Goal: Task Accomplishment & Management: Manage account settings

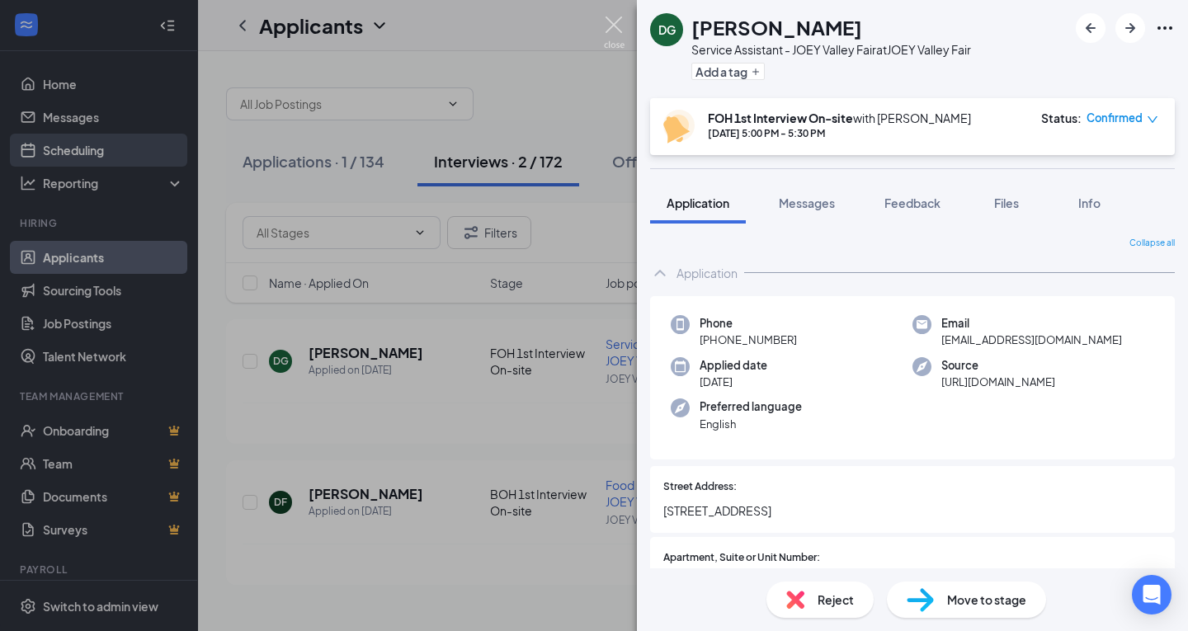
click at [613, 24] on img at bounding box center [614, 32] width 21 height 32
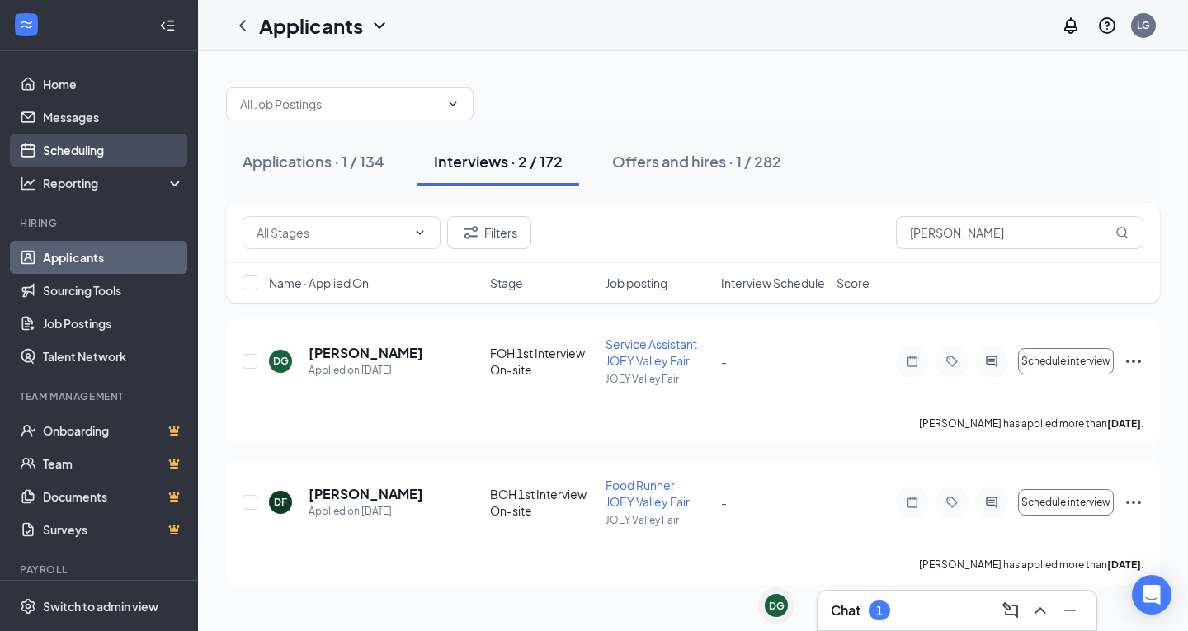
click at [87, 149] on link "Scheduling" at bounding box center [113, 150] width 141 height 33
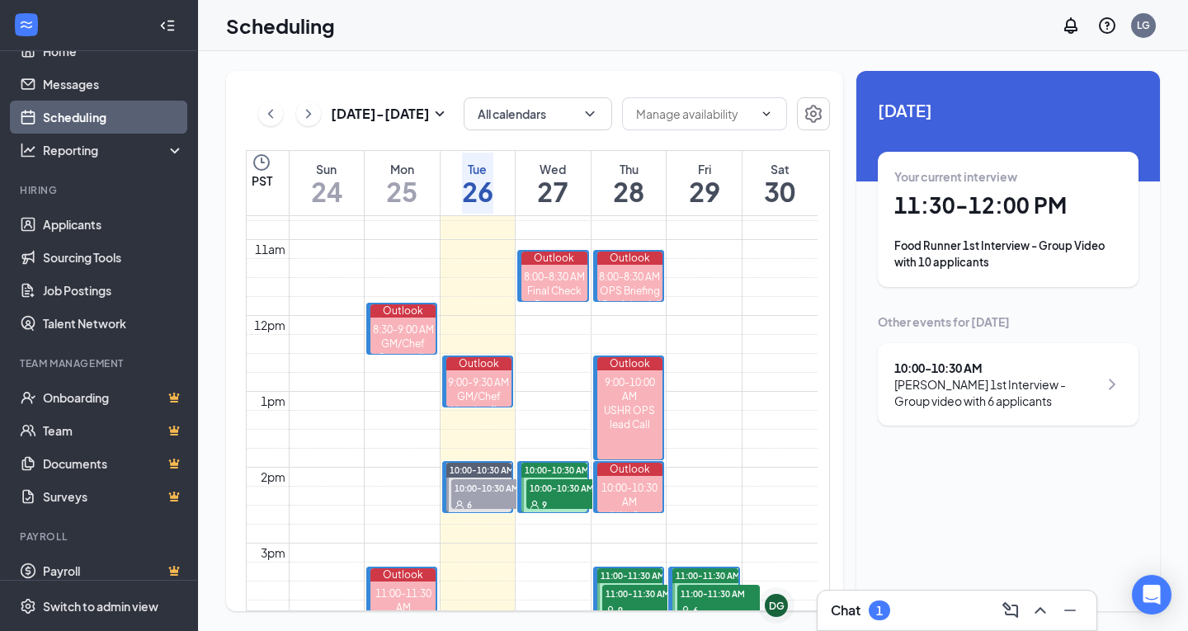
scroll to position [47, 0]
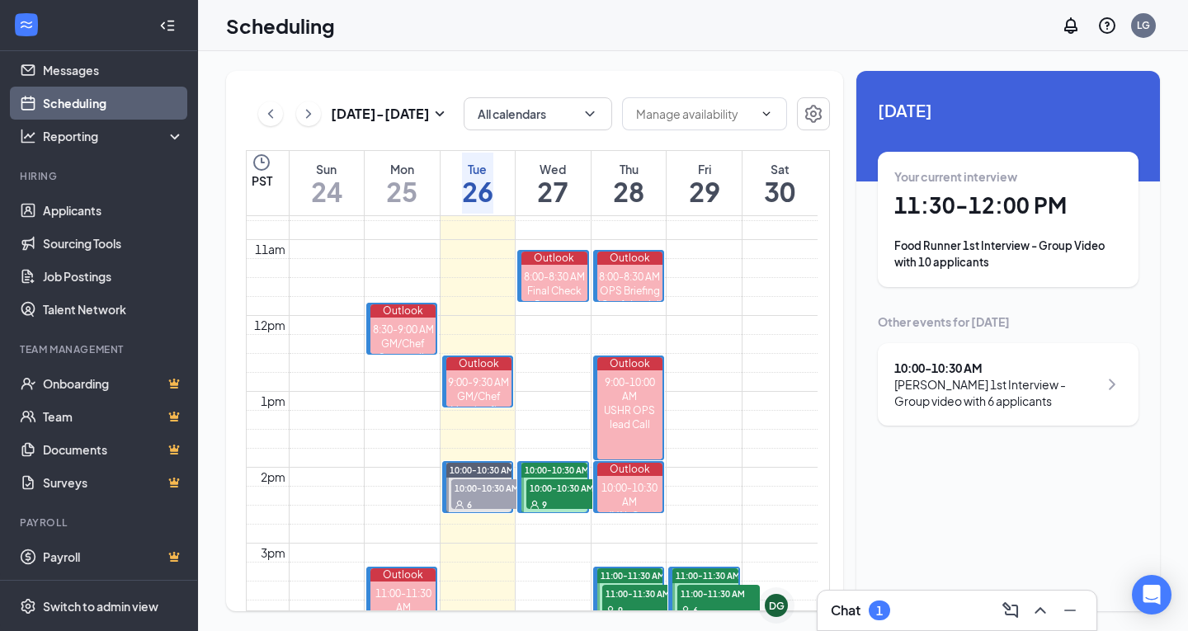
click at [1065, 249] on div "Food Runner 1st Interview - Group Video with 10 applicants" at bounding box center [1008, 254] width 228 height 33
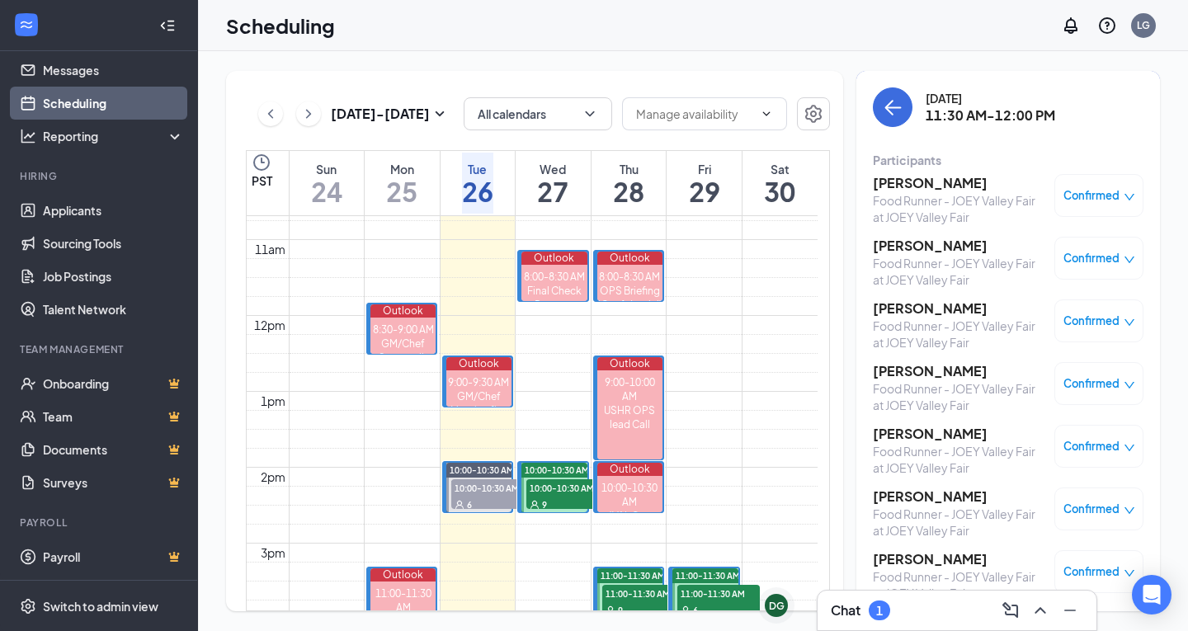
click at [912, 186] on h3 "[PERSON_NAME]" at bounding box center [959, 183] width 173 height 18
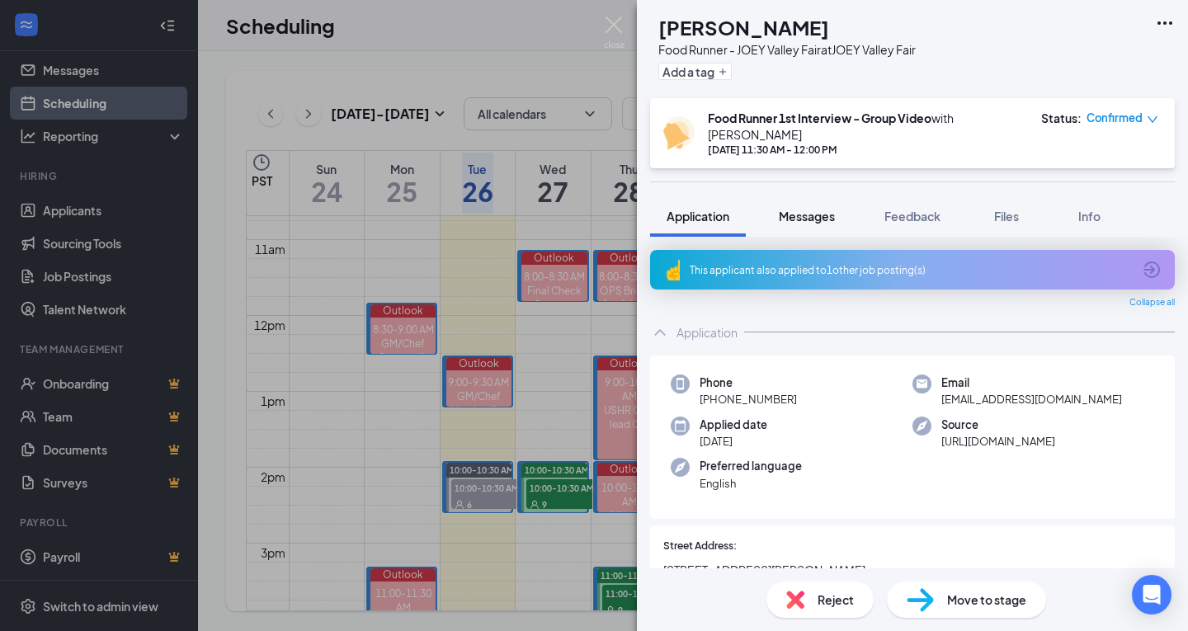
click at [809, 216] on span "Messages" at bounding box center [807, 216] width 56 height 15
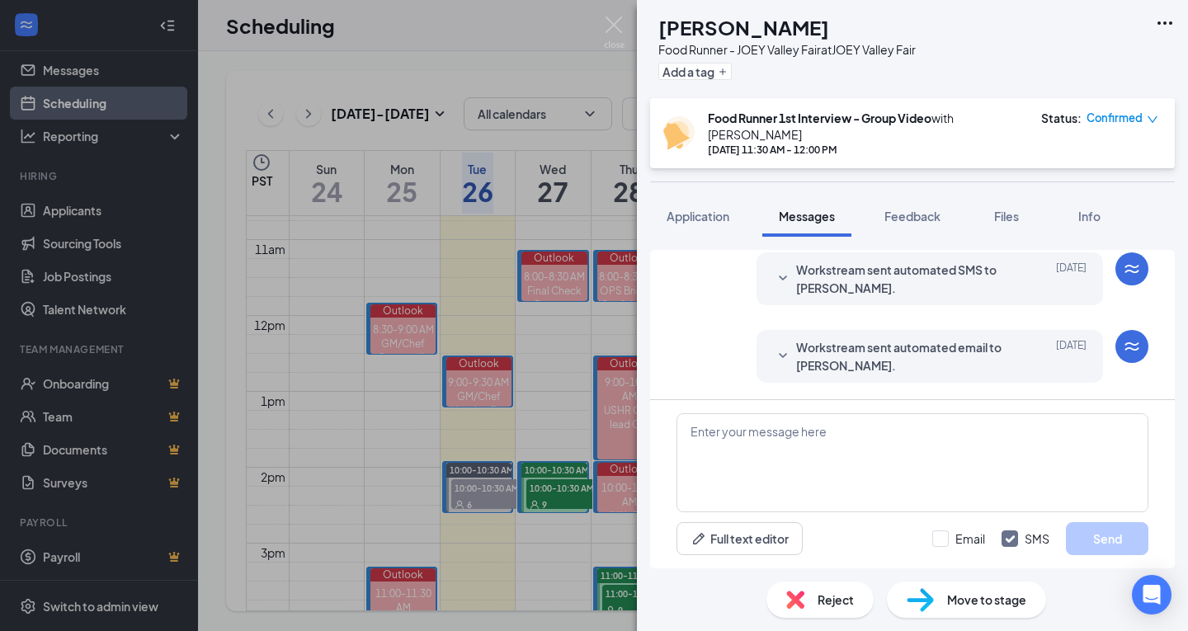
click at [850, 360] on span "Workstream sent automated email to [PERSON_NAME]." at bounding box center [904, 356] width 216 height 36
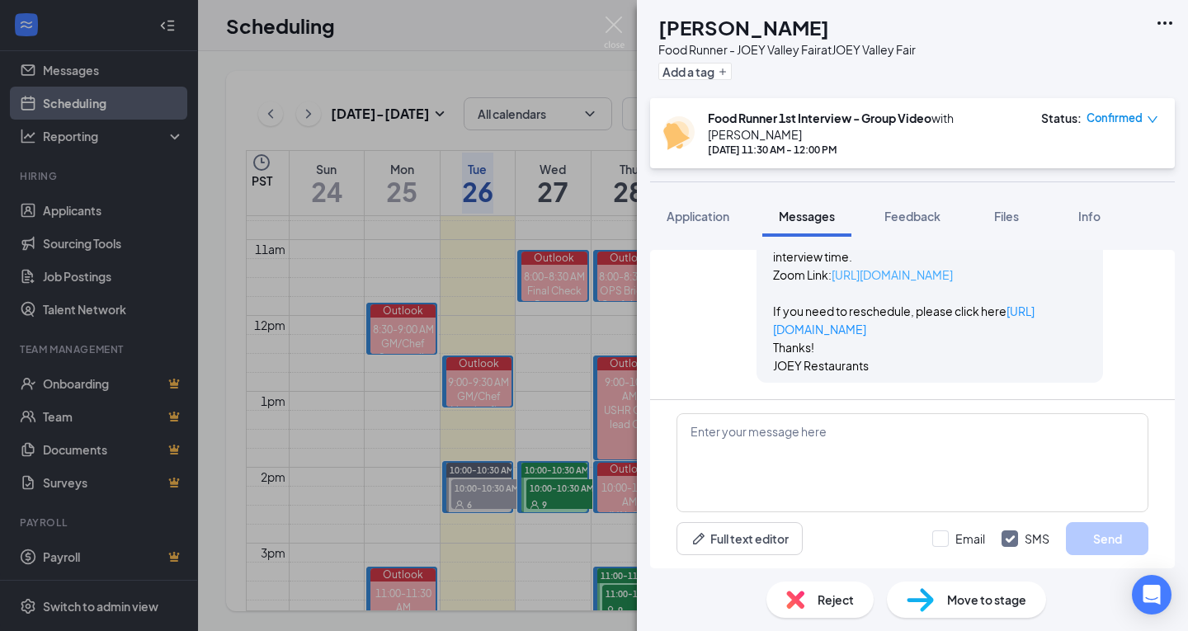
click at [850, 279] on link "[URL][DOMAIN_NAME]" at bounding box center [892, 274] width 121 height 15
click at [613, 27] on img at bounding box center [614, 32] width 21 height 32
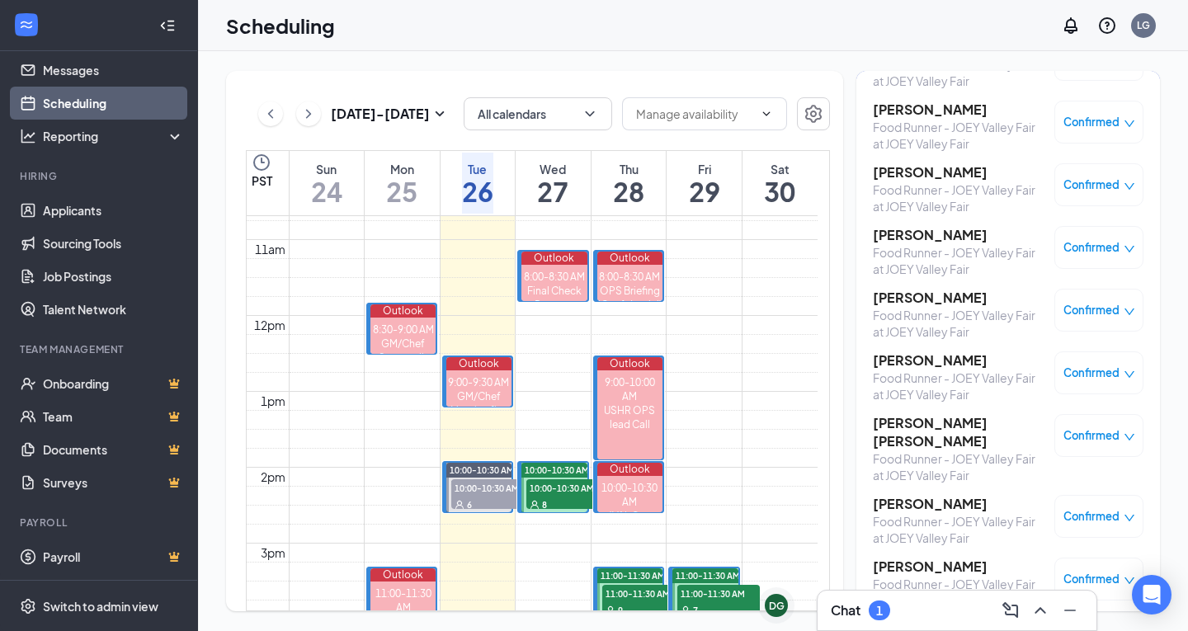
scroll to position [200, 0]
click at [915, 616] on div "Chat 1" at bounding box center [957, 610] width 252 height 26
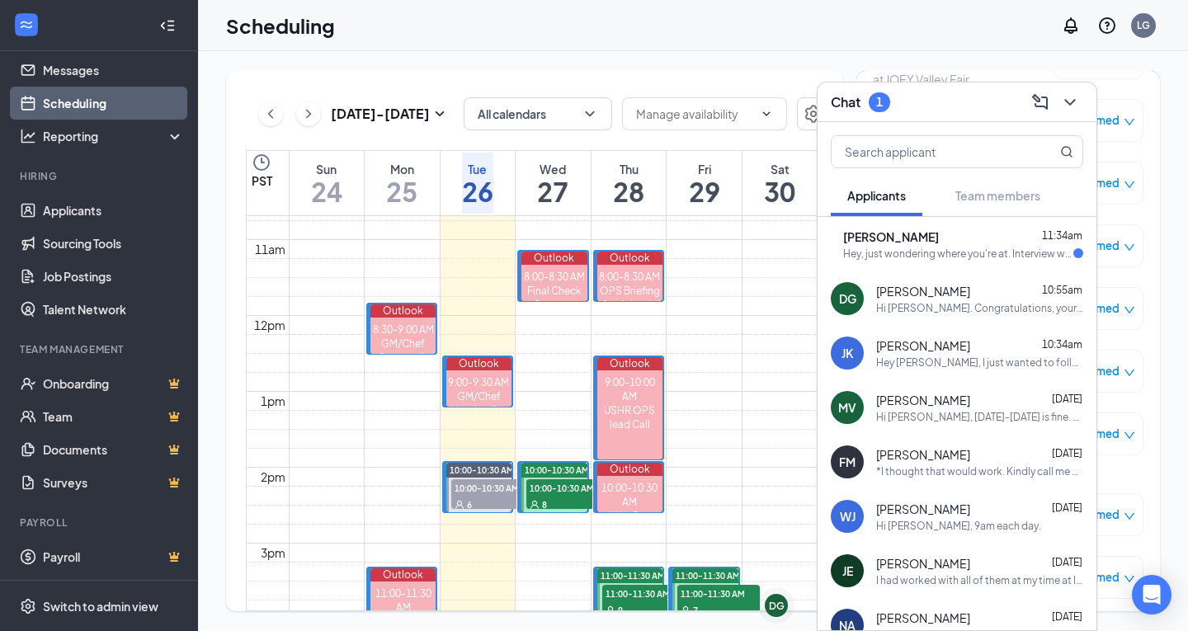
click at [968, 251] on div "Hey, just wondering where you're at. Interview was at 11:30 right?" at bounding box center [958, 254] width 230 height 14
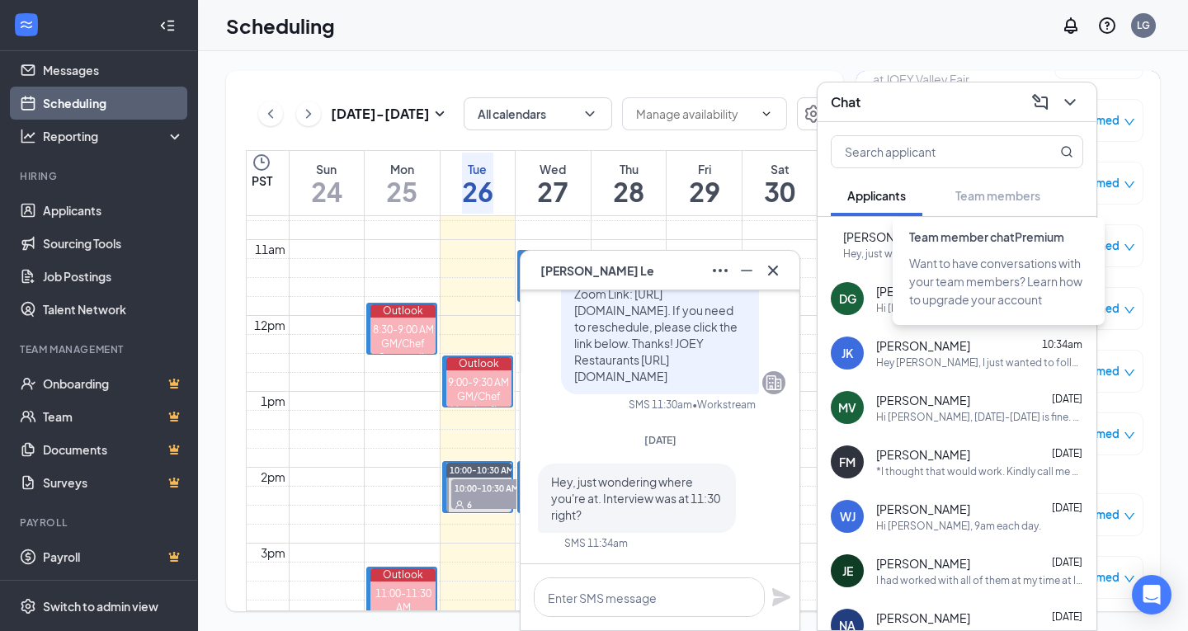
click at [1079, 97] on icon "ChevronDown" at bounding box center [1070, 102] width 20 height 20
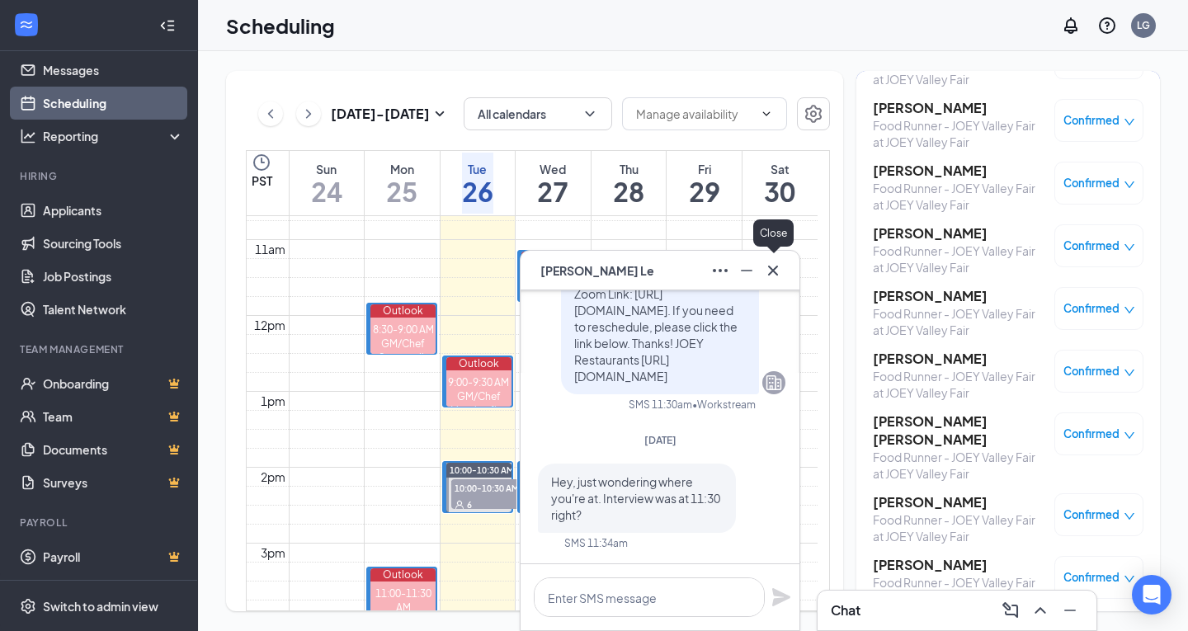
click at [774, 271] on icon "Cross" at bounding box center [773, 270] width 10 height 10
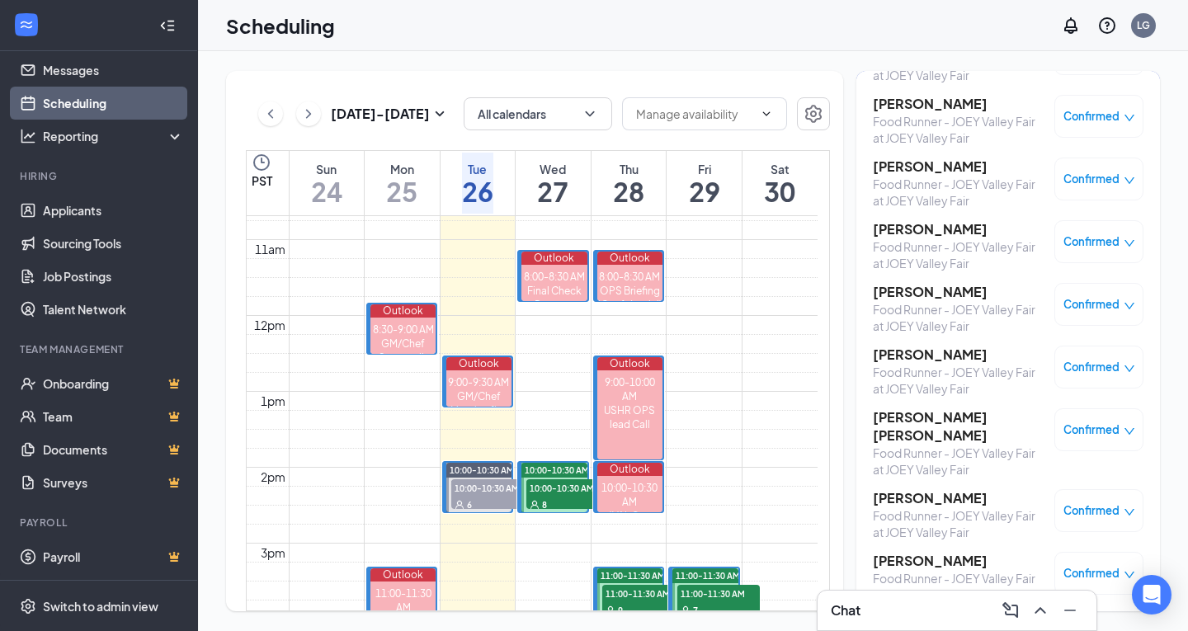
scroll to position [0, 0]
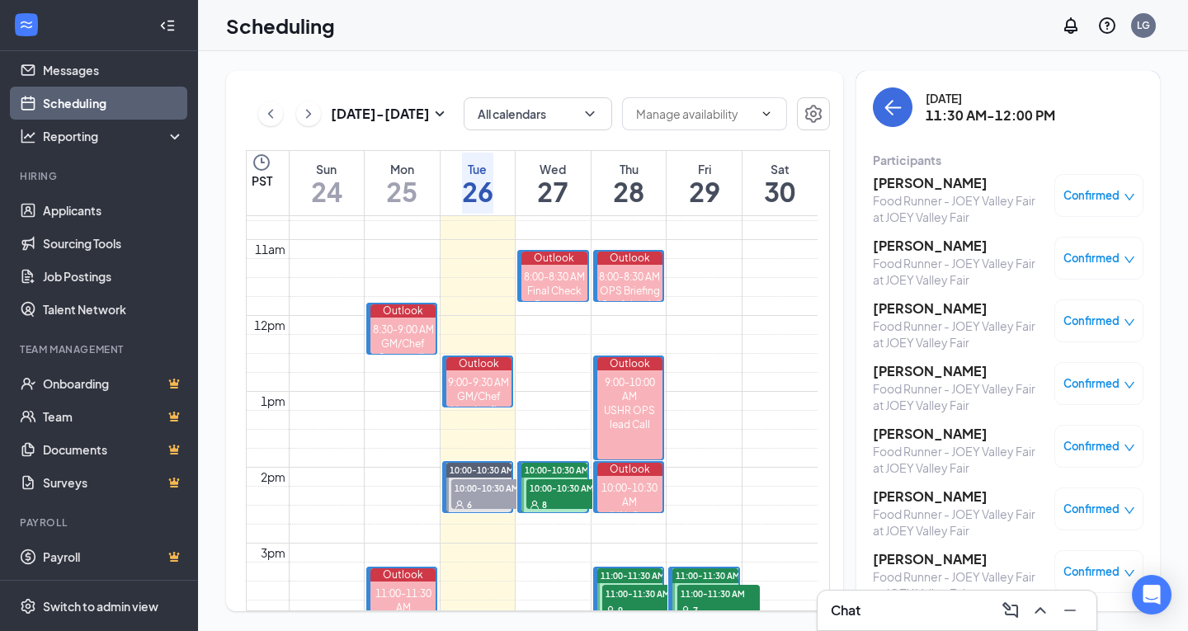
click at [926, 251] on h3 "[PERSON_NAME]" at bounding box center [959, 246] width 173 height 18
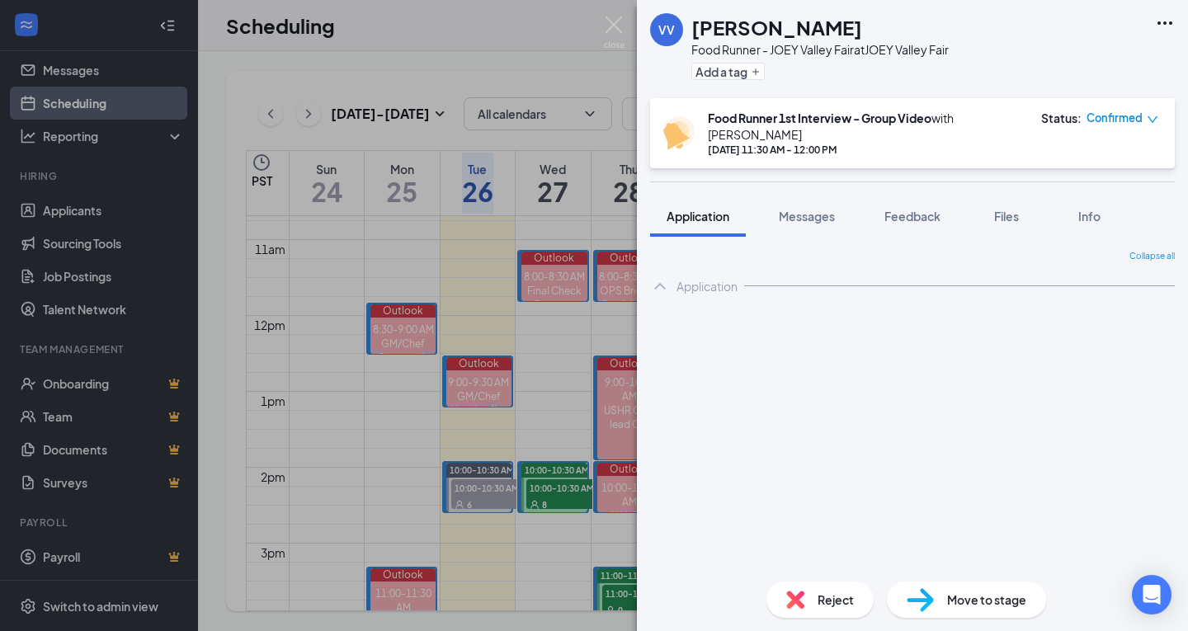
click at [616, 24] on img at bounding box center [614, 32] width 21 height 32
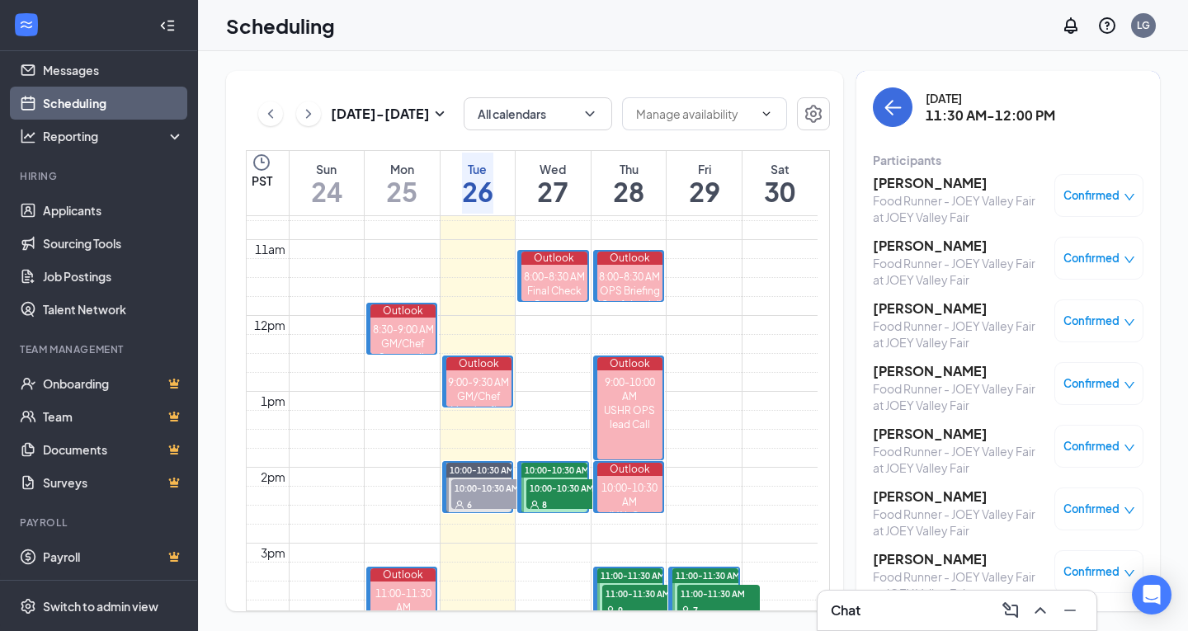
click at [909, 184] on h3 "[PERSON_NAME]" at bounding box center [959, 183] width 173 height 18
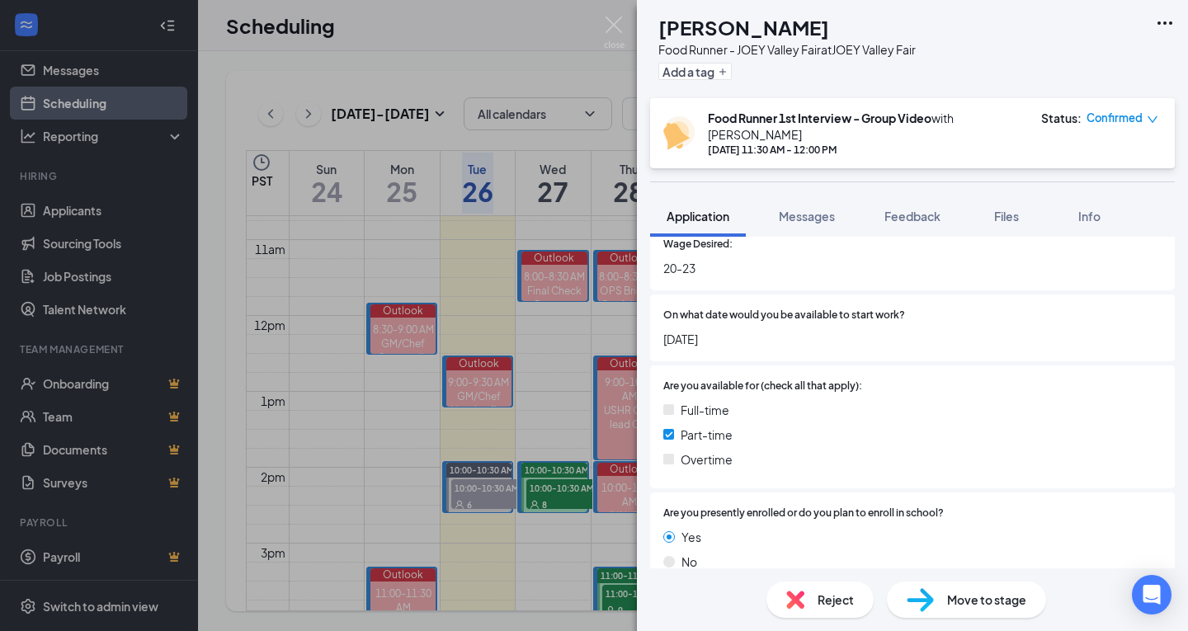
scroll to position [812, 0]
click at [606, 26] on img at bounding box center [614, 32] width 21 height 32
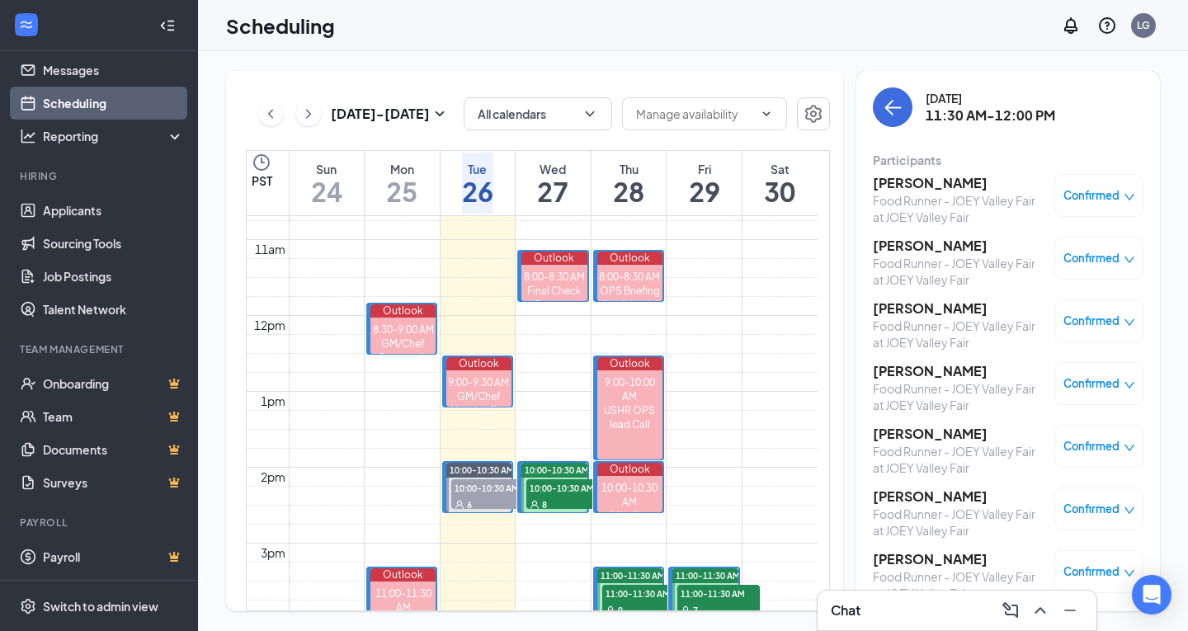
click at [935, 251] on h3 "[PERSON_NAME]" at bounding box center [959, 246] width 173 height 18
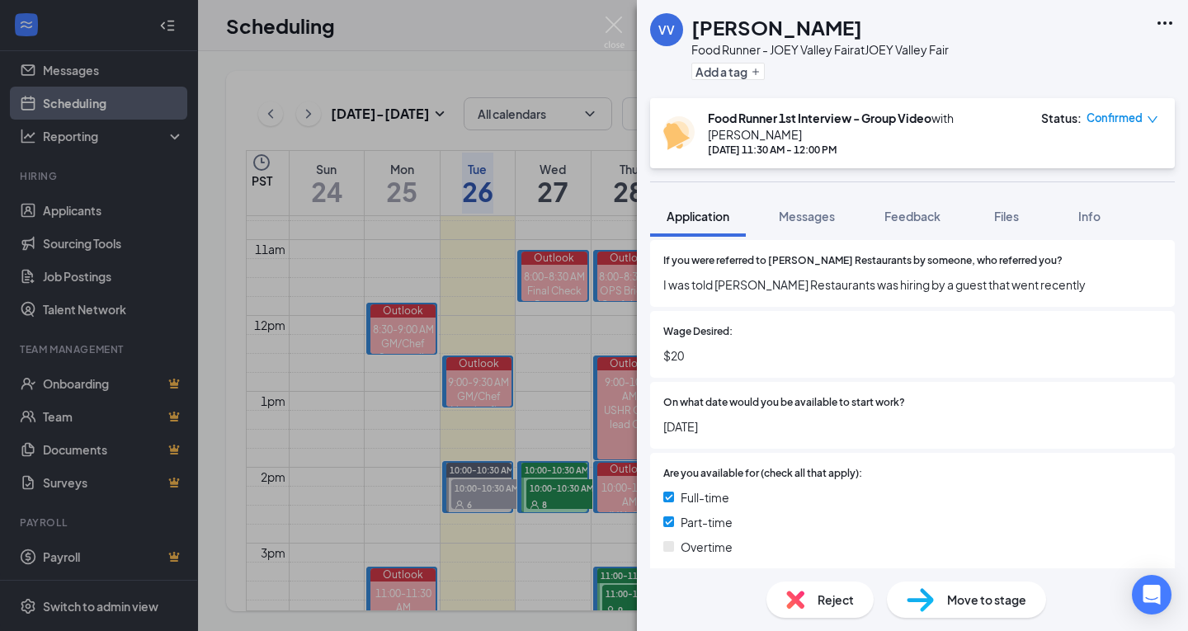
scroll to position [678, 0]
click at [607, 42] on img at bounding box center [614, 32] width 21 height 32
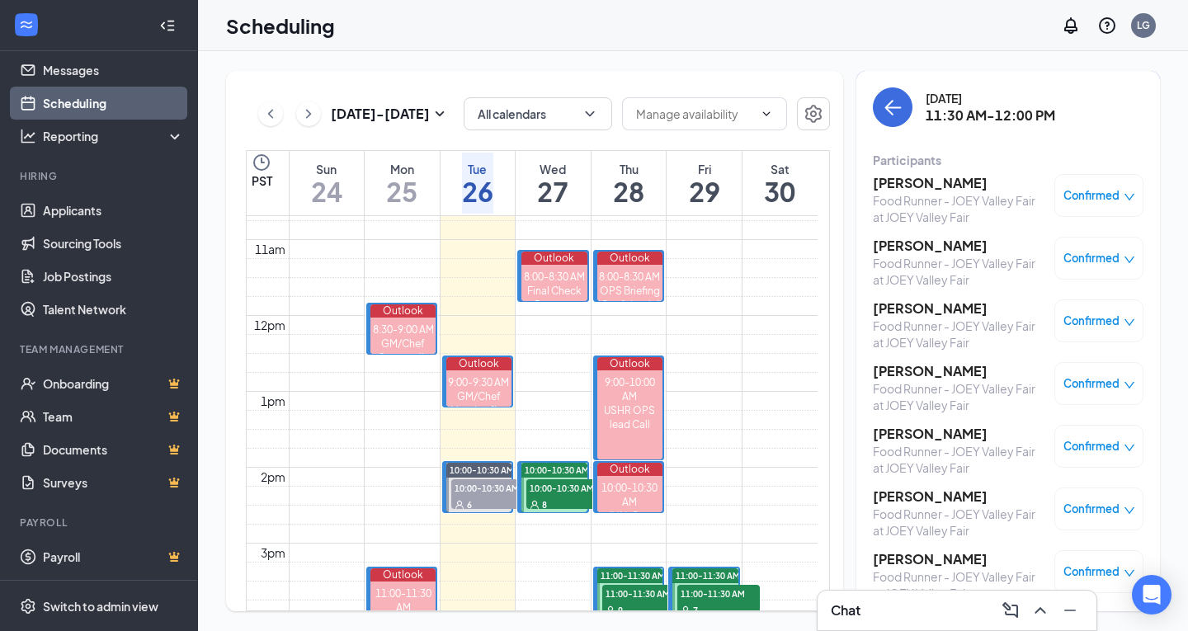
click at [915, 313] on h3 "[PERSON_NAME]" at bounding box center [959, 308] width 173 height 18
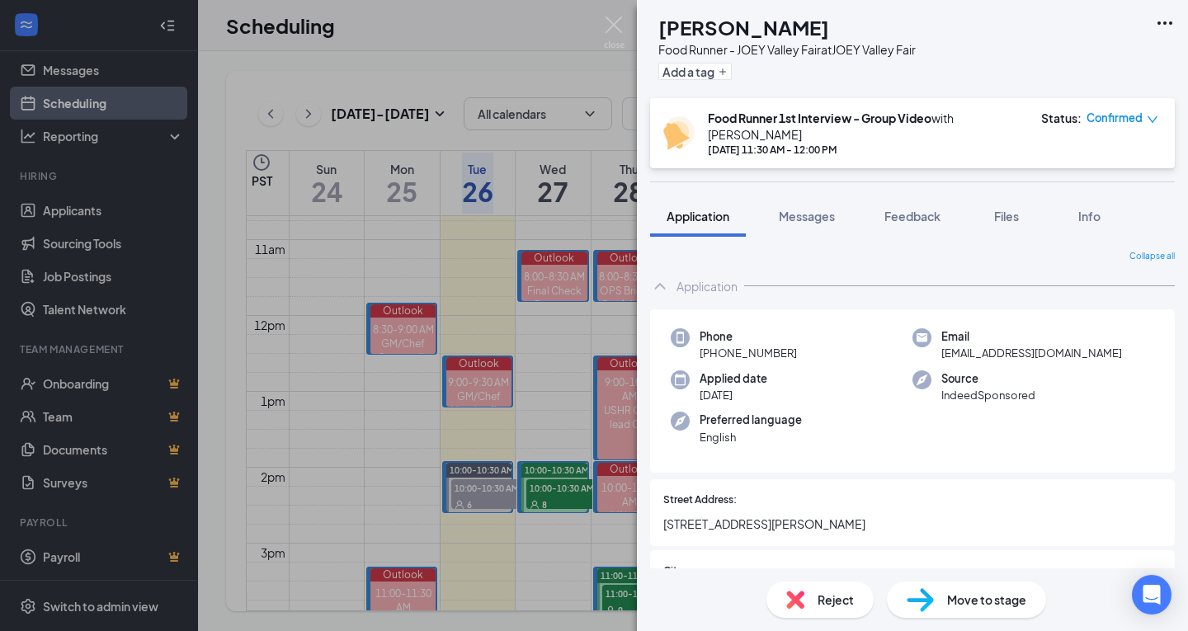
click at [611, 26] on img at bounding box center [614, 32] width 21 height 32
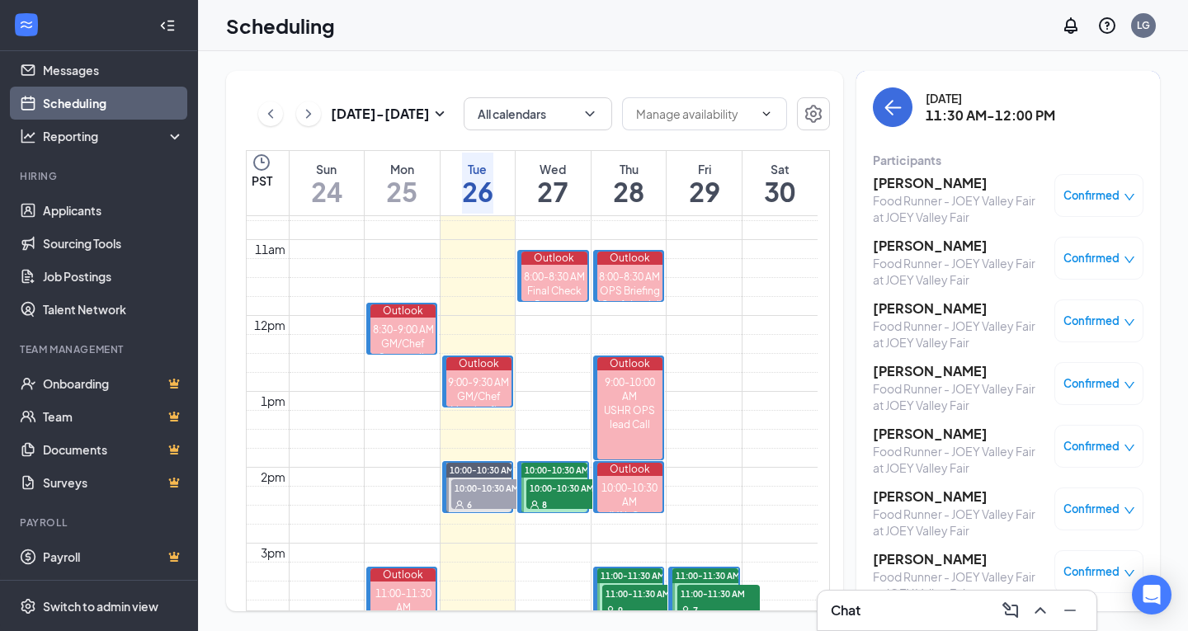
click at [941, 372] on h3 "[PERSON_NAME]" at bounding box center [959, 371] width 173 height 18
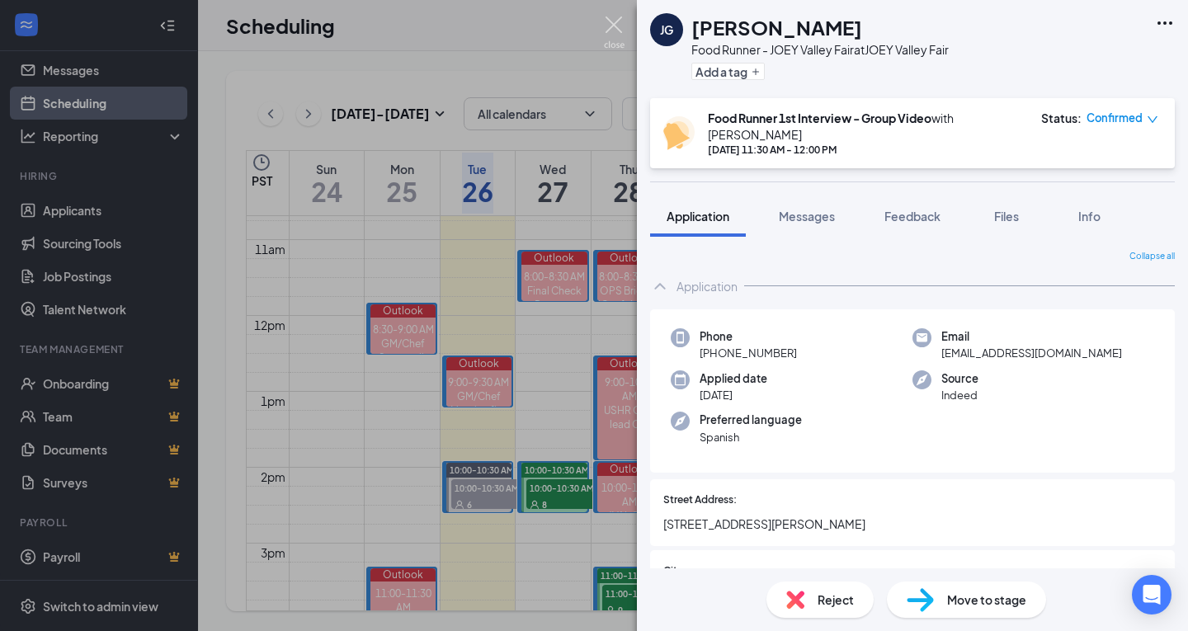
click at [613, 26] on img at bounding box center [614, 32] width 21 height 32
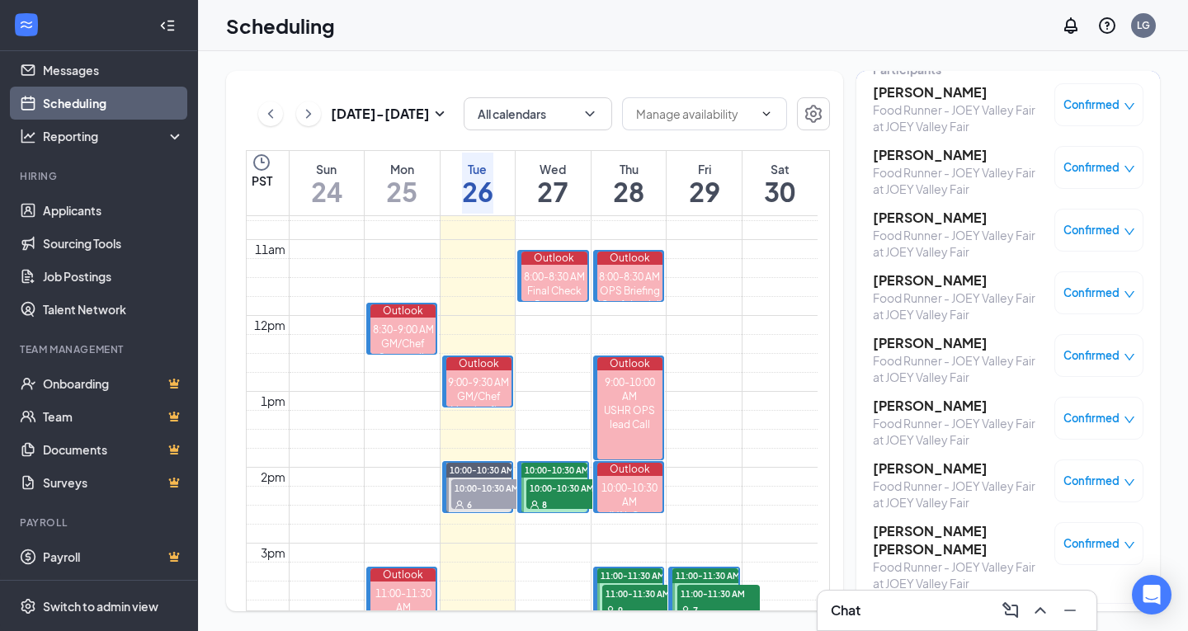
scroll to position [148, 0]
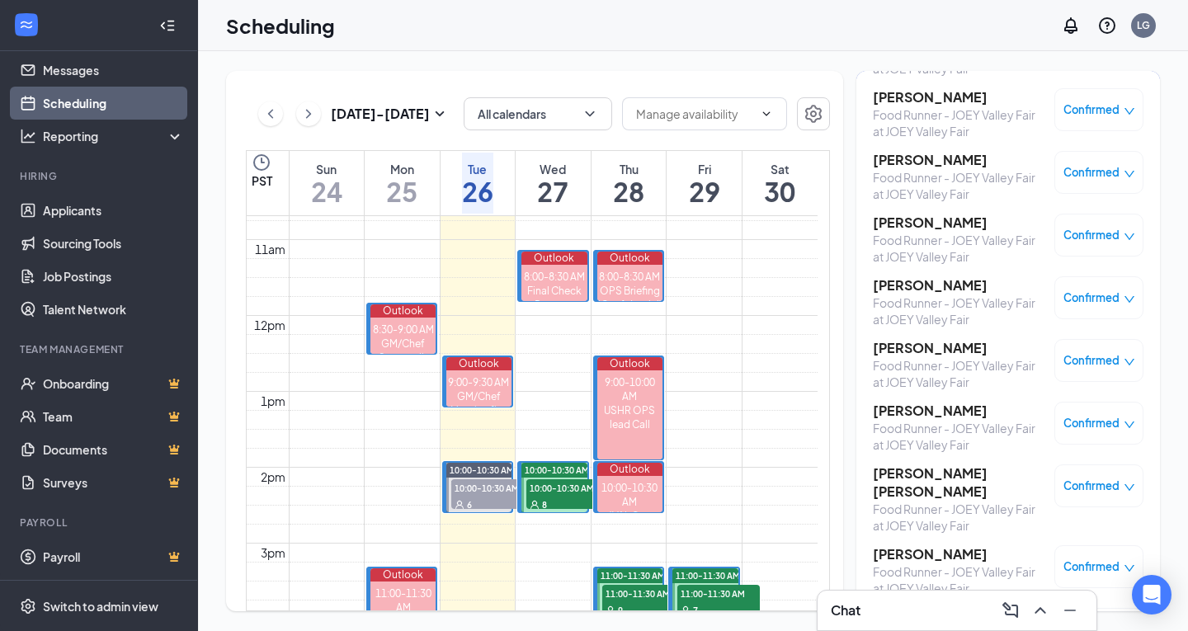
click at [923, 412] on h3 "[PERSON_NAME]" at bounding box center [959, 411] width 173 height 18
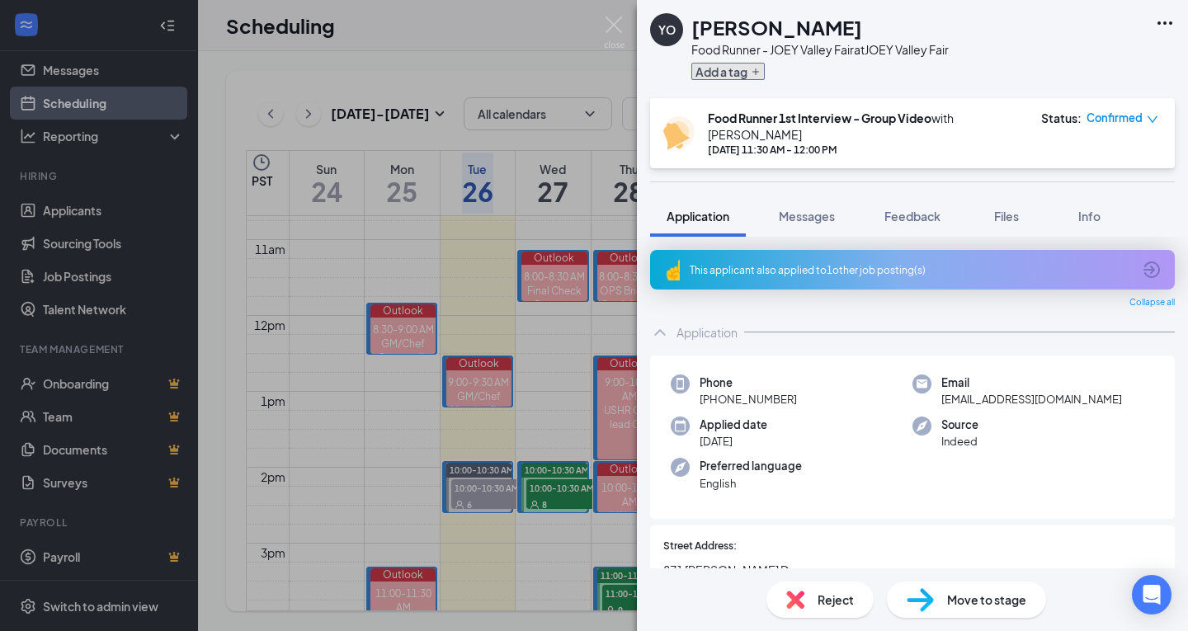
click at [733, 74] on button "Add a tag" at bounding box center [727, 71] width 73 height 17
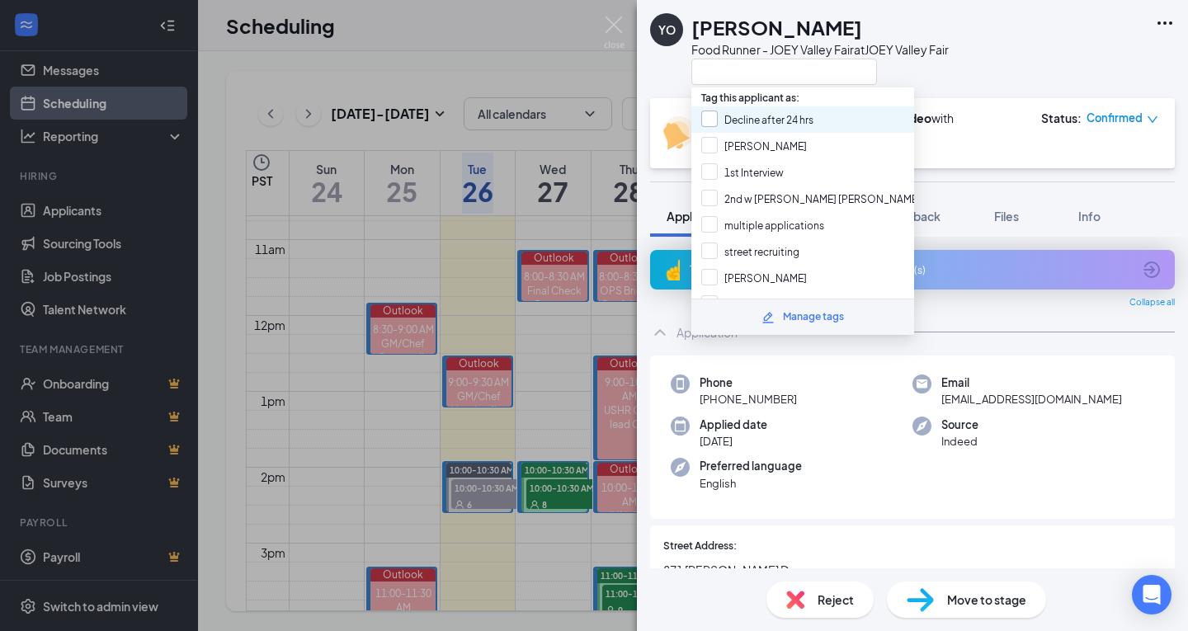
click at [761, 120] on input "Decline after 24 hrs" at bounding box center [757, 120] width 112 height 18
checkbox input "true"
click at [615, 29] on img at bounding box center [614, 32] width 21 height 32
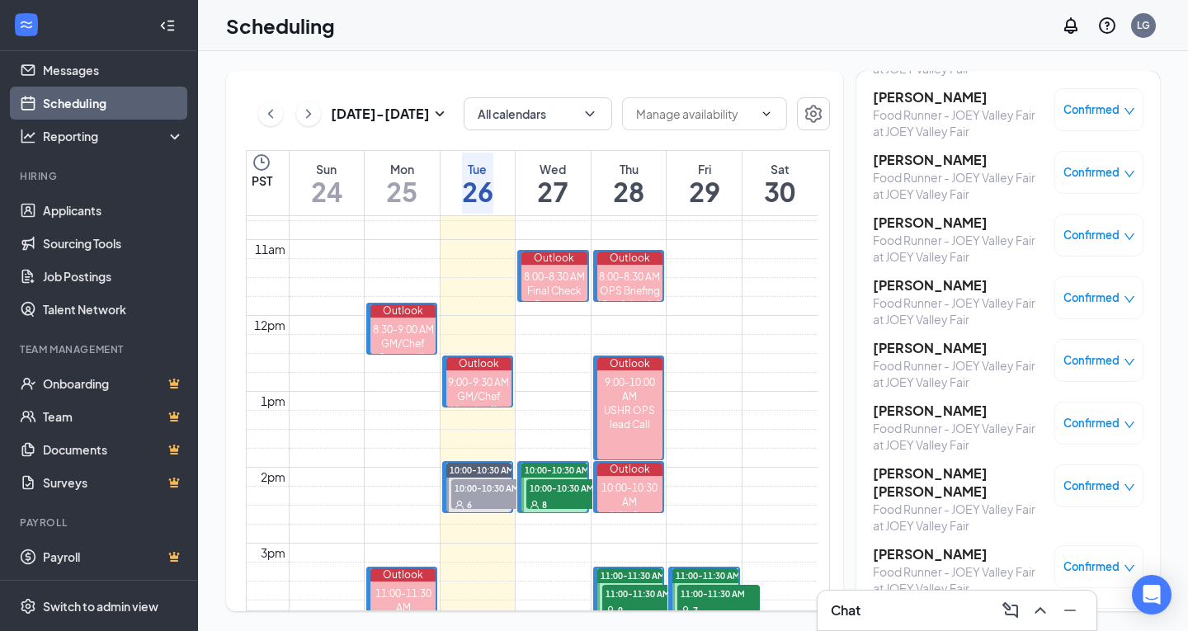
click at [926, 227] on h3 "[PERSON_NAME]" at bounding box center [959, 223] width 173 height 18
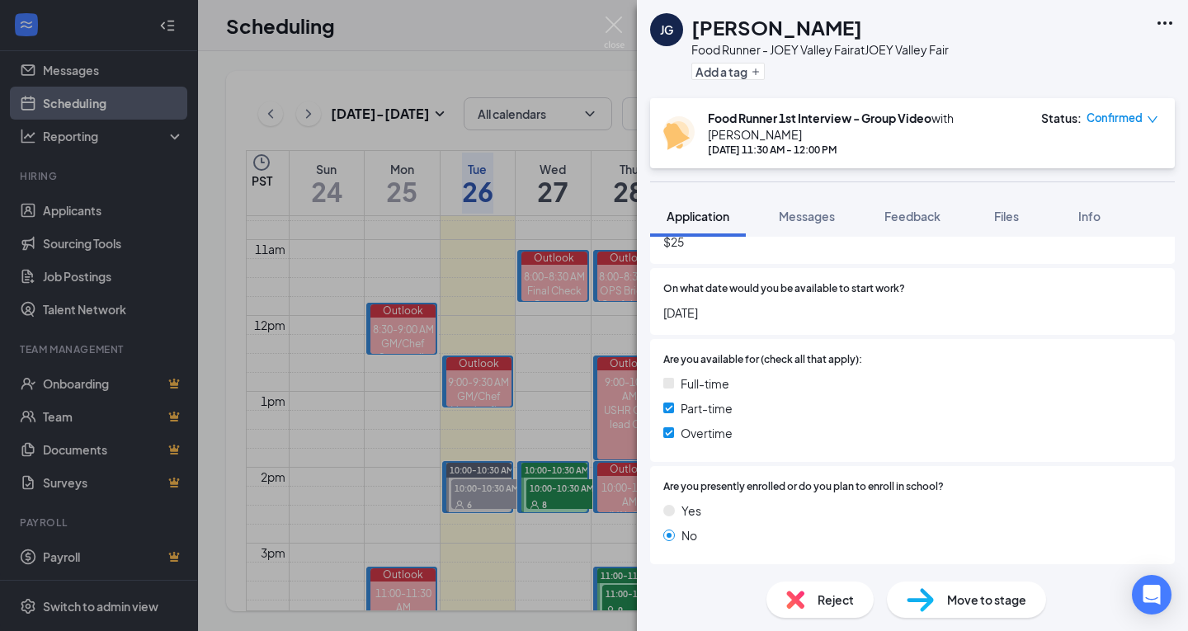
scroll to position [671, 0]
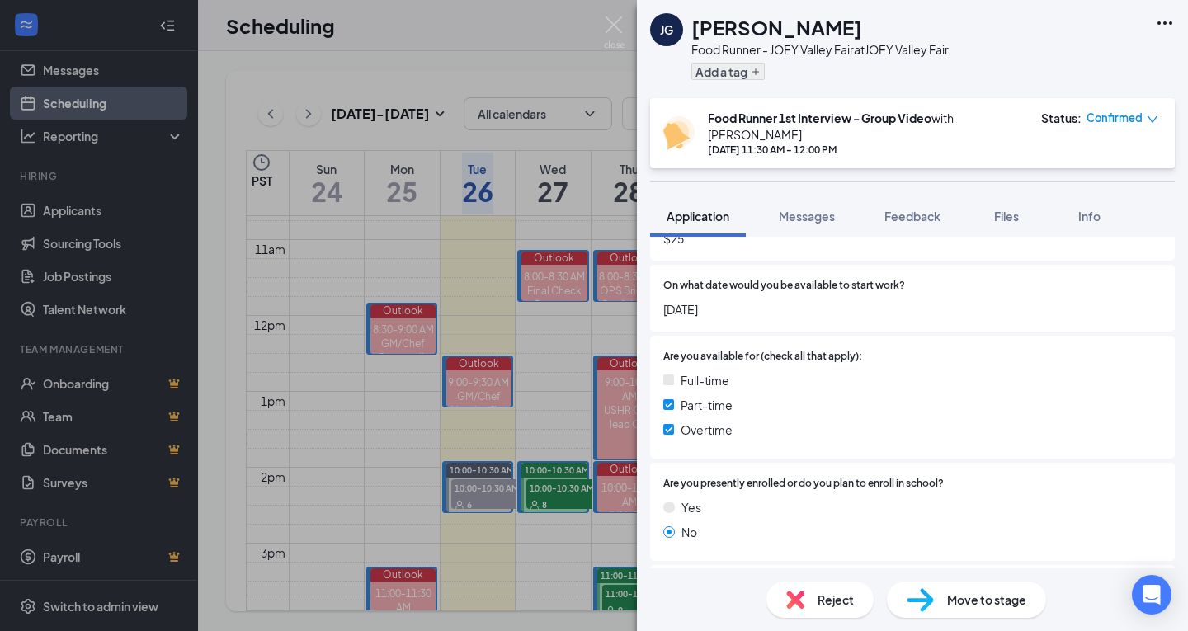
click at [671, 63] on div "[PERSON_NAME] Food Runner - JOEY Valley Fair at JOEY Valley Fair Add a tag" at bounding box center [799, 49] width 299 height 72
click at [709, 70] on button "Add a tag" at bounding box center [727, 71] width 73 height 17
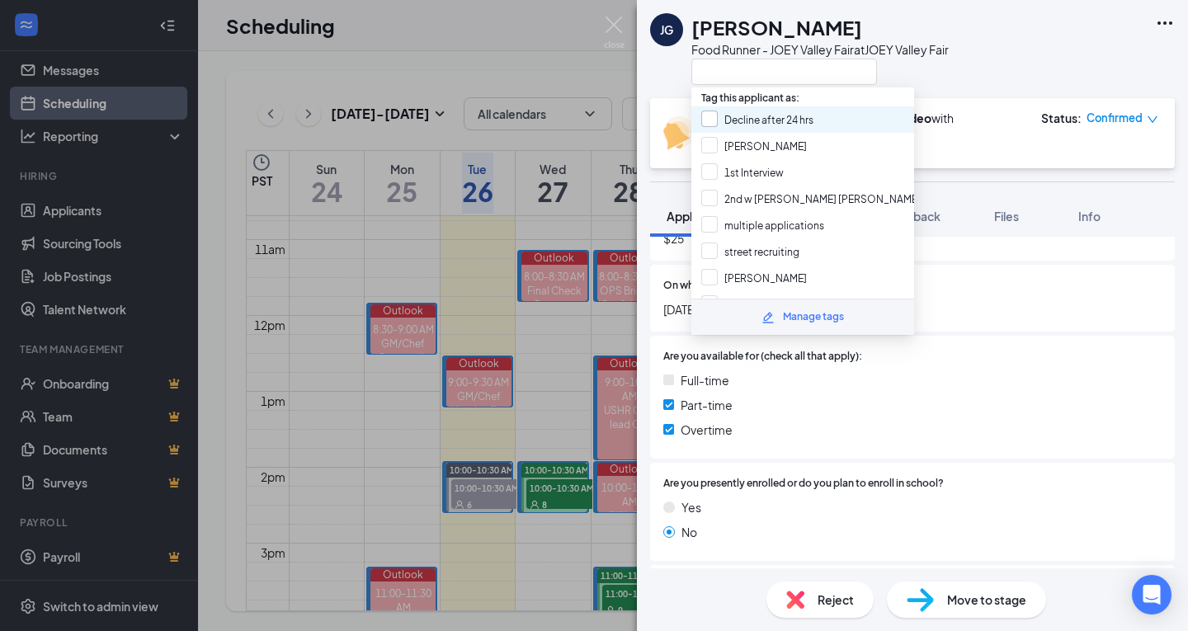
click at [740, 124] on input "Decline after 24 hrs" at bounding box center [757, 120] width 112 height 18
checkbox input "true"
click at [1039, 59] on div "[PERSON_NAME] Food Runner - JOEY Valley Fair at JOEY Valley Fair" at bounding box center [912, 49] width 551 height 98
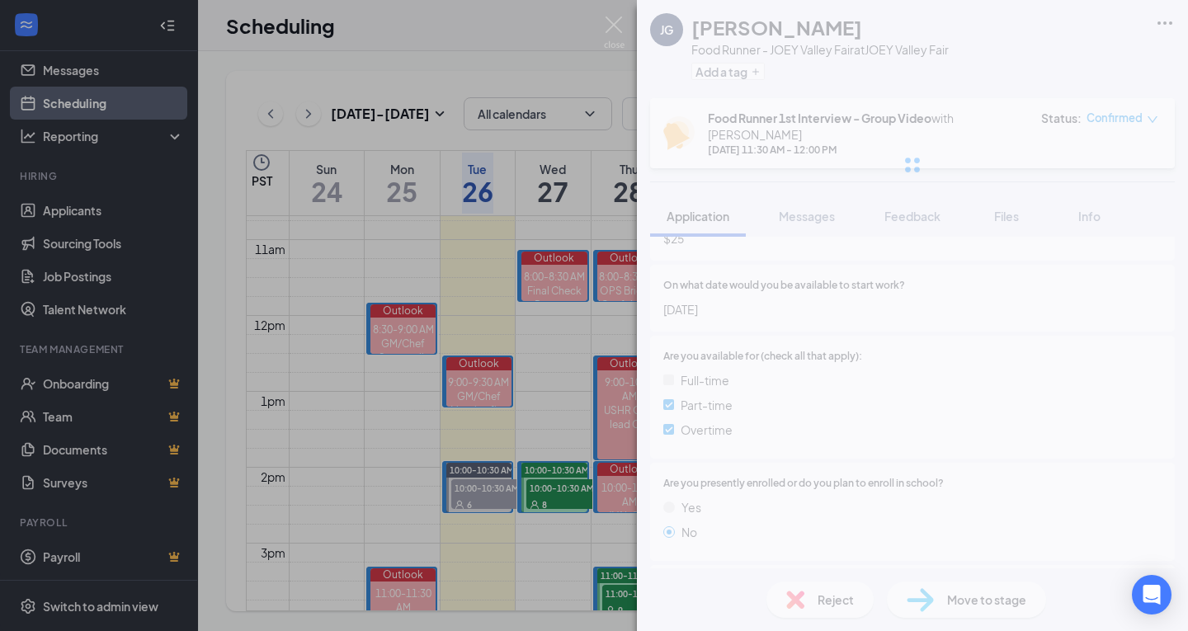
click at [608, 18] on img at bounding box center [614, 32] width 21 height 32
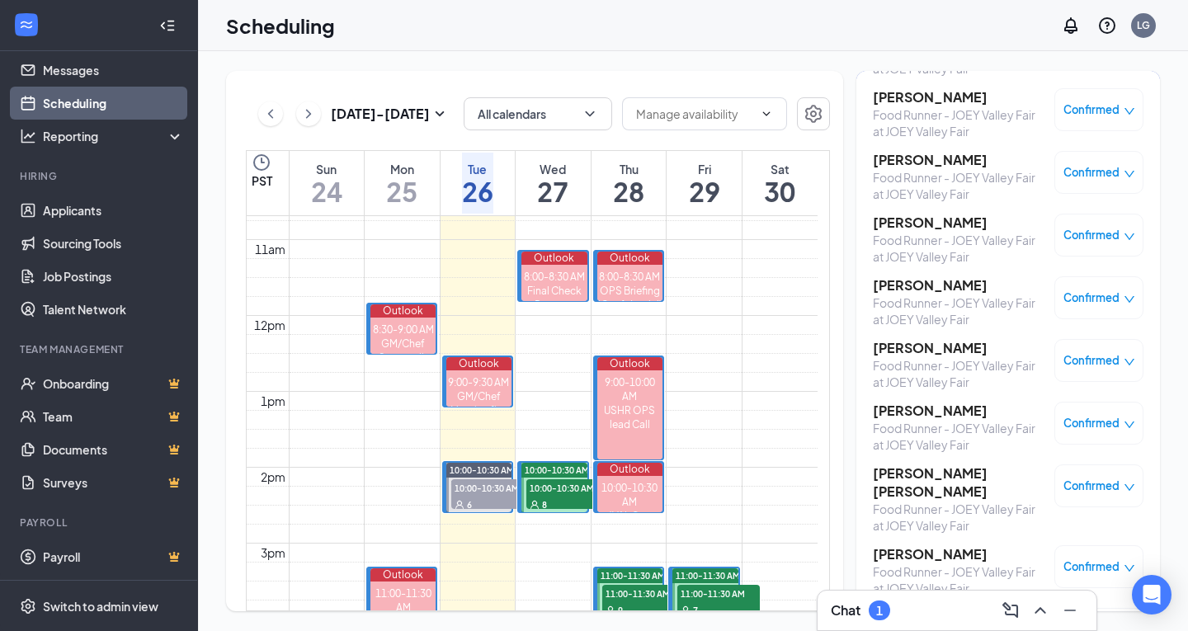
scroll to position [196, 0]
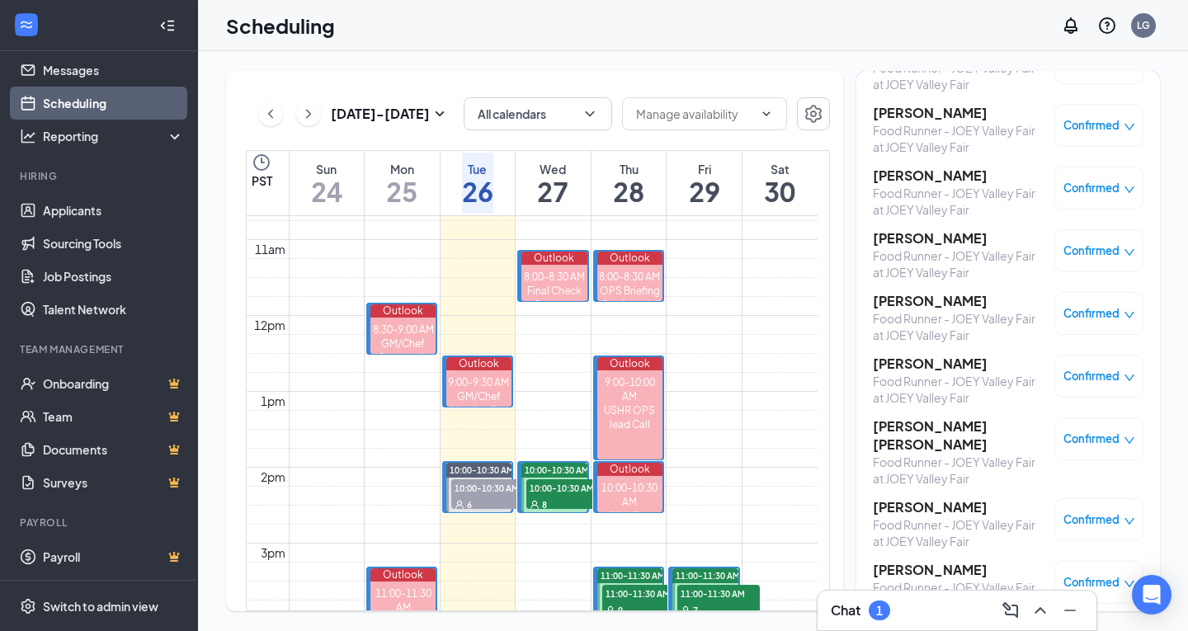
click at [921, 299] on h3 "[PERSON_NAME]" at bounding box center [959, 301] width 173 height 18
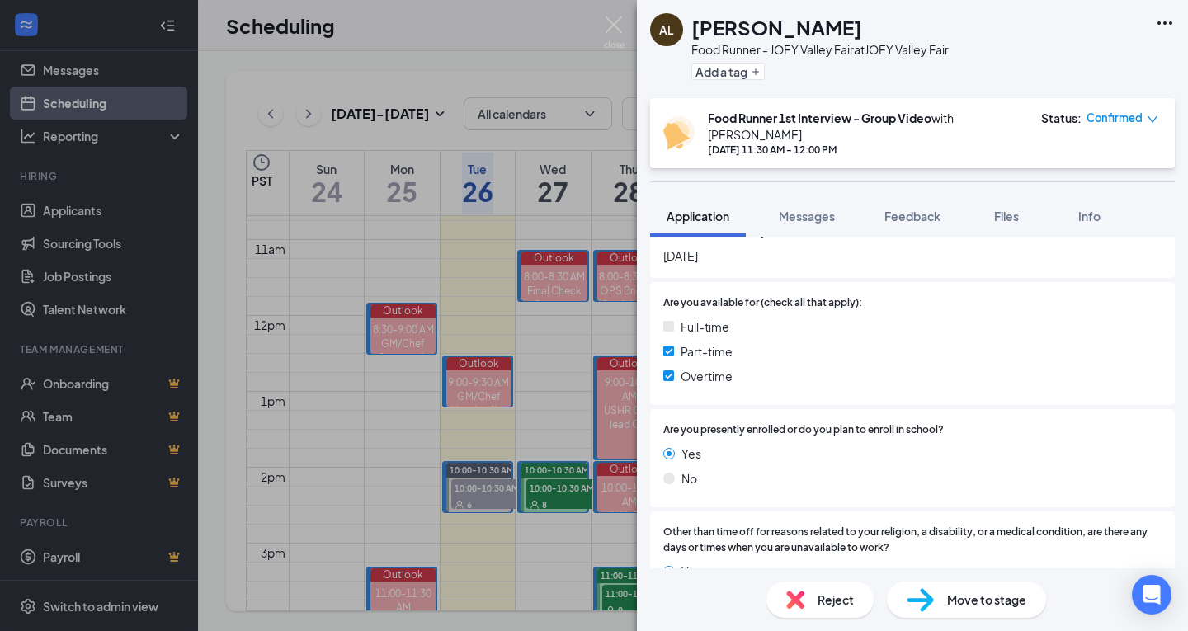
scroll to position [725, 0]
click at [620, 16] on img at bounding box center [614, 32] width 21 height 32
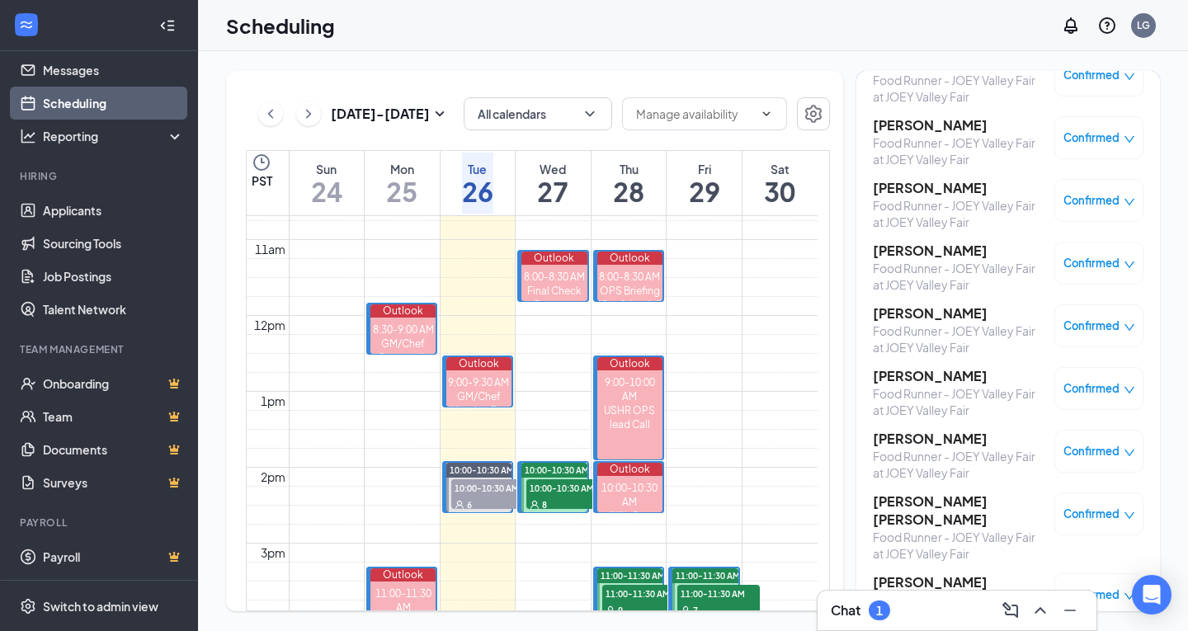
scroll to position [118, 0]
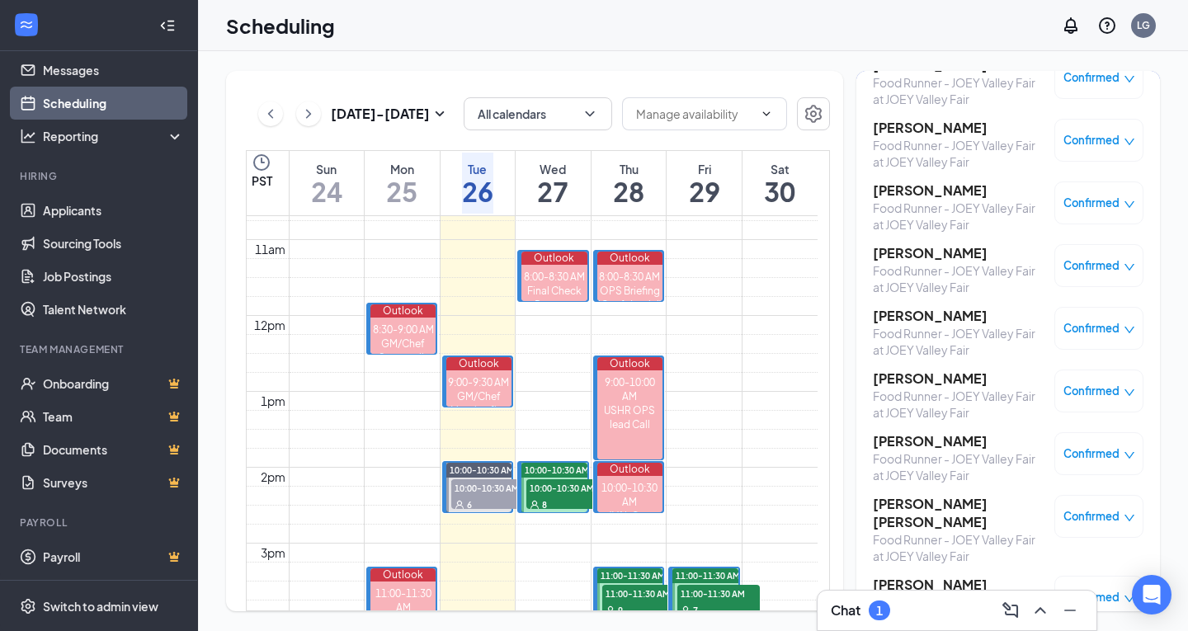
click at [913, 181] on h3 "[PERSON_NAME]" at bounding box center [959, 190] width 173 height 18
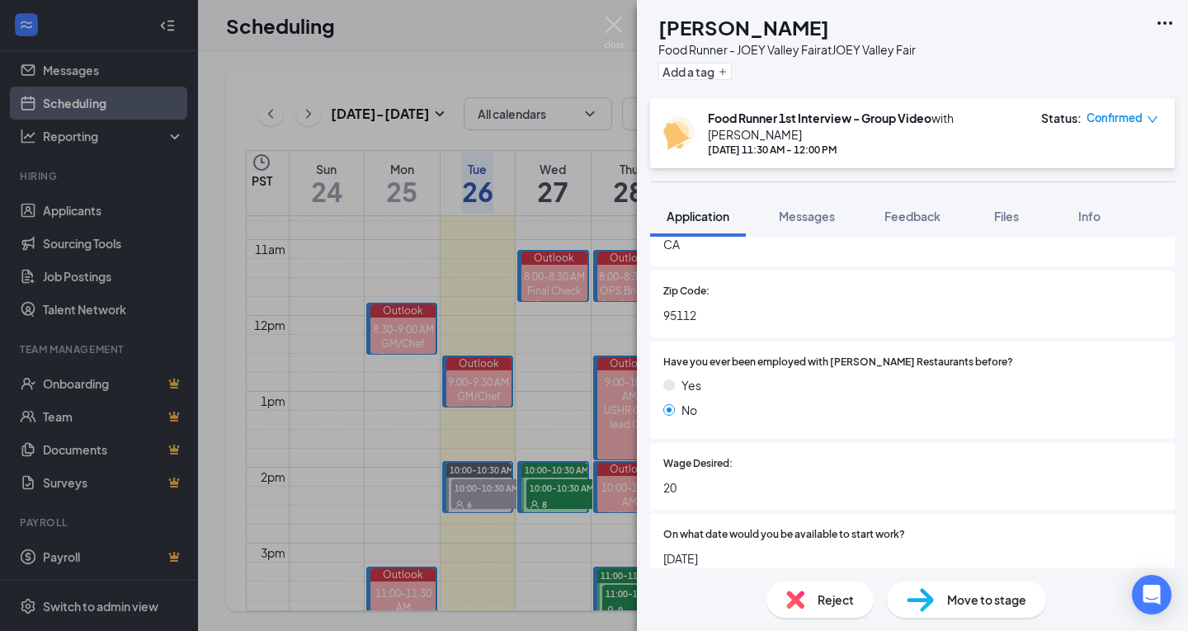
scroll to position [497, 0]
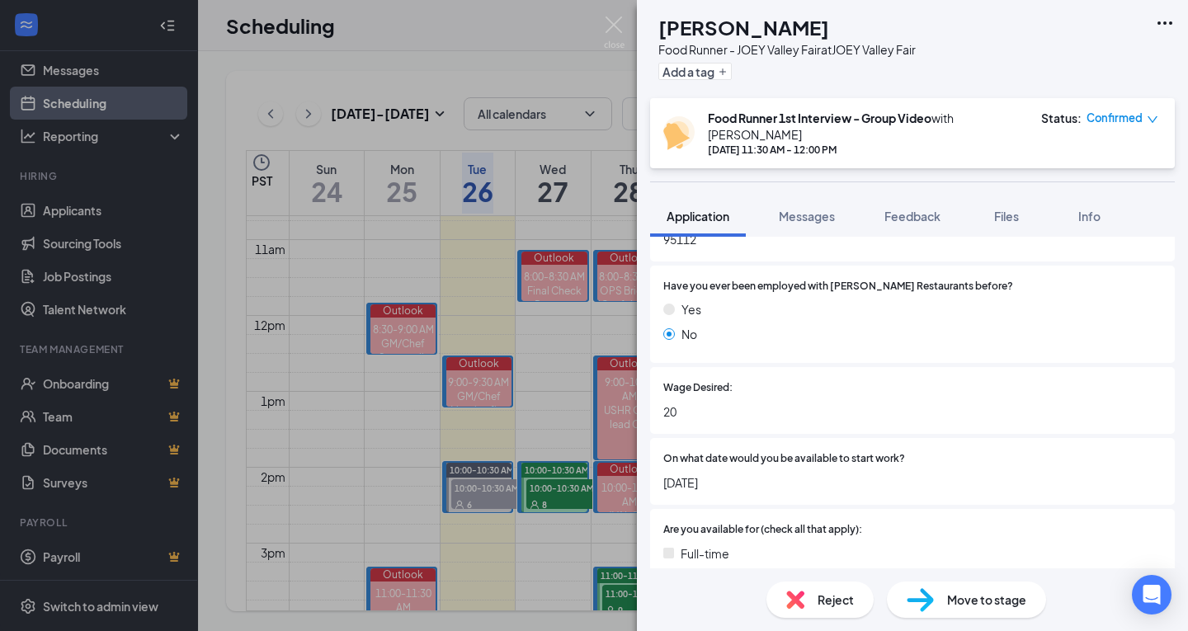
click at [614, 32] on img at bounding box center [614, 32] width 21 height 32
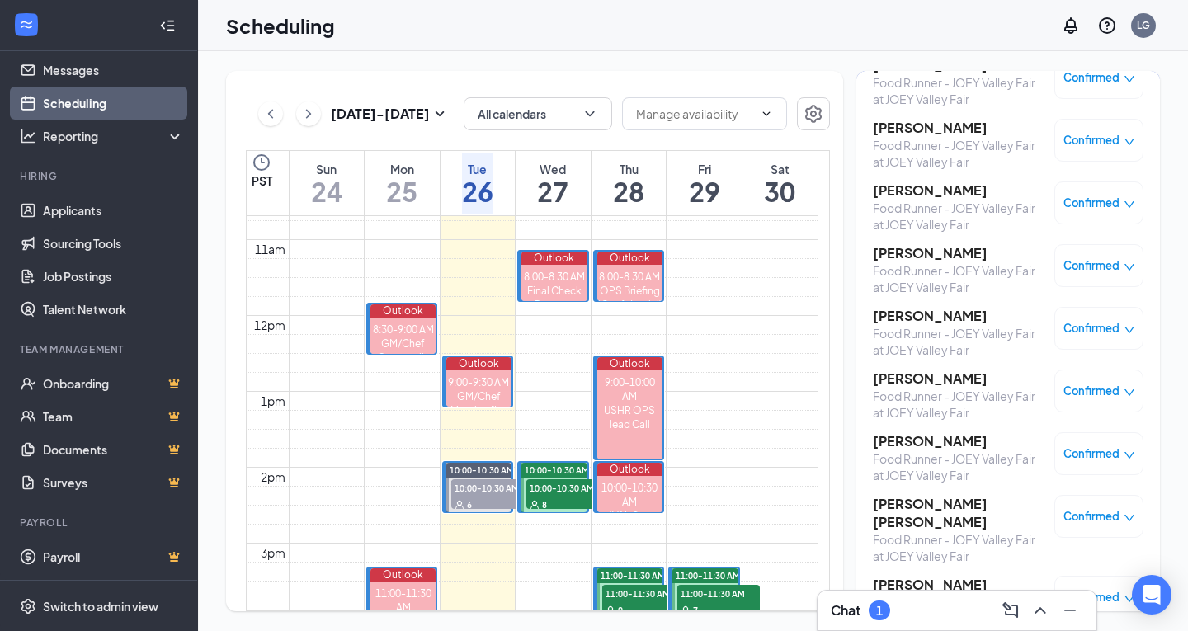
click at [920, 133] on h3 "[PERSON_NAME]" at bounding box center [959, 128] width 173 height 18
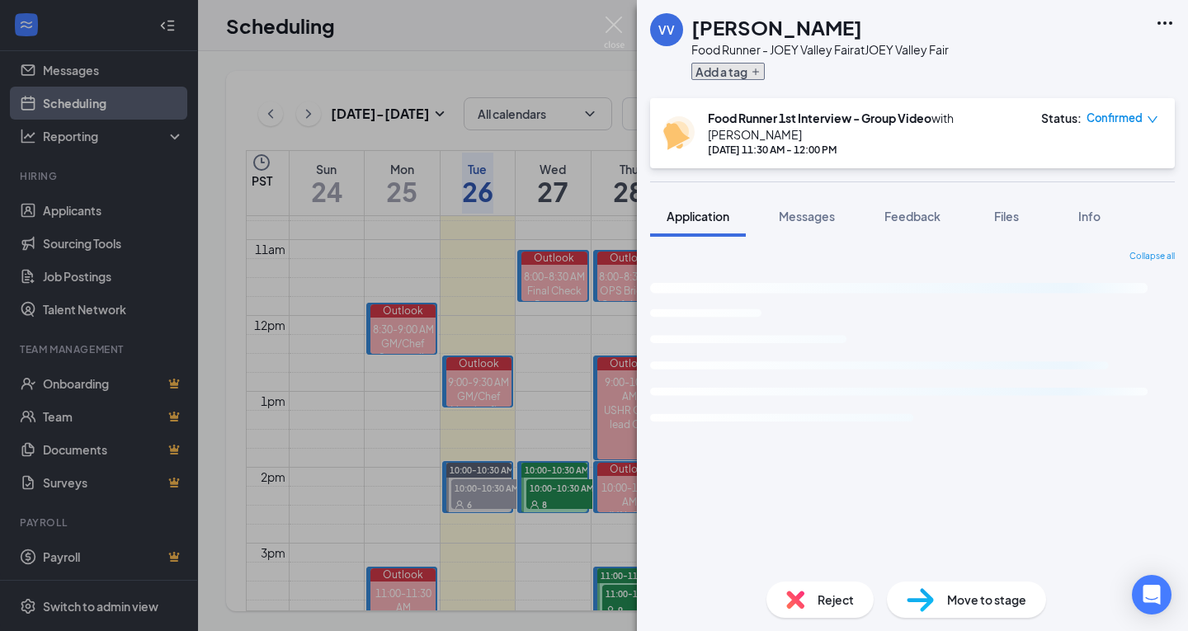
click at [751, 70] on icon "Plus" at bounding box center [756, 72] width 10 height 10
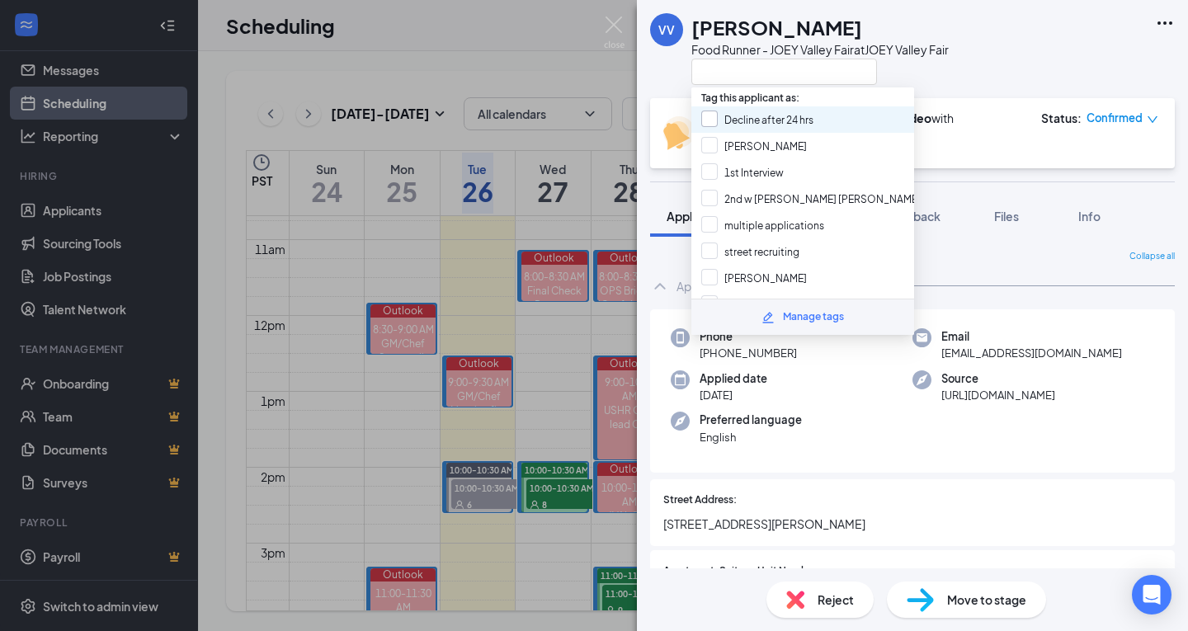
click at [722, 117] on input "Decline after 24 hrs" at bounding box center [757, 120] width 112 height 18
checkbox input "true"
click at [593, 22] on div "VV [PERSON_NAME] Food Runner - JOEY Valley Fair at JOEY Valley Fair Food Runner…" at bounding box center [594, 315] width 1188 height 631
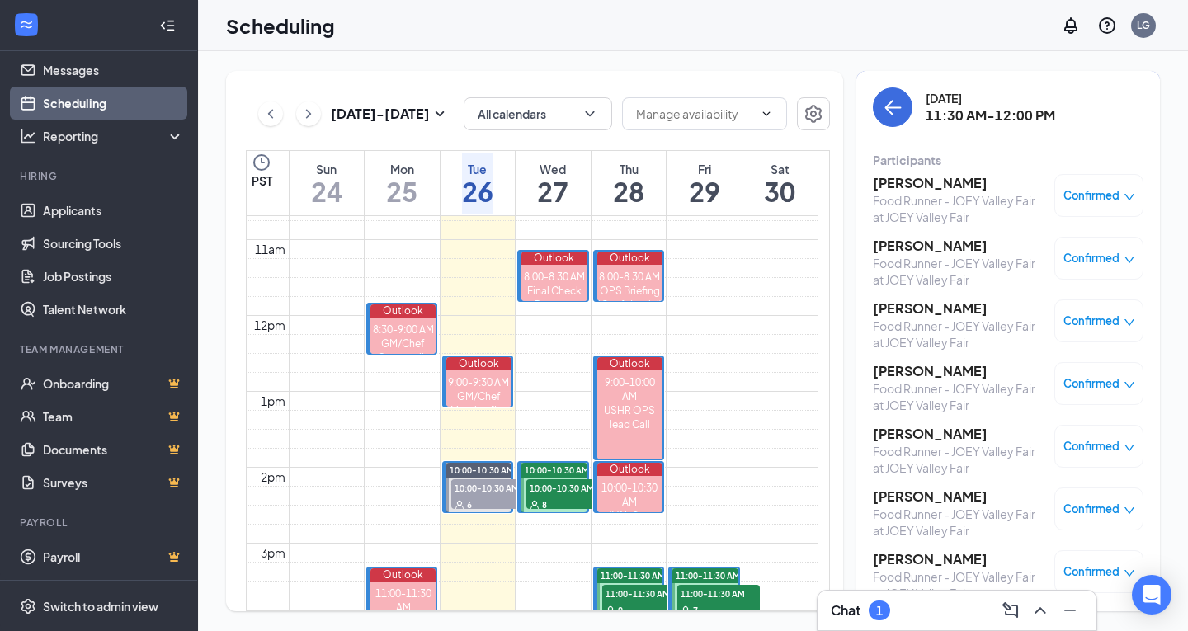
click at [946, 187] on h3 "[PERSON_NAME]" at bounding box center [959, 183] width 173 height 18
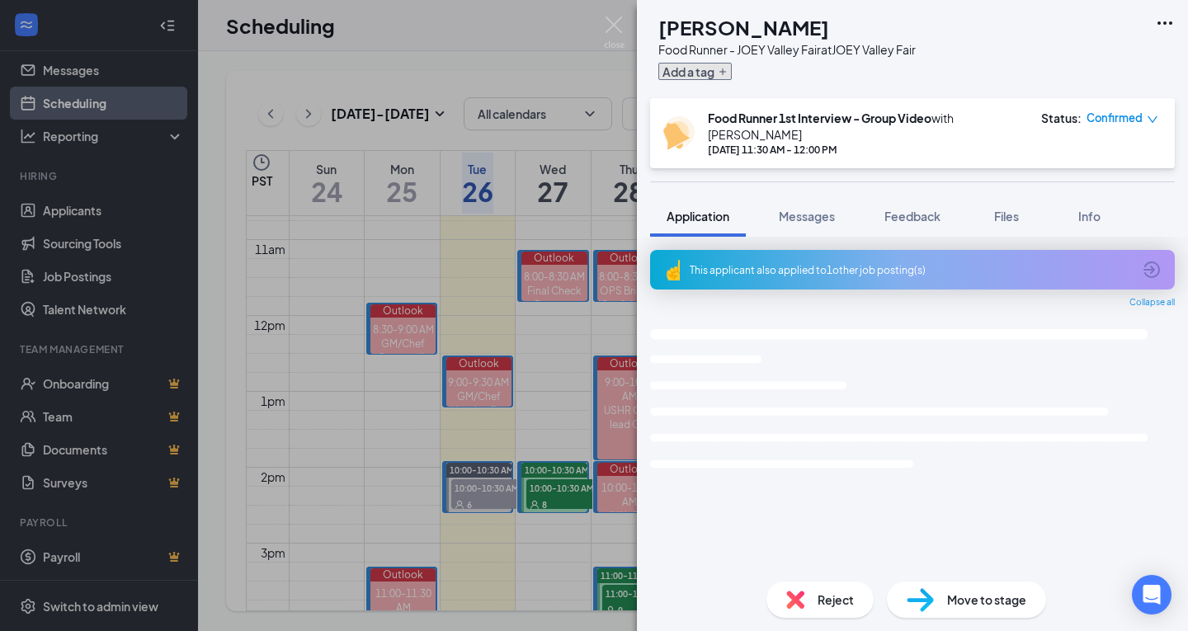
click at [732, 75] on button "Add a tag" at bounding box center [694, 71] width 73 height 17
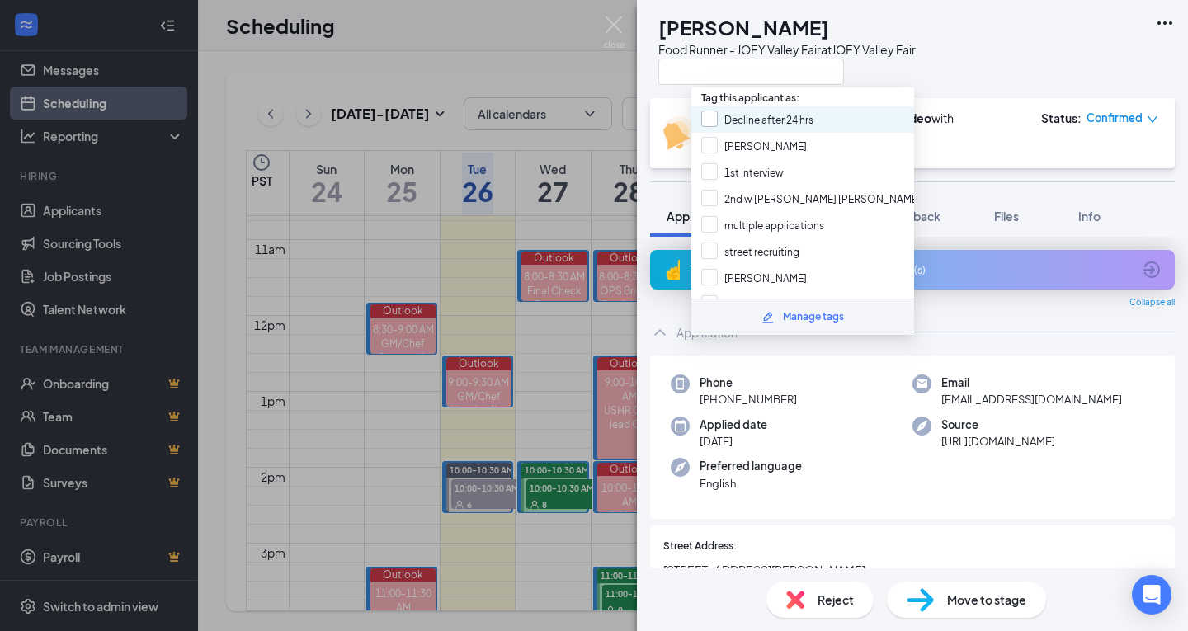
click at [766, 120] on input "Decline after 24 hrs" at bounding box center [757, 120] width 112 height 18
checkbox input "true"
click at [1062, 40] on div "KV [PERSON_NAME] Food Runner - JOEY Valley Fair at JOEY Valley Fair" at bounding box center [912, 49] width 551 height 98
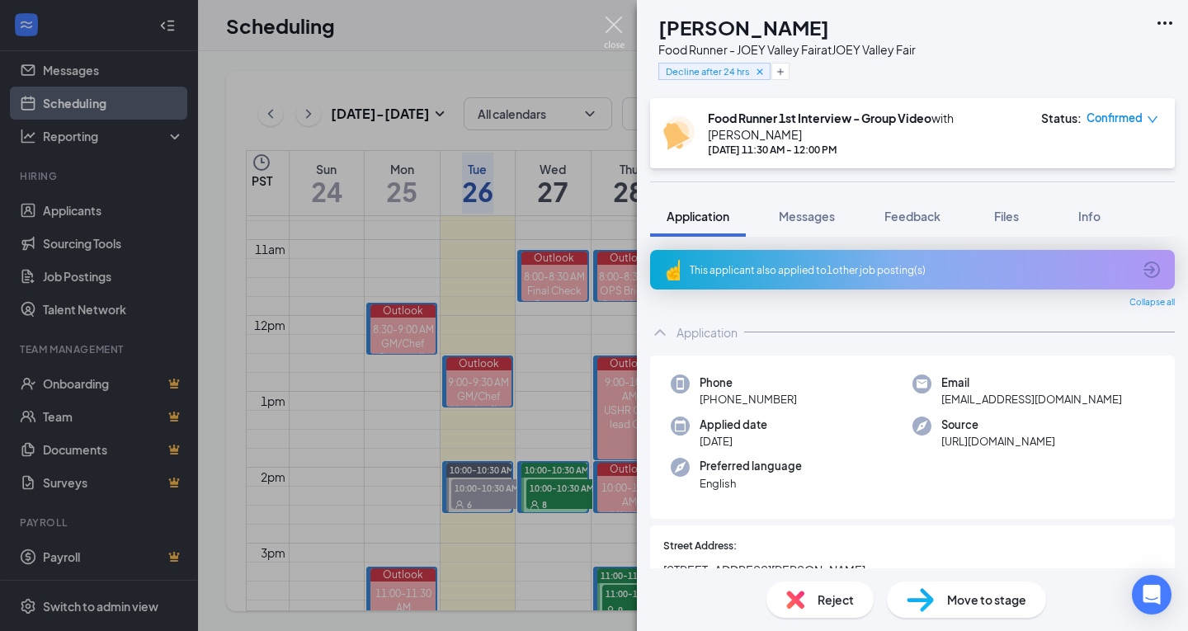
click at [616, 24] on img at bounding box center [614, 32] width 21 height 32
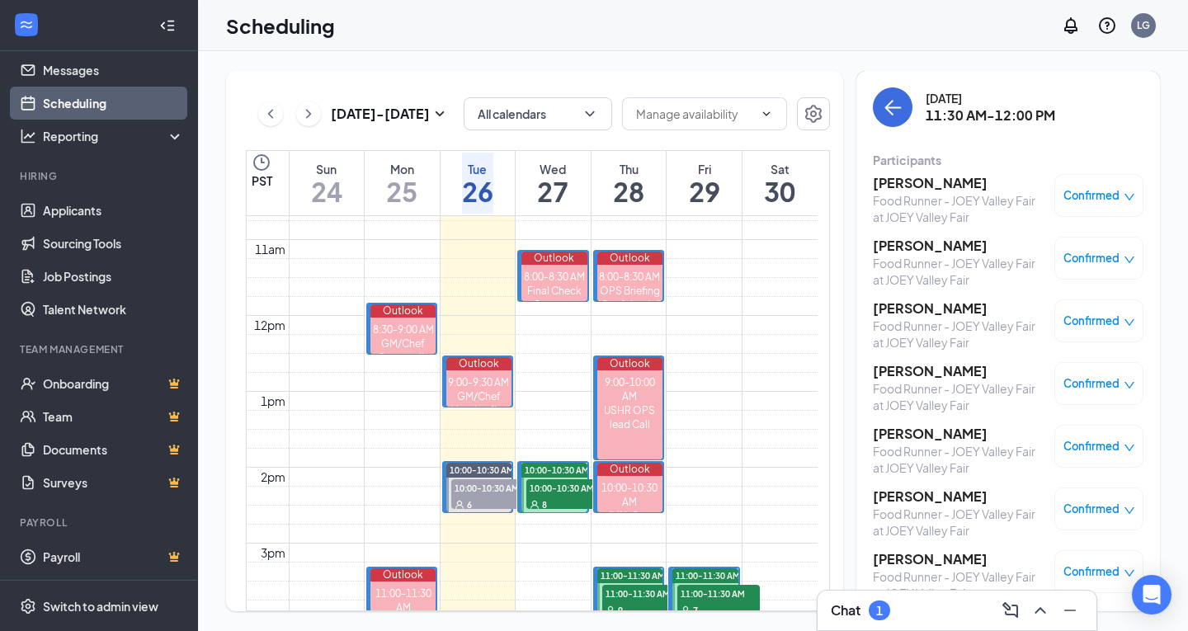
click at [897, 247] on h3 "[PERSON_NAME]" at bounding box center [959, 246] width 173 height 18
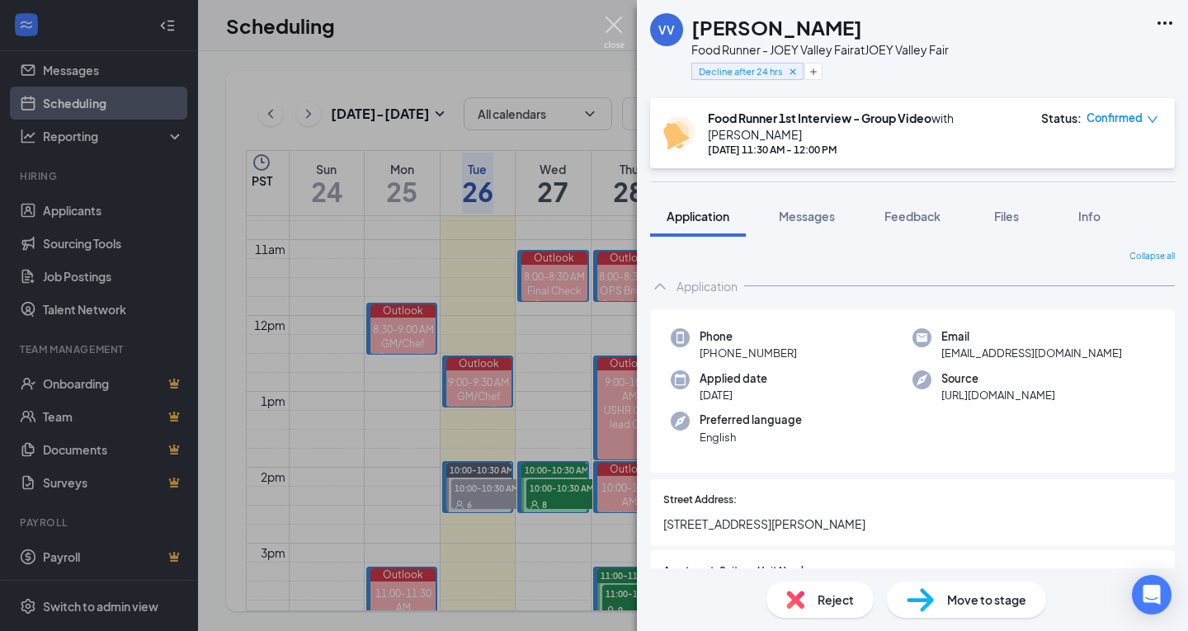
click at [624, 31] on img at bounding box center [614, 32] width 21 height 32
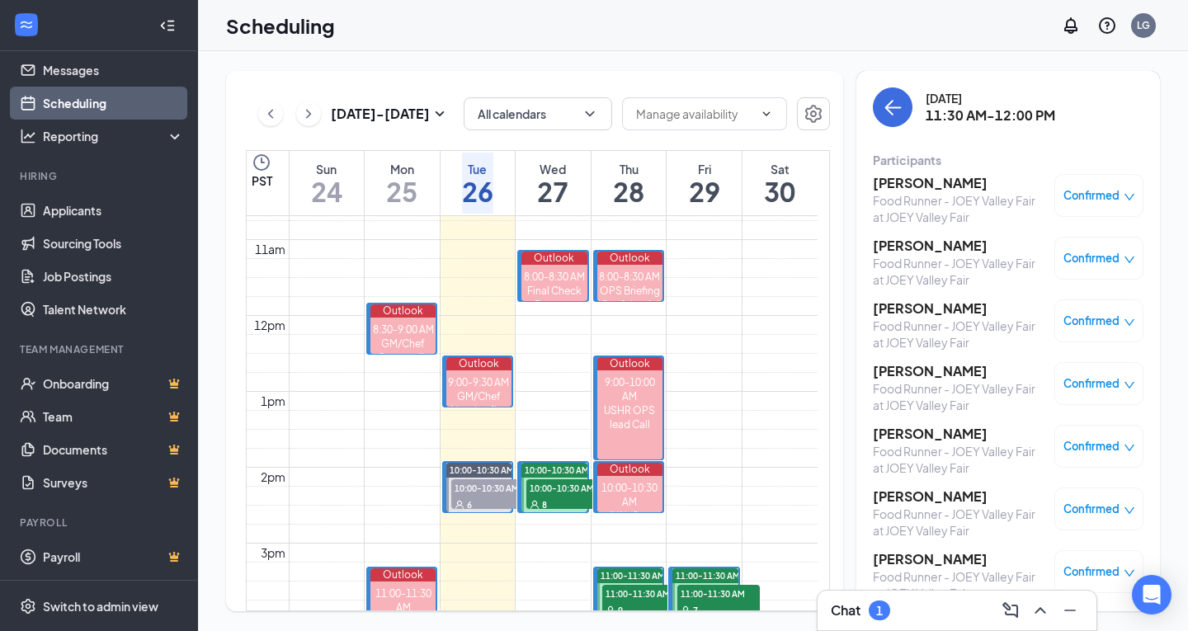
click at [925, 370] on h3 "[PERSON_NAME]" at bounding box center [959, 371] width 173 height 18
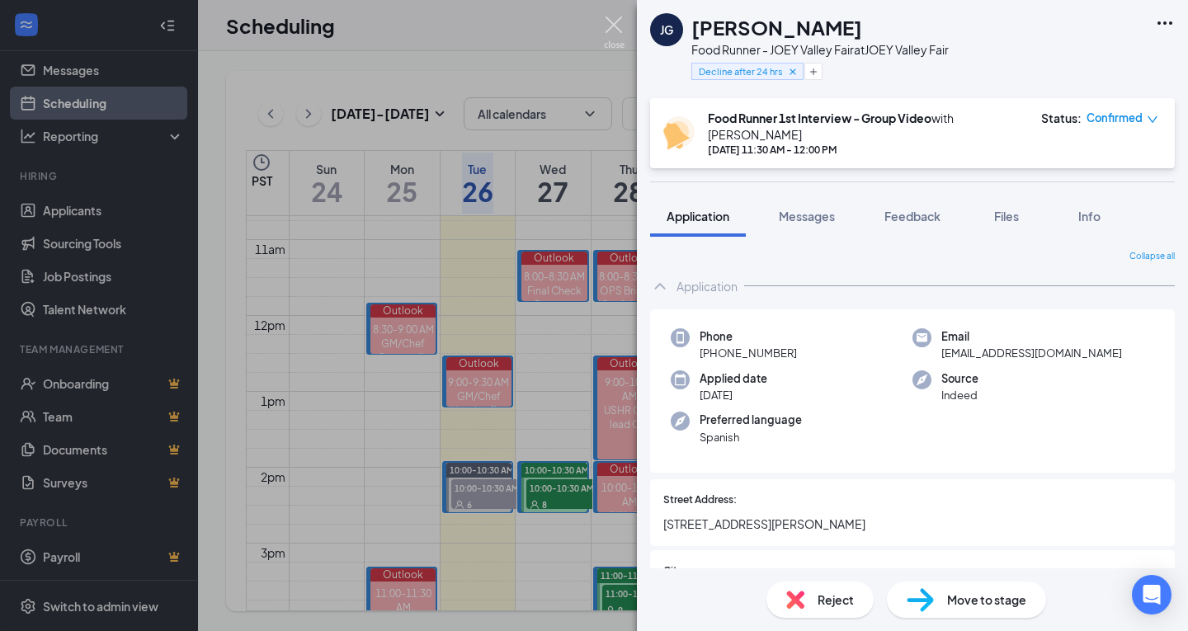
click at [615, 30] on img at bounding box center [614, 32] width 21 height 32
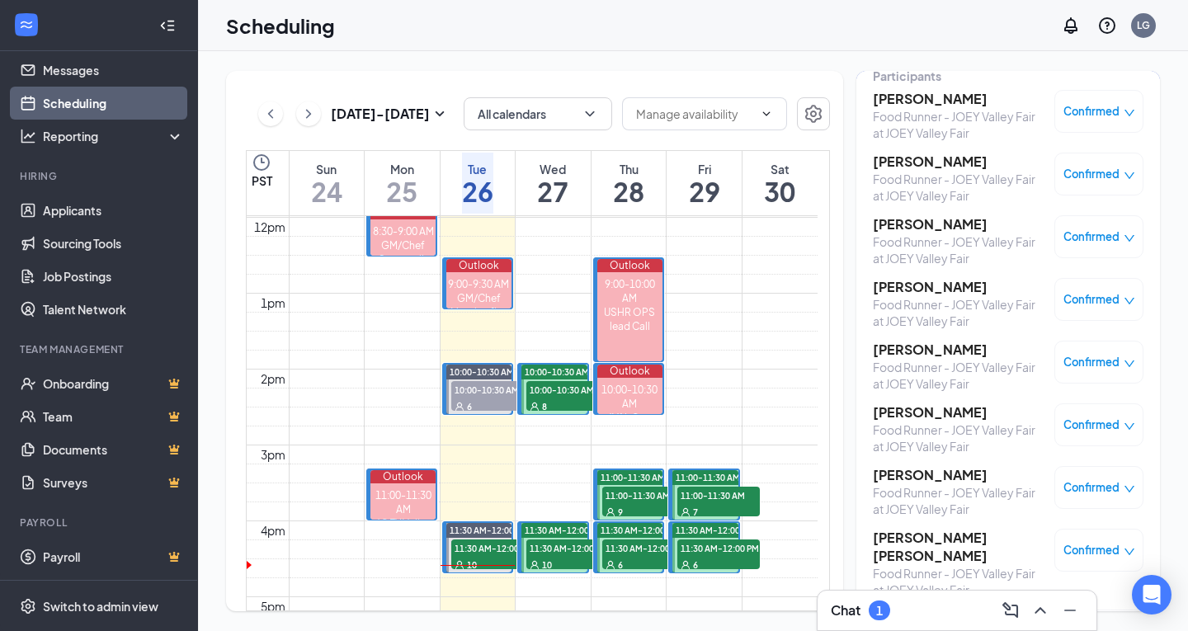
scroll to position [84, 0]
click at [1087, 361] on span "Confirmed" at bounding box center [1091, 362] width 56 height 16
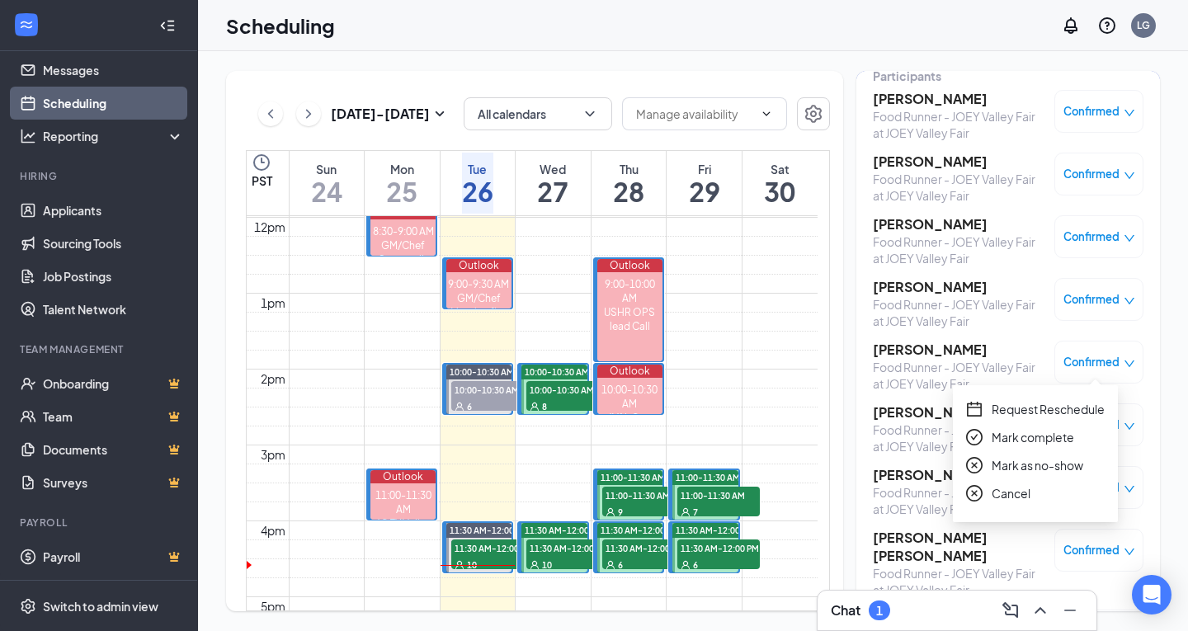
click at [1061, 464] on span "Mark as no-show" at bounding box center [1038, 465] width 92 height 18
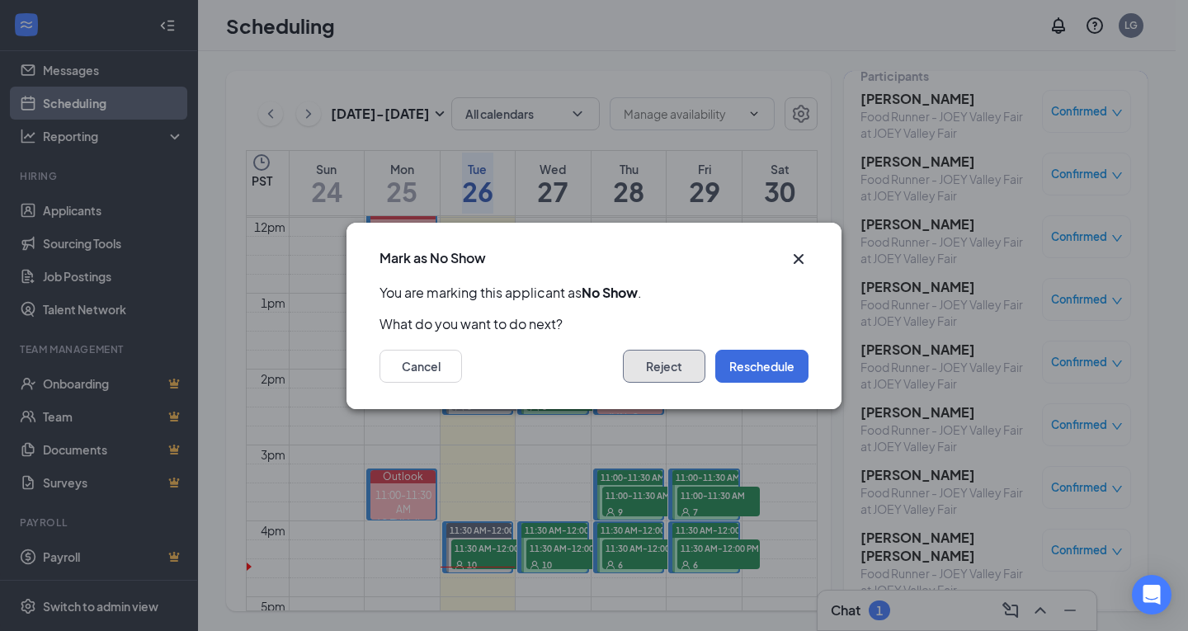
click at [698, 373] on button "Reject" at bounding box center [664, 366] width 82 height 33
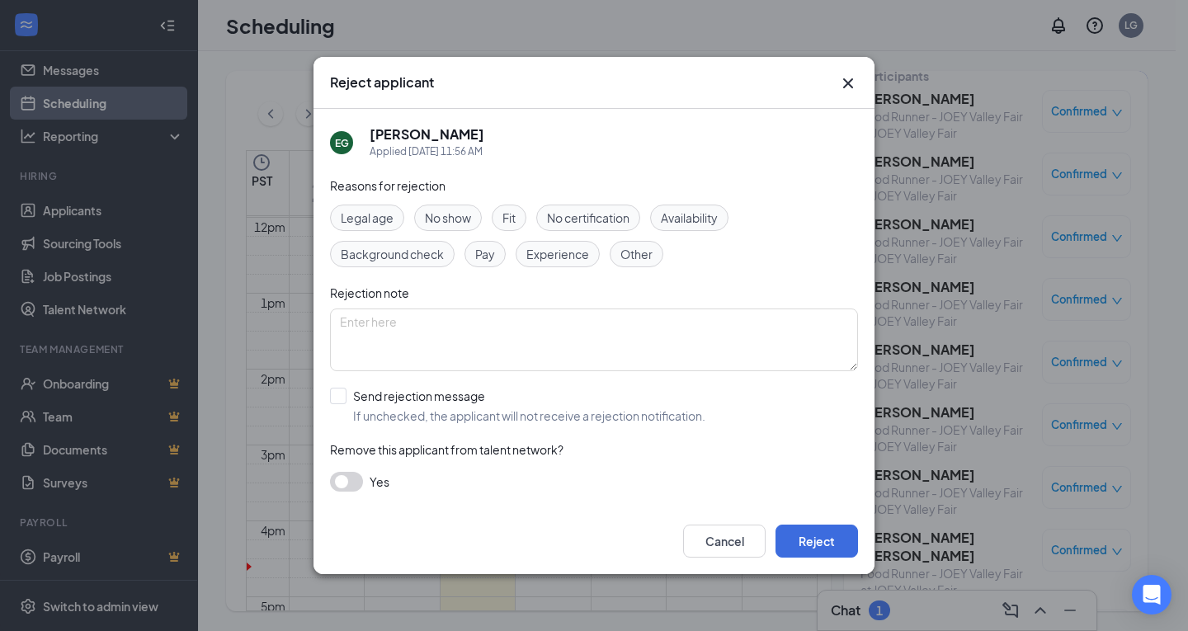
click at [455, 210] on span "No show" at bounding box center [448, 218] width 46 height 18
click at [421, 402] on input "Send rejection message If unchecked, the applicant will not receive a rejection…" at bounding box center [517, 406] width 375 height 36
checkbox input "true"
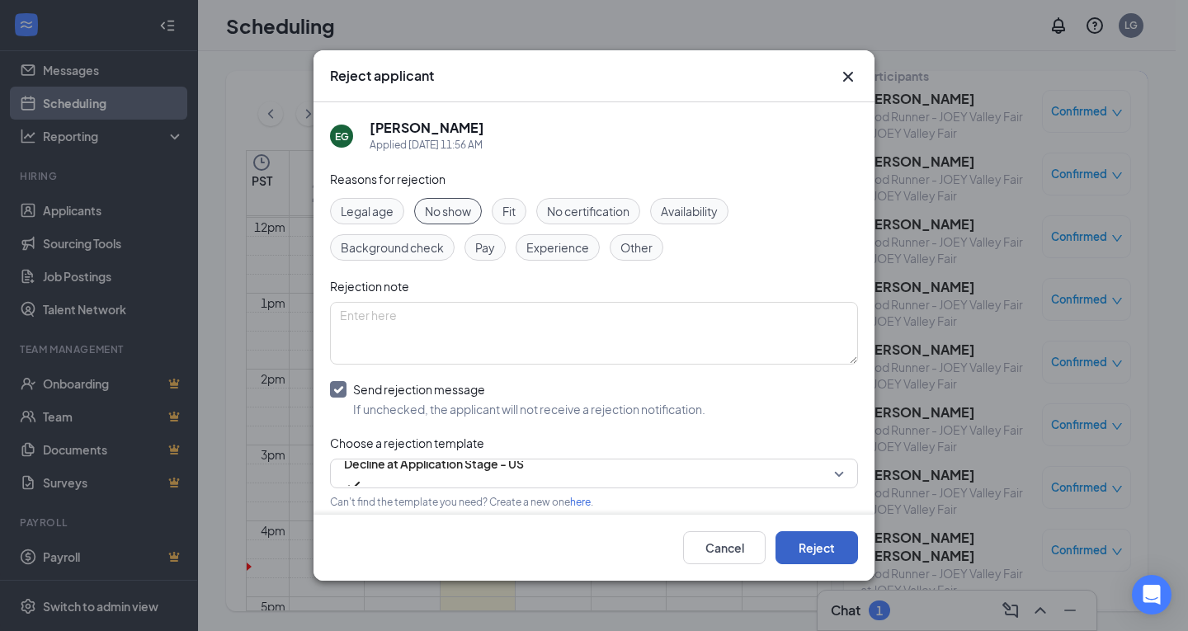
click at [804, 537] on button "Reject" at bounding box center [816, 547] width 82 height 33
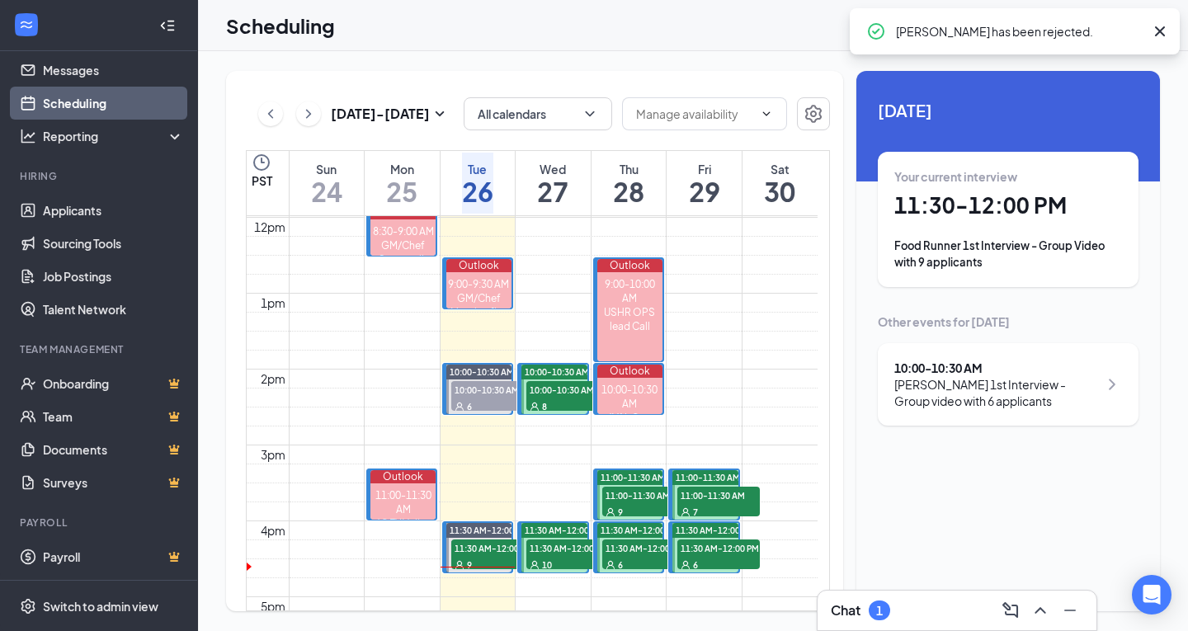
click at [1005, 247] on div "Food Runner 1st Interview - Group Video with 9 applicants" at bounding box center [1008, 254] width 228 height 33
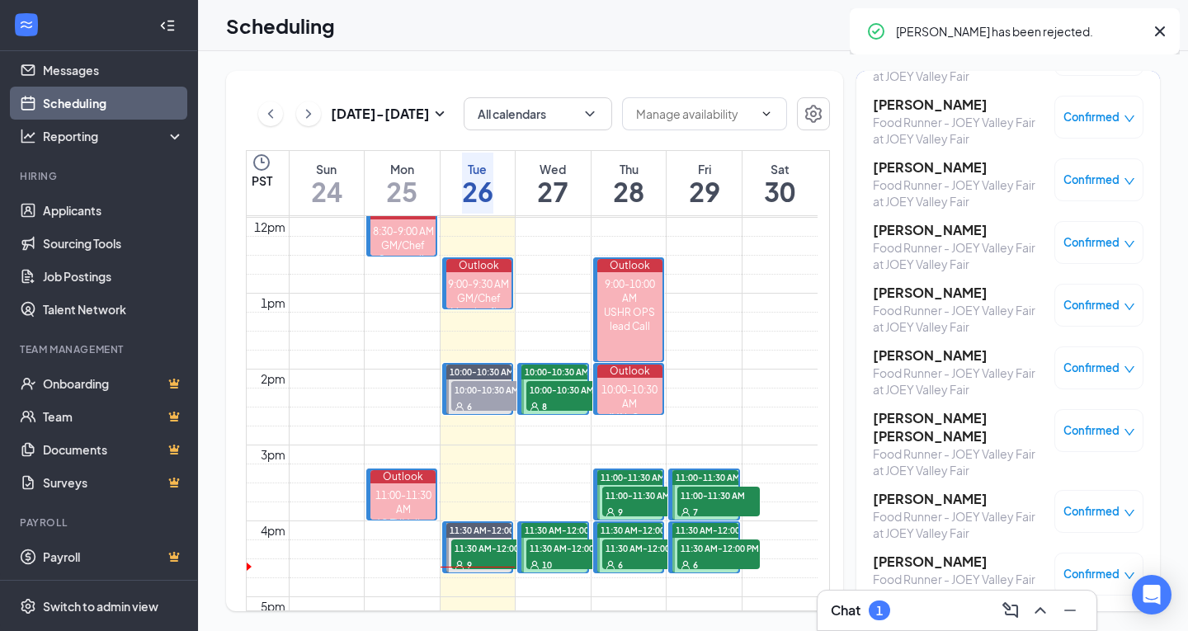
scroll to position [142, 0]
click at [1100, 434] on span "Confirmed" at bounding box center [1091, 430] width 56 height 16
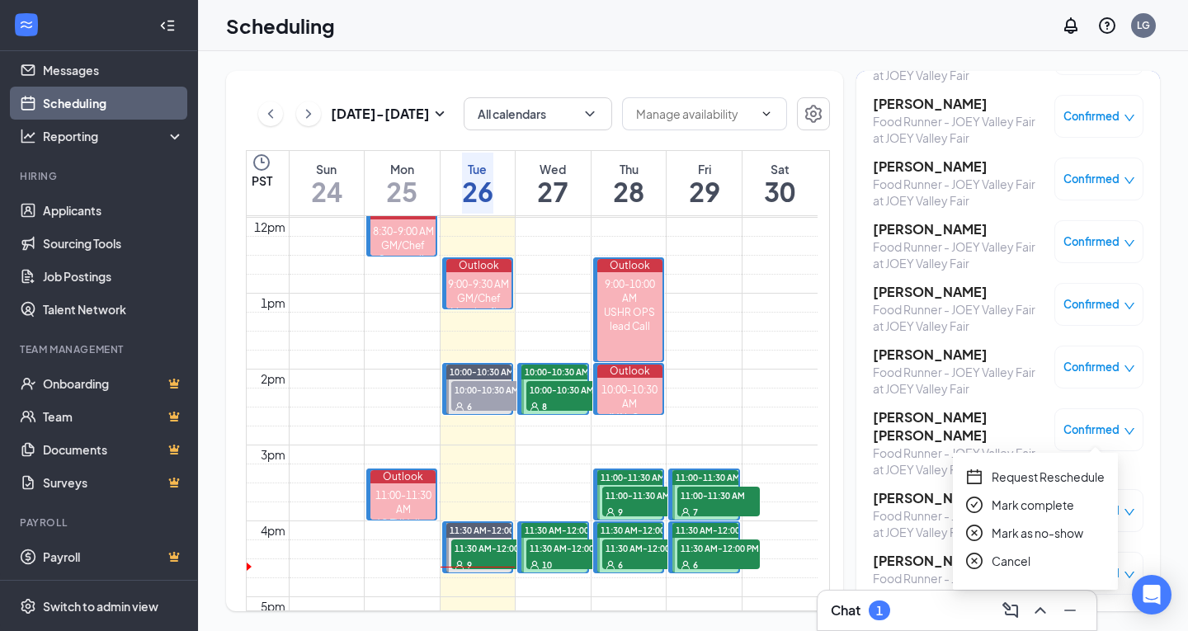
click at [1063, 539] on span "Mark as no-show" at bounding box center [1038, 533] width 92 height 18
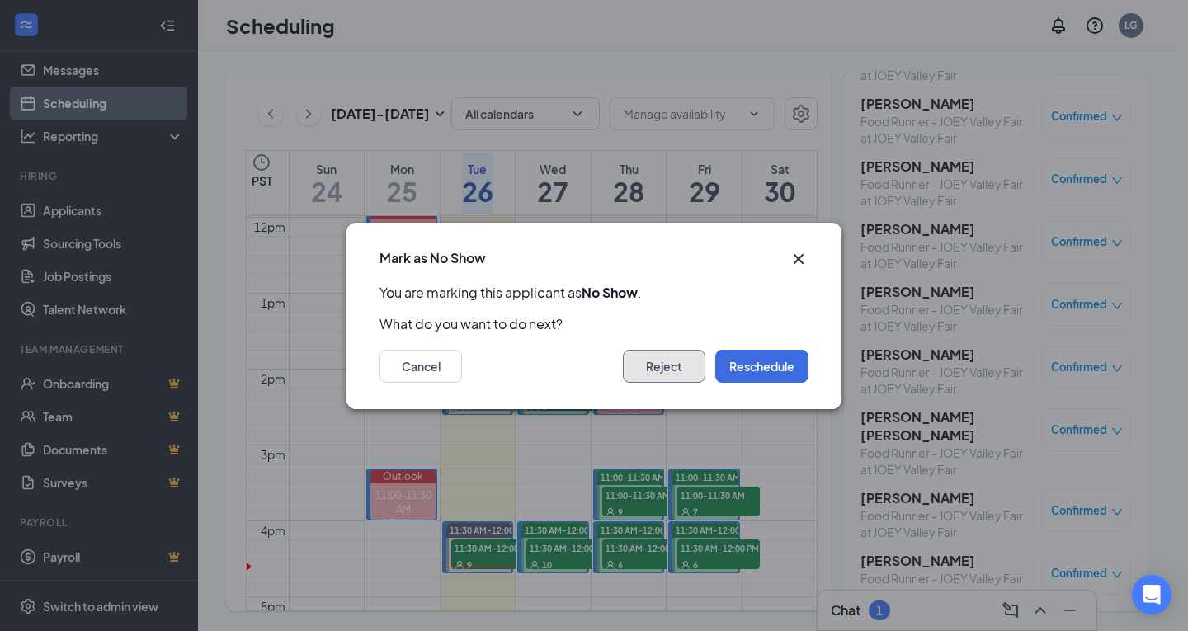
click at [669, 380] on button "Reject" at bounding box center [664, 366] width 82 height 33
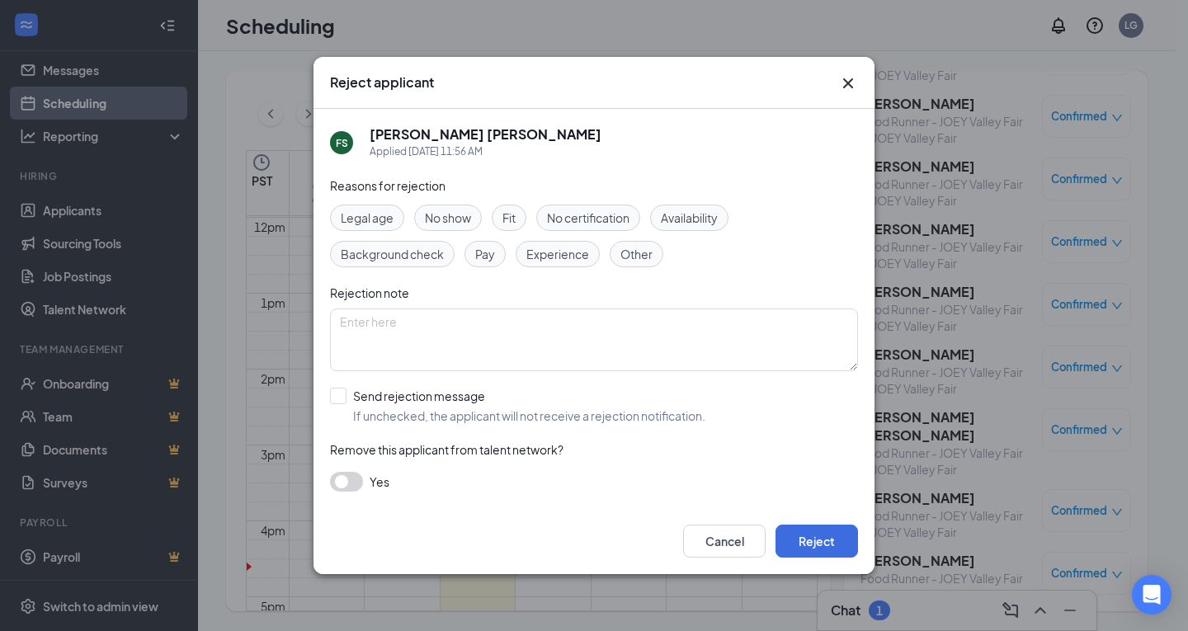
click at [461, 224] on span "No show" at bounding box center [448, 218] width 46 height 18
click at [467, 393] on input "Send rejection message If unchecked, the applicant will not receive a rejection…" at bounding box center [517, 406] width 375 height 36
checkbox input "true"
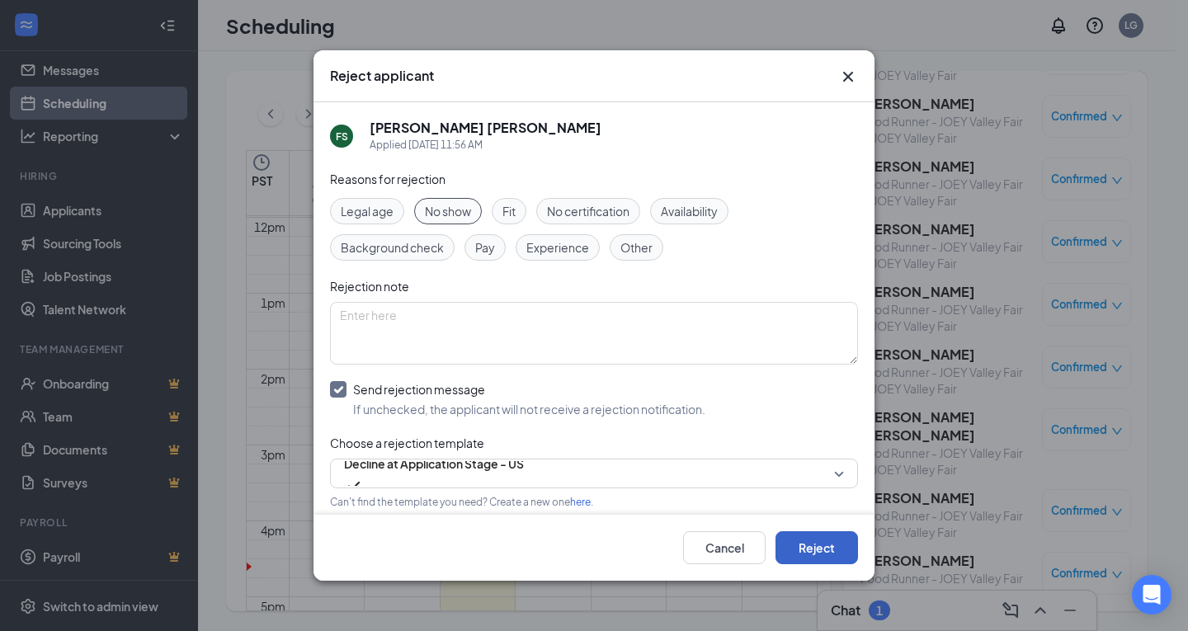
click at [825, 559] on button "Reject" at bounding box center [816, 547] width 82 height 33
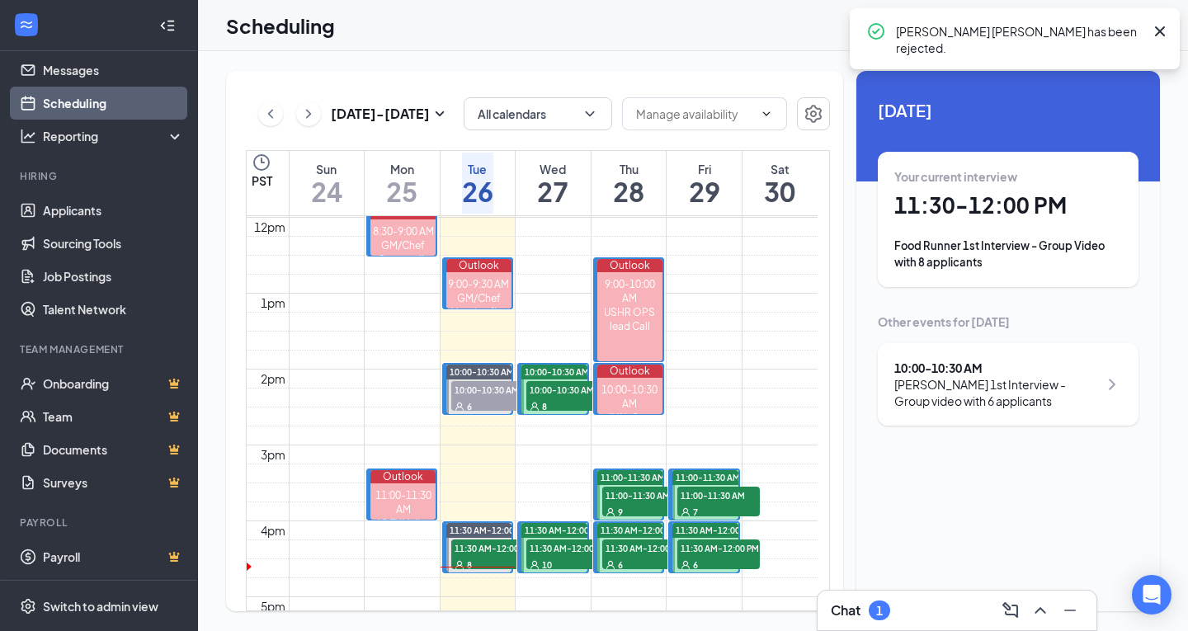
click at [1029, 246] on div "Food Runner 1st Interview - Group Video with 8 applicants" at bounding box center [1008, 254] width 228 height 33
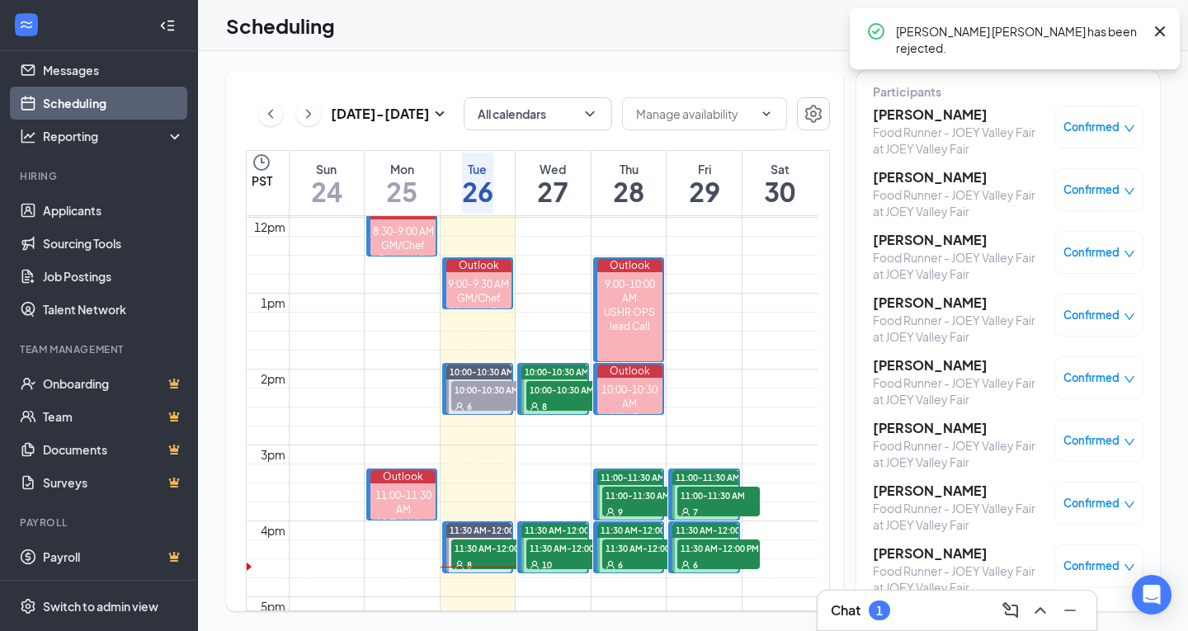
scroll to position [79, 0]
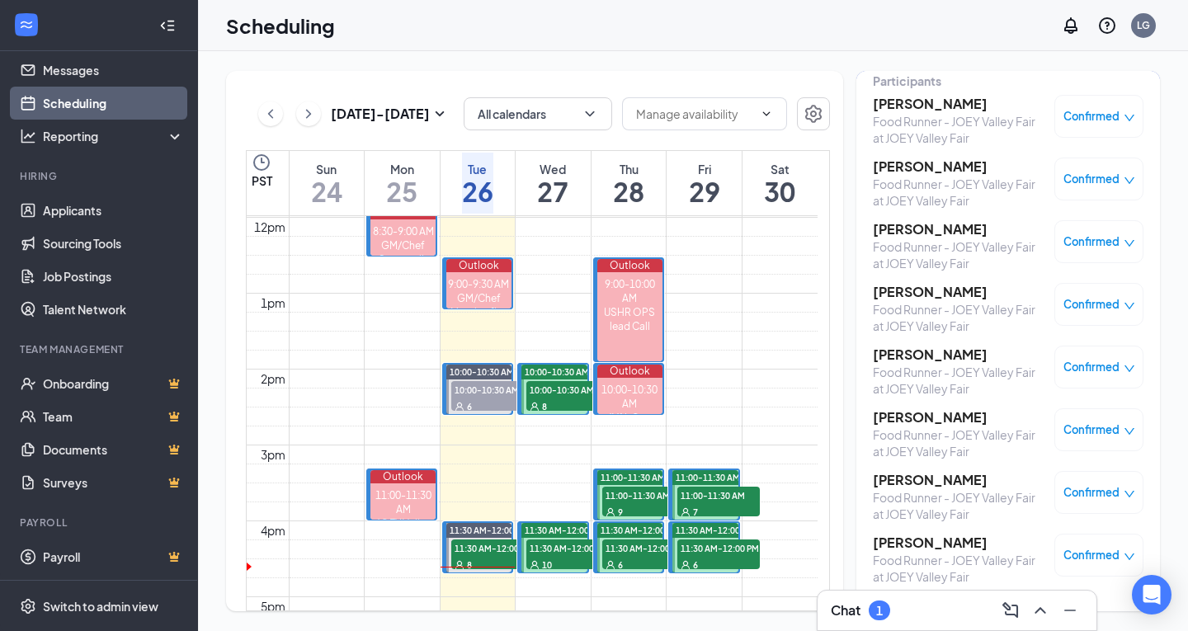
click at [925, 479] on h3 "[PERSON_NAME]" at bounding box center [959, 480] width 173 height 18
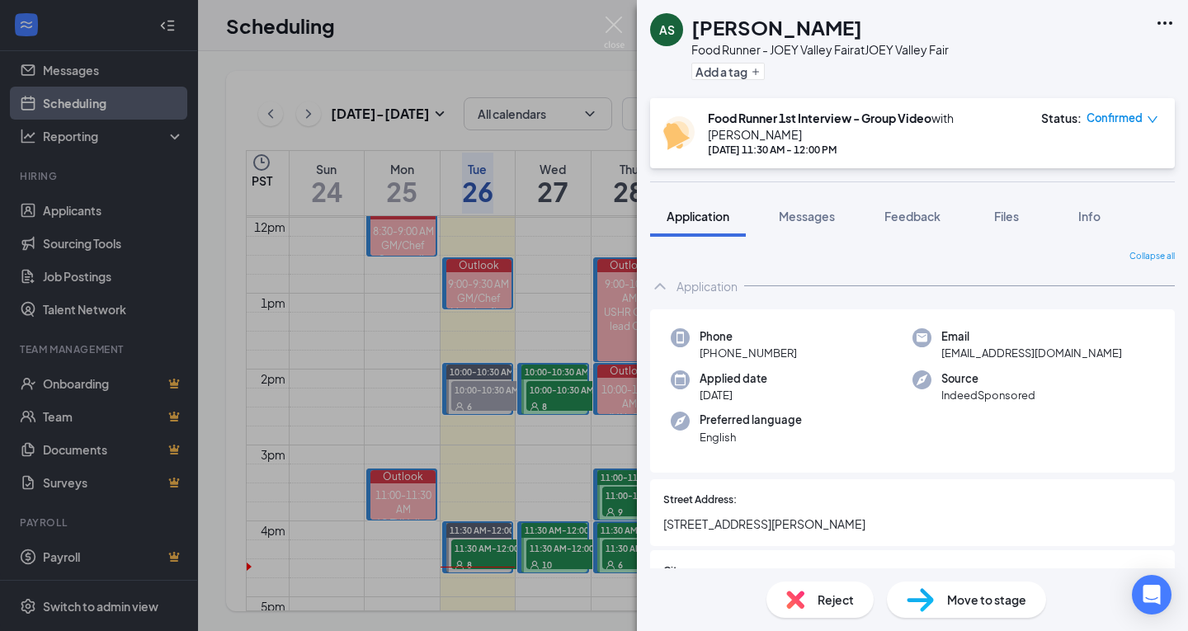
click at [1112, 119] on span "Confirmed" at bounding box center [1114, 118] width 56 height 16
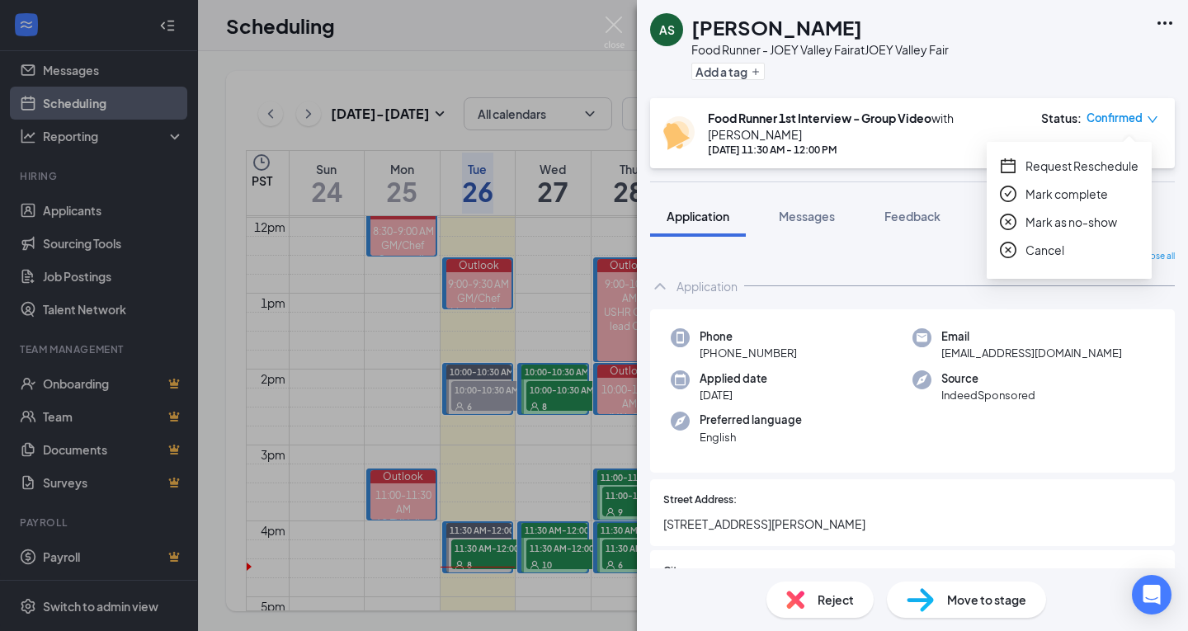
click at [1105, 224] on span "Mark as no-show" at bounding box center [1071, 222] width 92 height 18
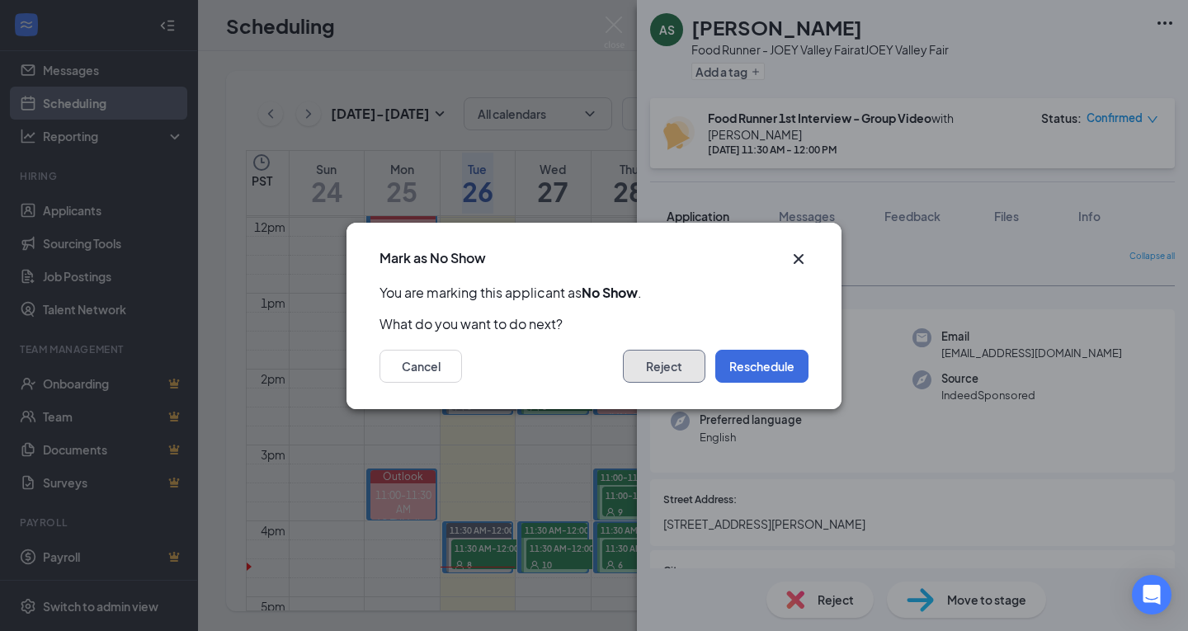
click at [685, 360] on button "Reject" at bounding box center [664, 366] width 82 height 33
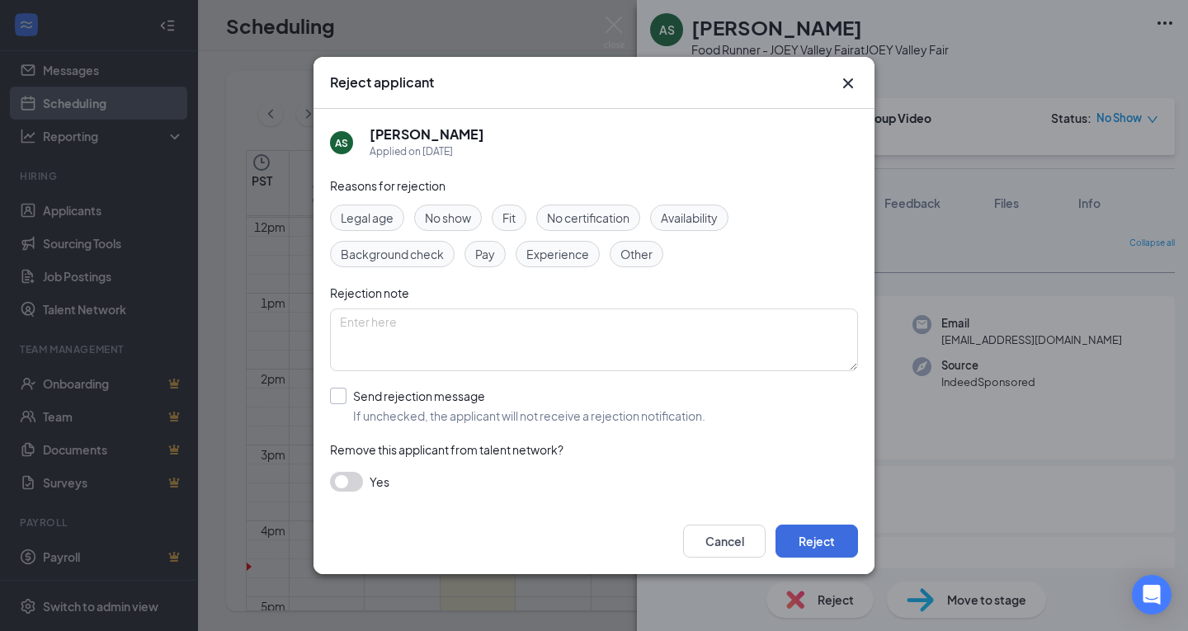
click at [414, 408] on input "Send rejection message If unchecked, the applicant will not receive a rejection…" at bounding box center [517, 406] width 375 height 36
checkbox input "true"
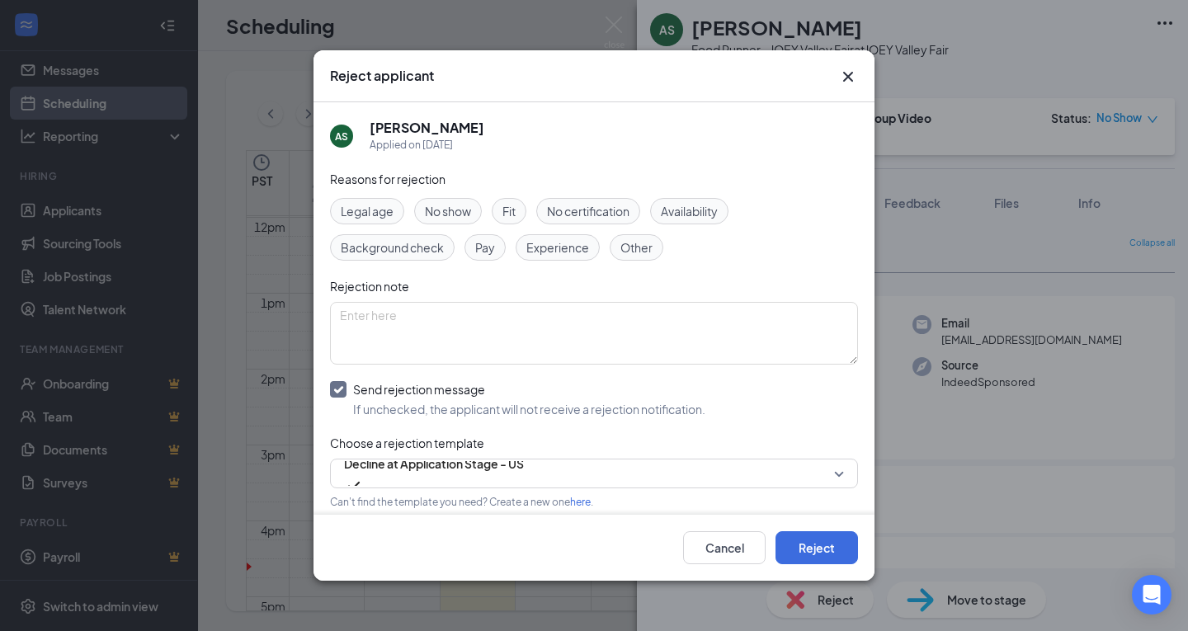
click at [437, 223] on div "No show" at bounding box center [448, 211] width 68 height 26
click at [813, 546] on button "Reject" at bounding box center [816, 547] width 82 height 33
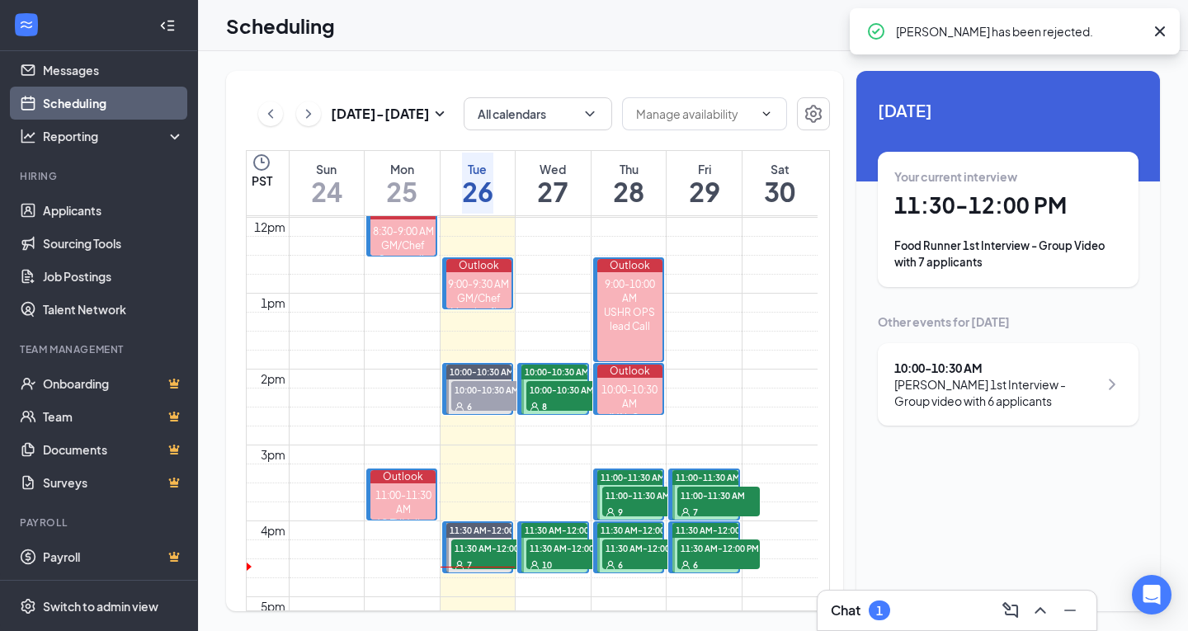
click at [1015, 266] on div "Food Runner 1st Interview - Group Video with 7 applicants" at bounding box center [1008, 254] width 228 height 33
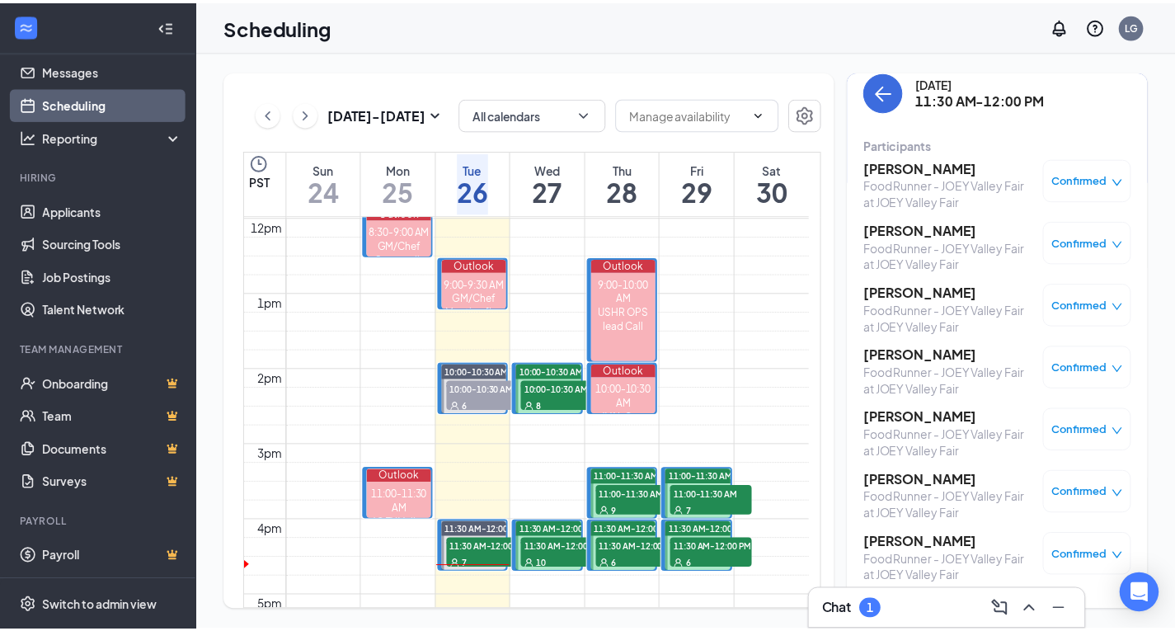
scroll to position [16, 0]
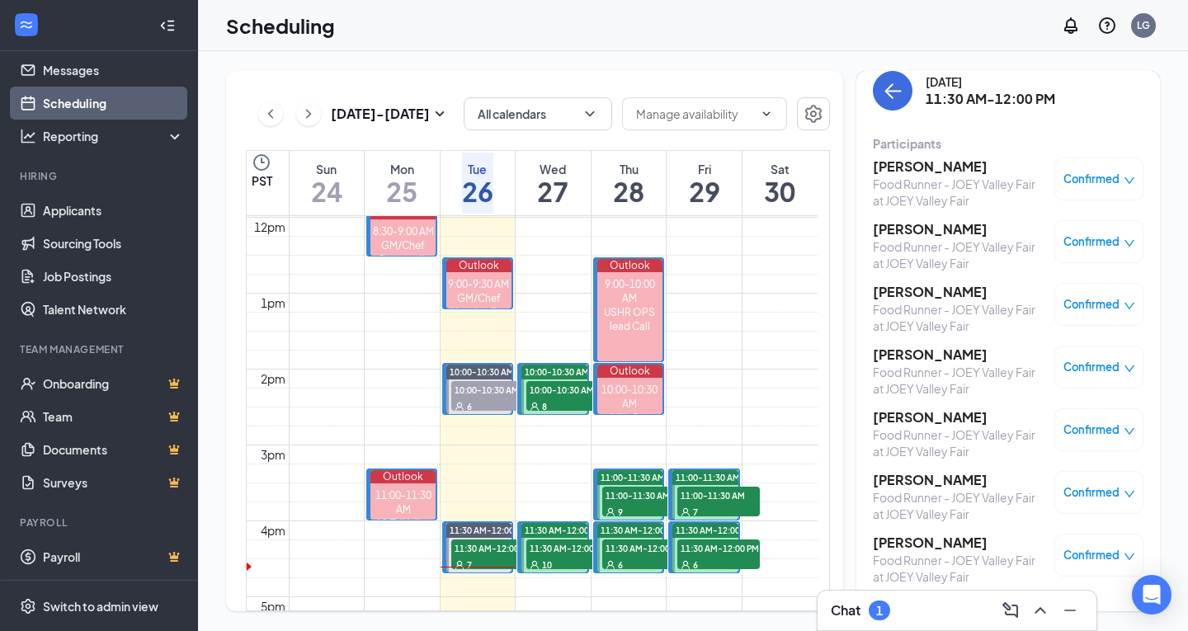
click at [1067, 553] on span "Confirmed" at bounding box center [1091, 555] width 56 height 16
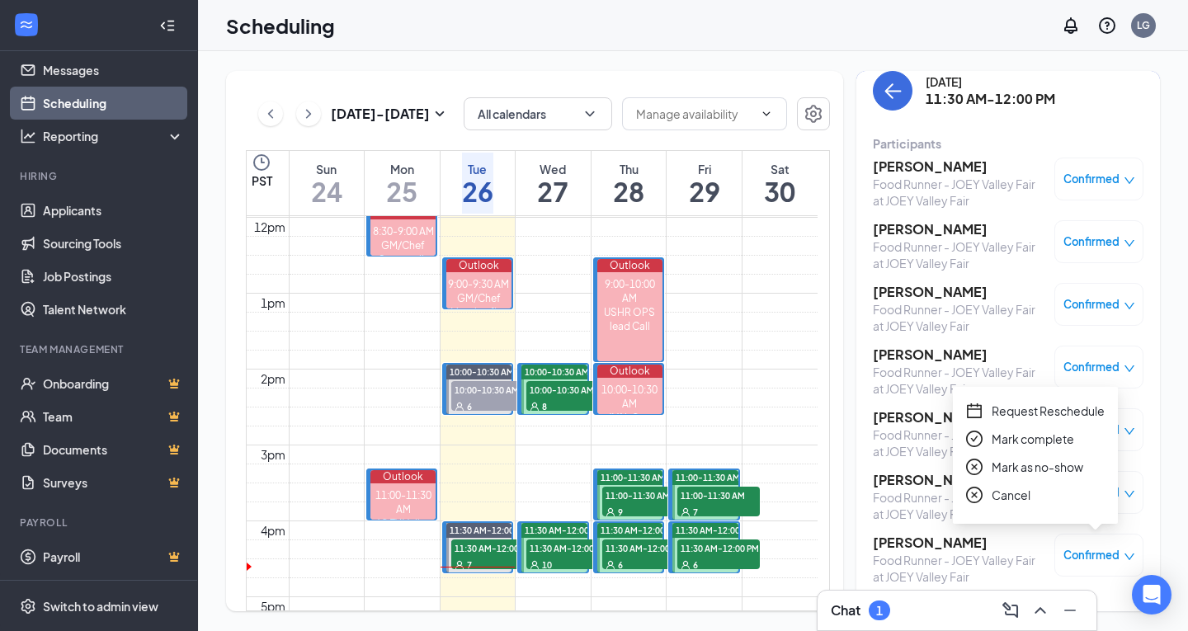
click at [918, 595] on div "Chat 1" at bounding box center [956, 611] width 279 height 40
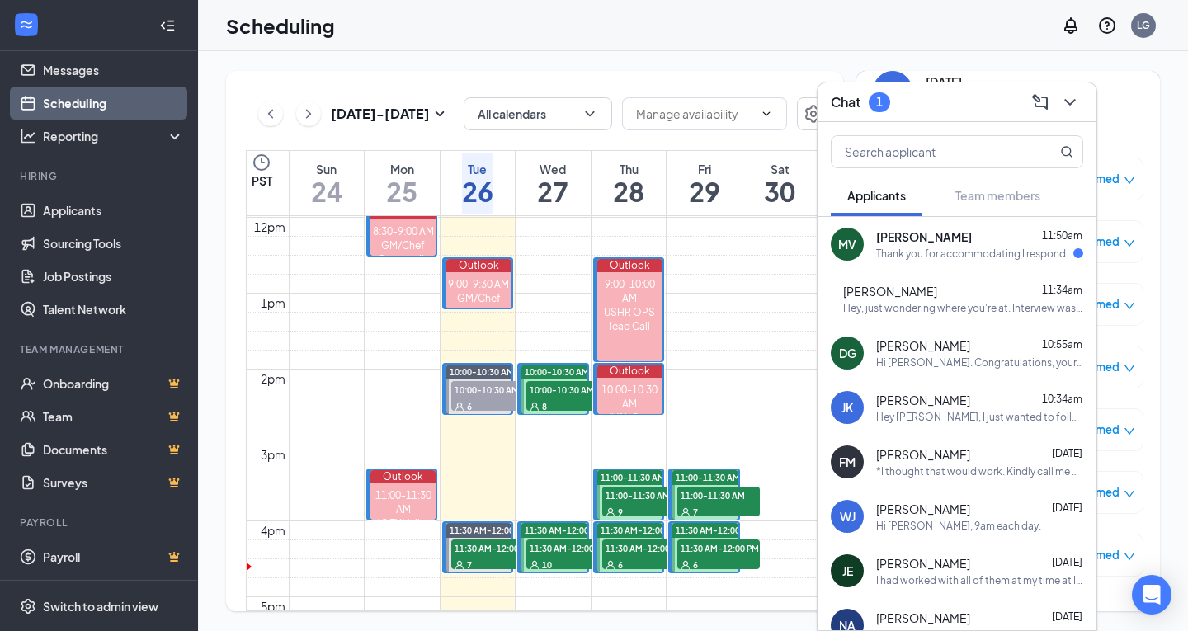
click at [969, 252] on div "Thank you for accommodating I responded to the email and will be there [DATE]-[…" at bounding box center [974, 254] width 197 height 14
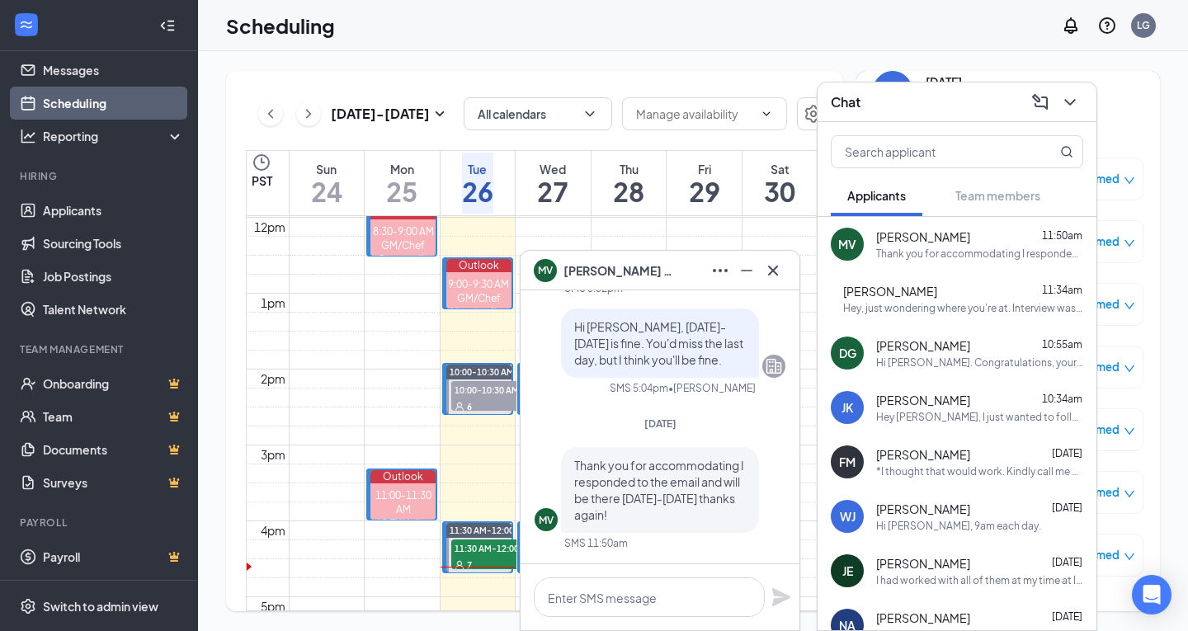
click at [1070, 109] on icon "ChevronDown" at bounding box center [1070, 102] width 20 height 20
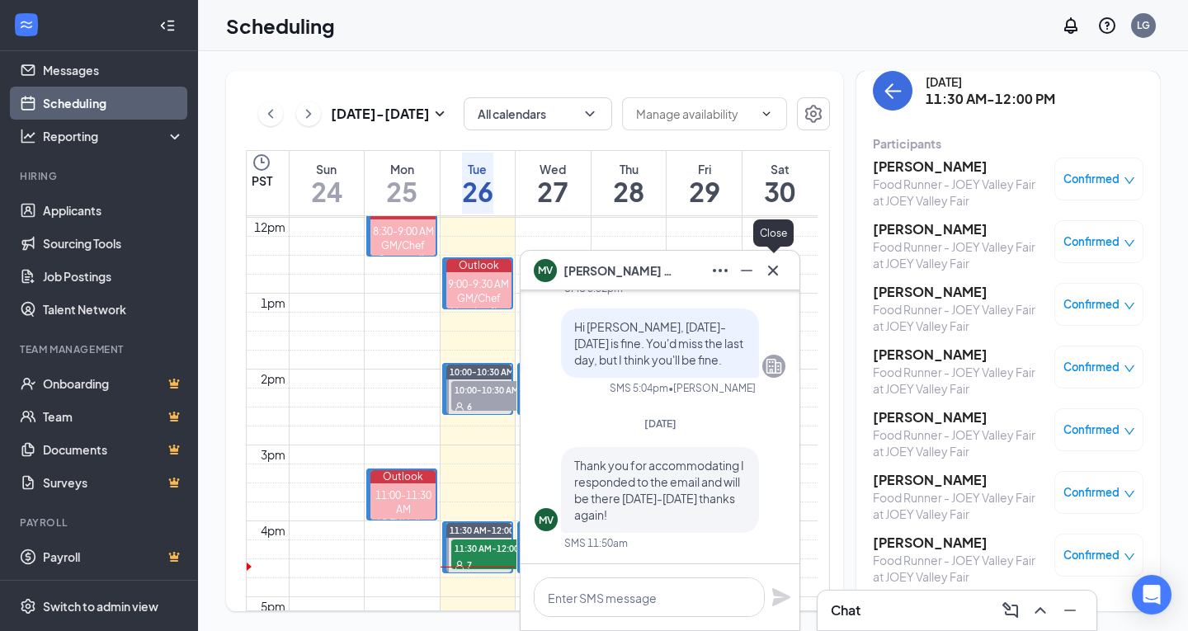
click at [782, 267] on icon "Cross" at bounding box center [773, 271] width 20 height 20
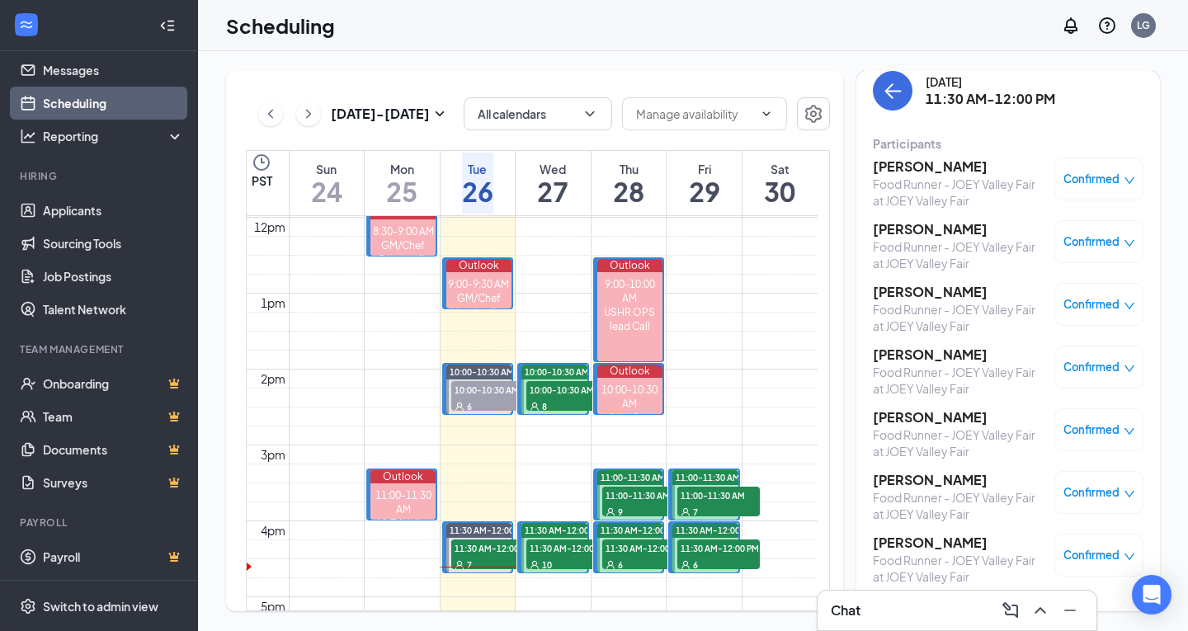
click at [930, 541] on h3 "[PERSON_NAME]" at bounding box center [959, 543] width 173 height 18
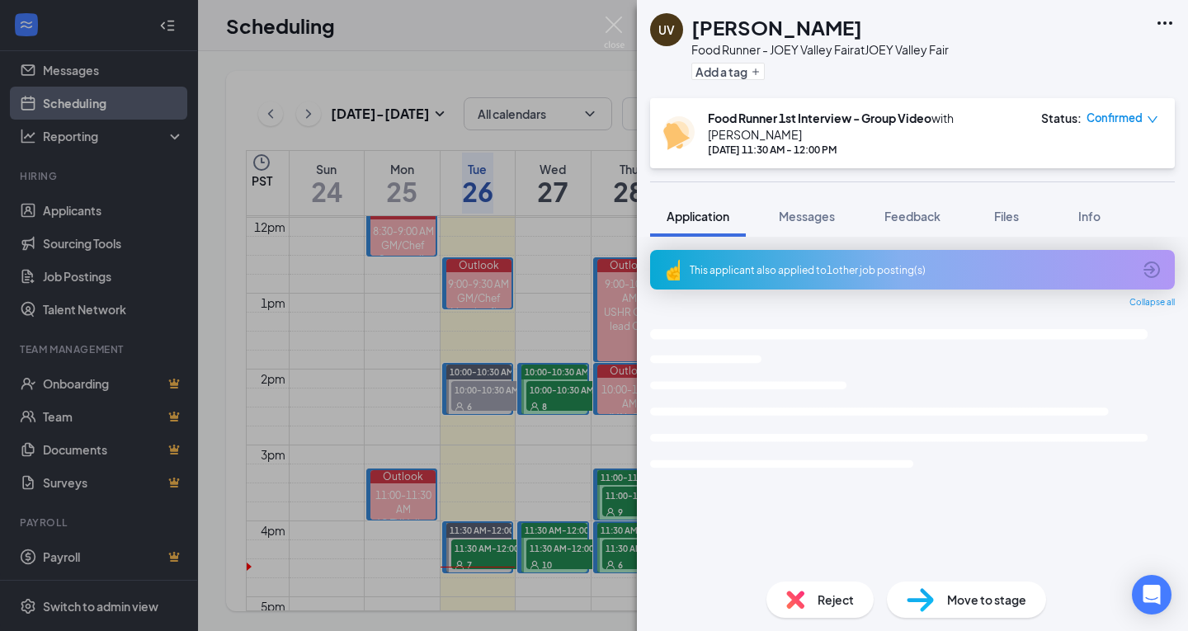
click at [1106, 118] on span "Confirmed" at bounding box center [1114, 118] width 56 height 16
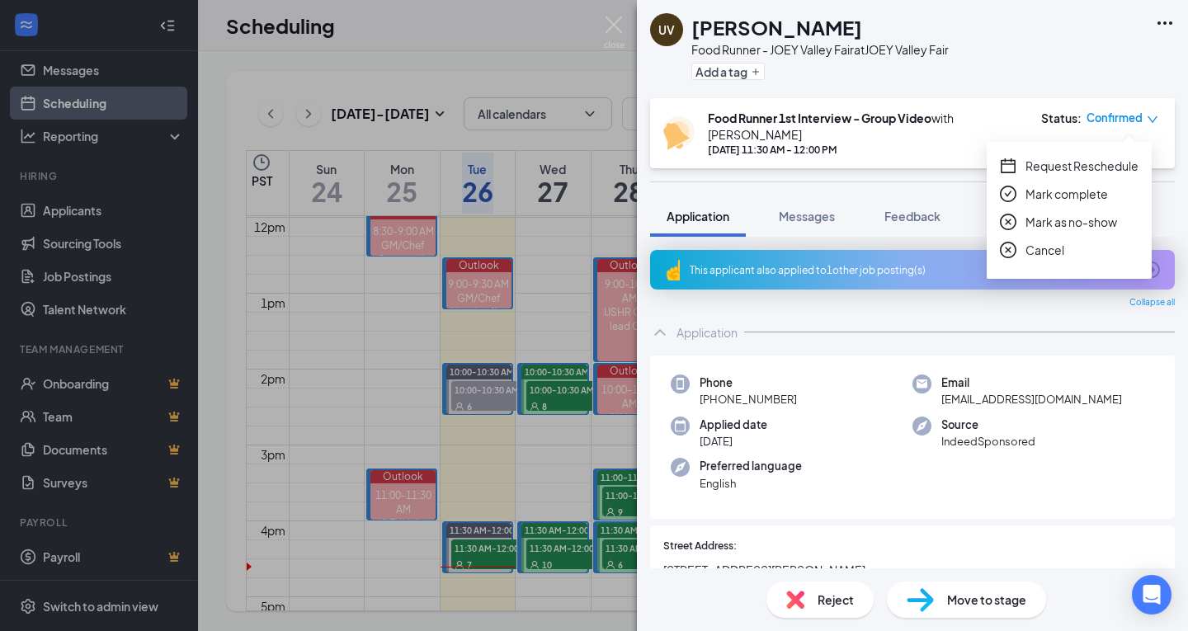
click at [1101, 223] on span "Mark as no-show" at bounding box center [1071, 222] width 92 height 18
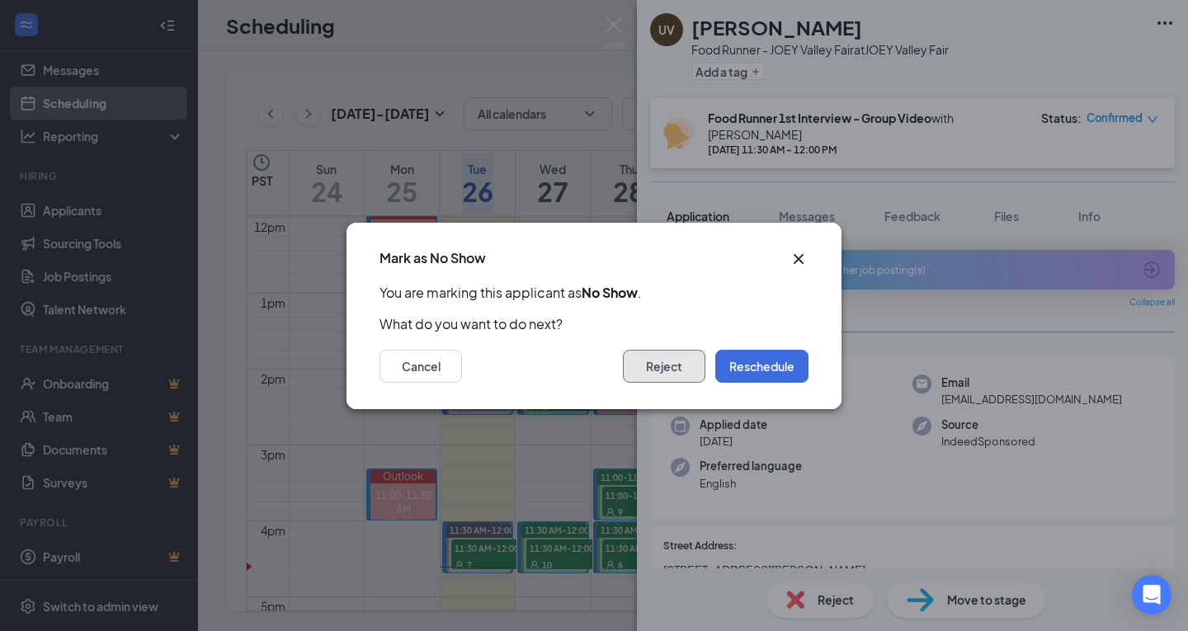
click at [669, 360] on button "Reject" at bounding box center [664, 366] width 82 height 33
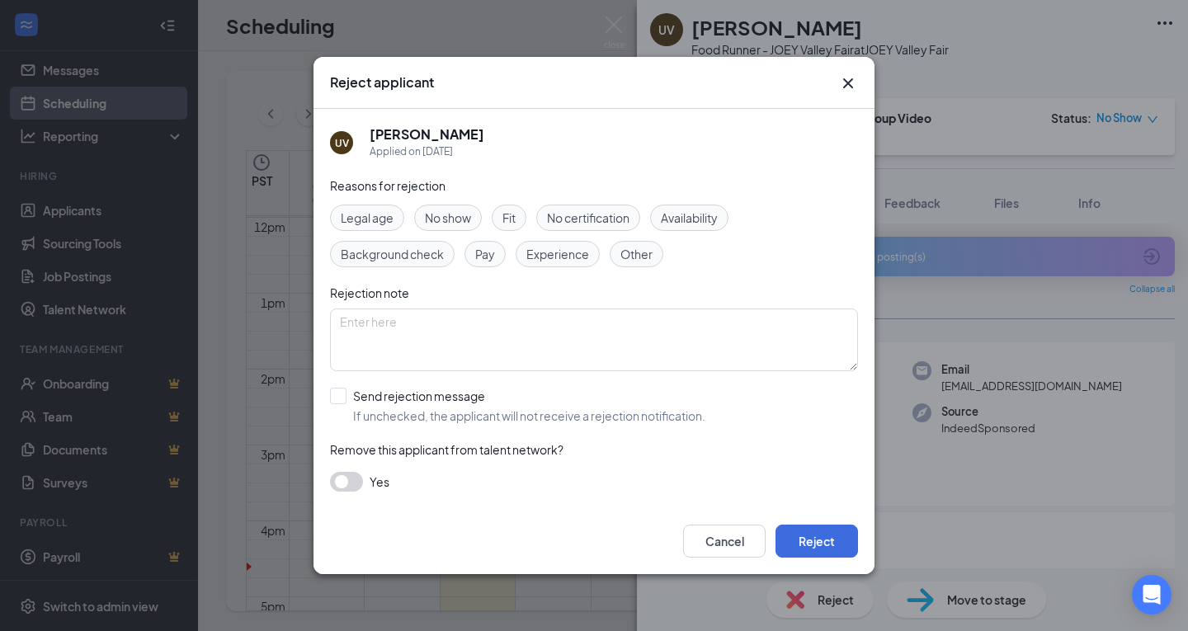
click at [436, 212] on span "No show" at bounding box center [448, 218] width 46 height 18
click at [448, 408] on input "Send rejection message If unchecked, the applicant will not receive a rejection…" at bounding box center [517, 406] width 375 height 36
checkbox input "true"
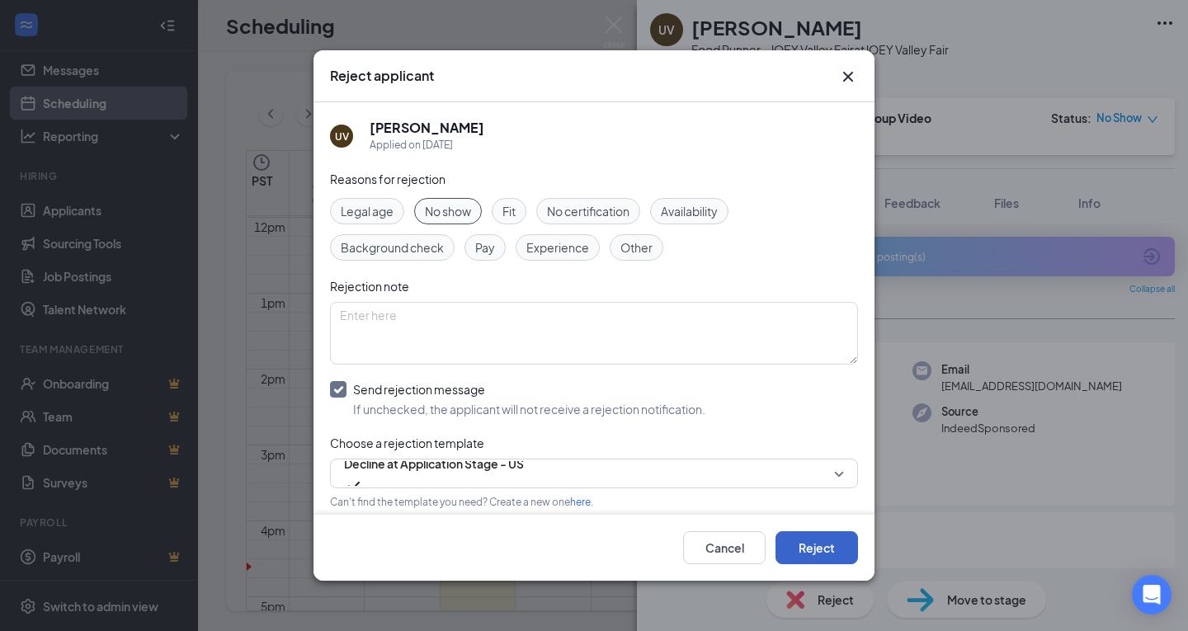
click at [803, 557] on button "Reject" at bounding box center [816, 547] width 82 height 33
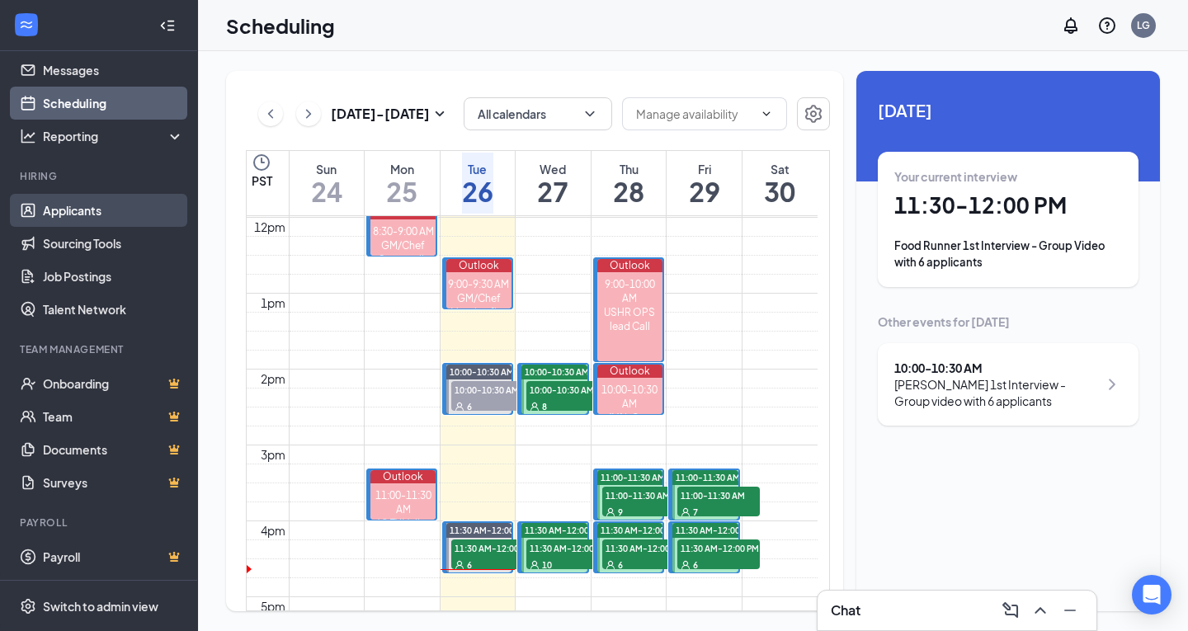
click at [90, 215] on link "Applicants" at bounding box center [113, 210] width 141 height 33
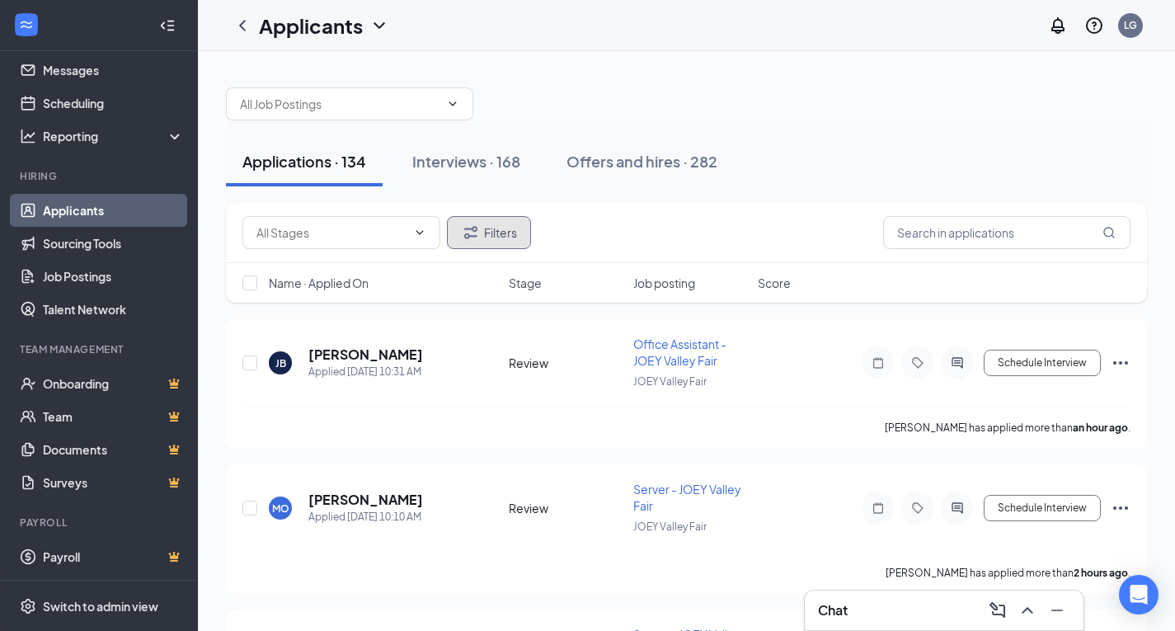
click at [469, 233] on icon "Filter" at bounding box center [471, 233] width 20 height 20
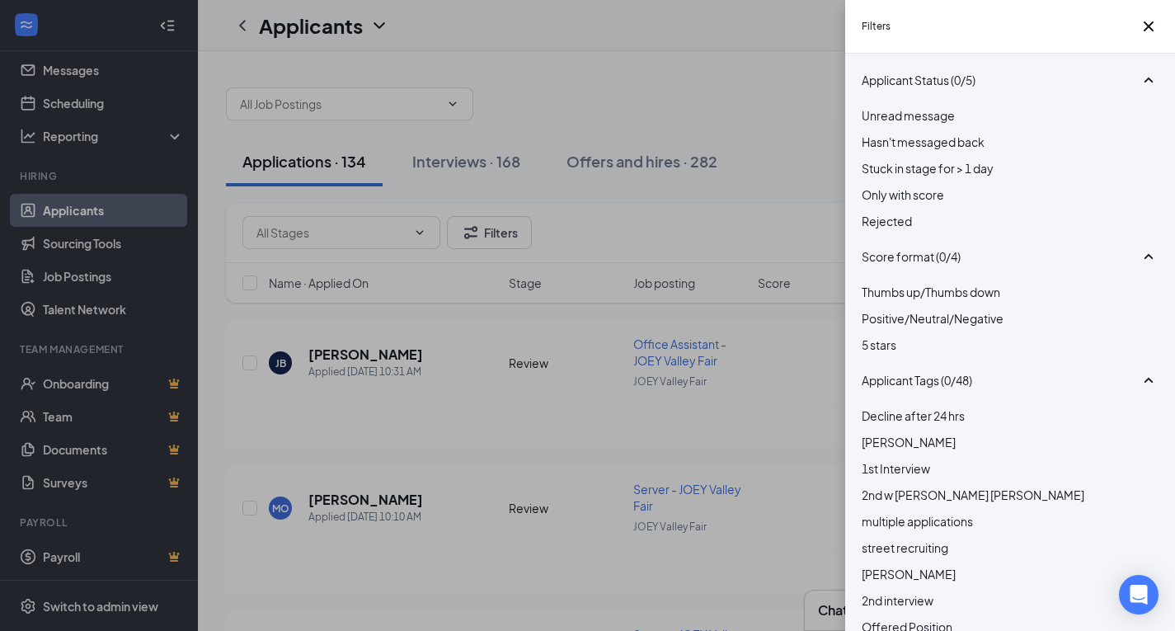
scroll to position [157, 0]
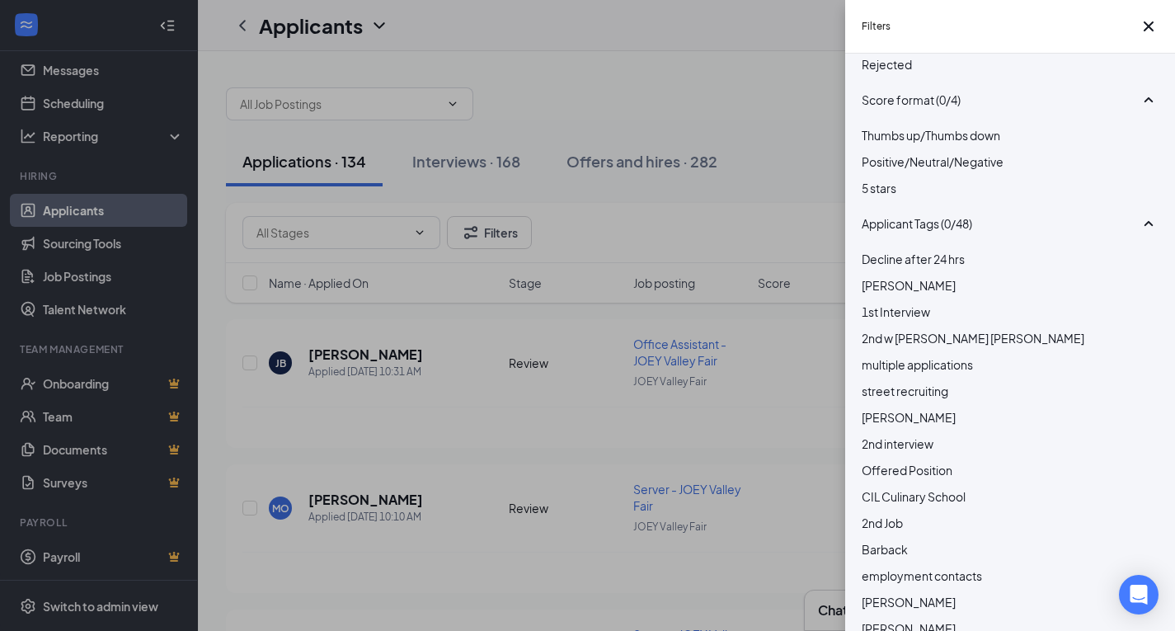
click at [947, 266] on span "Decline after 24 hrs" at bounding box center [913, 259] width 103 height 15
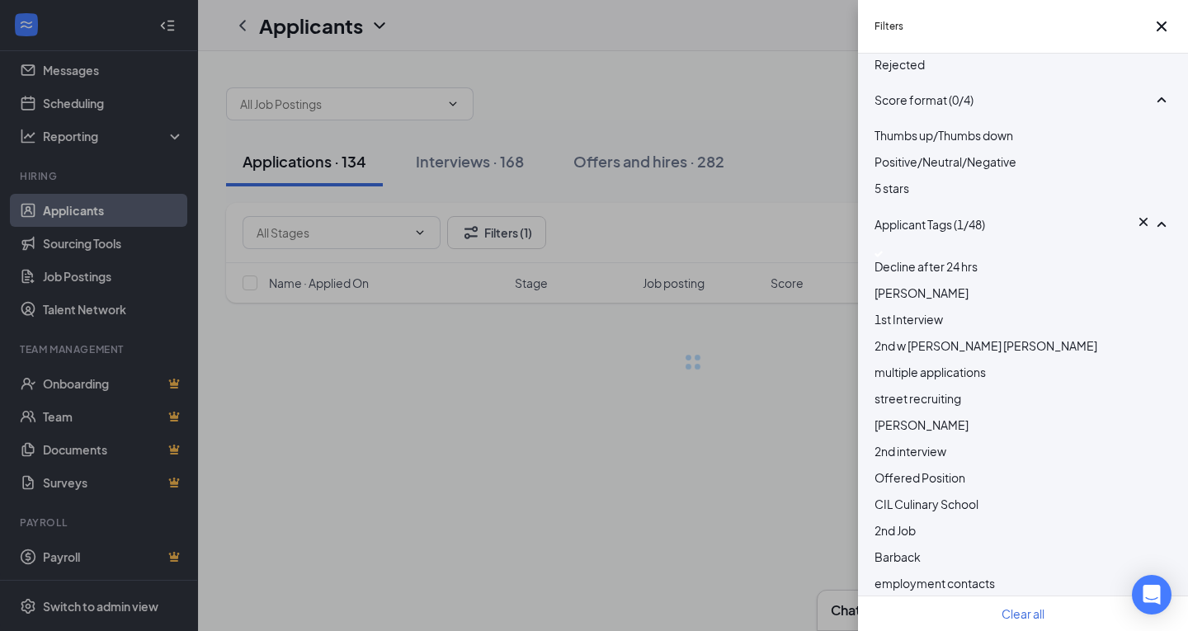
click at [756, 112] on div "Filters Applicant Status (0/5) Unread message Hasn't messaged back Stuck in sta…" at bounding box center [594, 315] width 1188 height 631
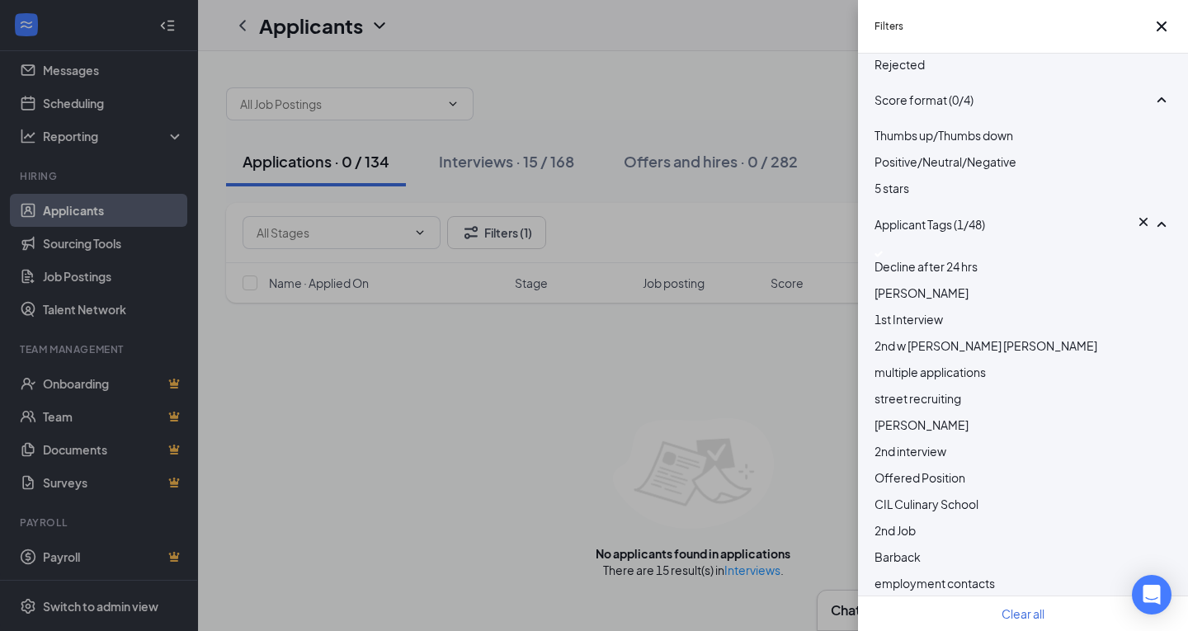
click at [761, 99] on div "Filters Applicant Status (0/5) Unread message Hasn't messaged back Stuck in sta…" at bounding box center [594, 315] width 1188 height 631
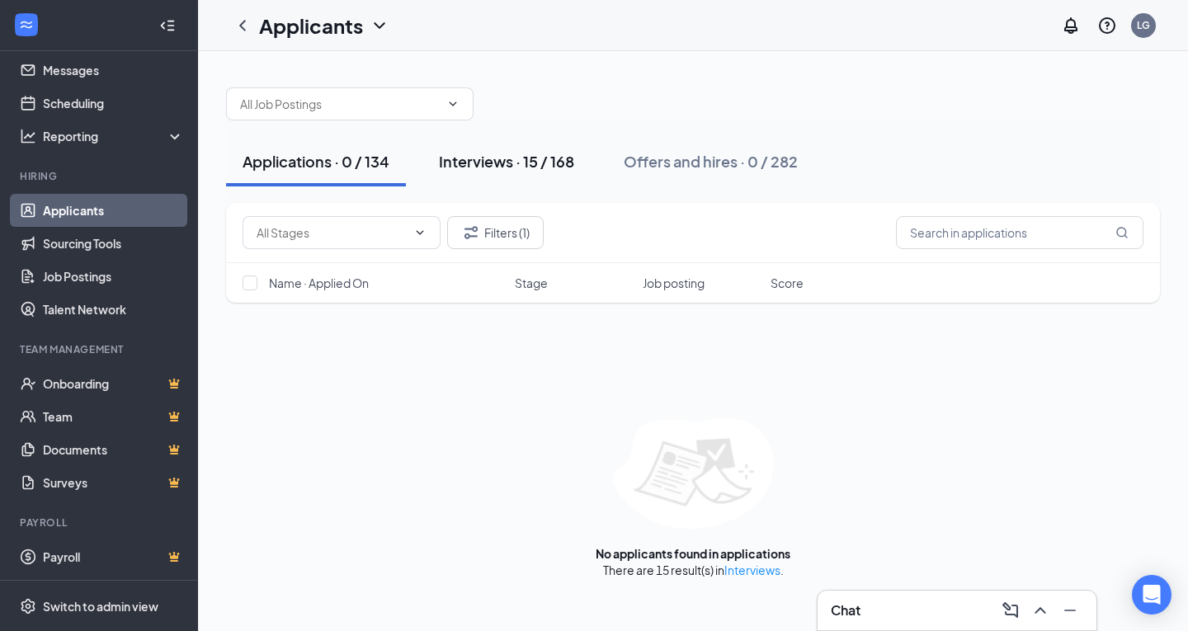
click at [533, 159] on div "Interviews · 15 / 168" at bounding box center [506, 161] width 135 height 21
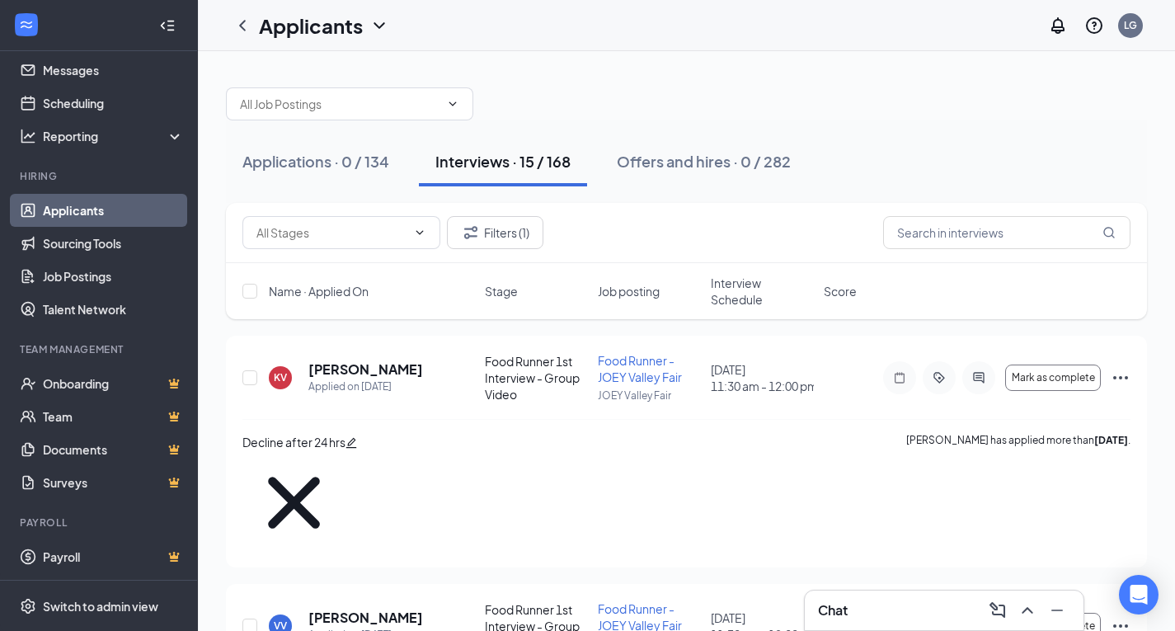
click at [728, 298] on span "Interview Schedule" at bounding box center [762, 291] width 103 height 33
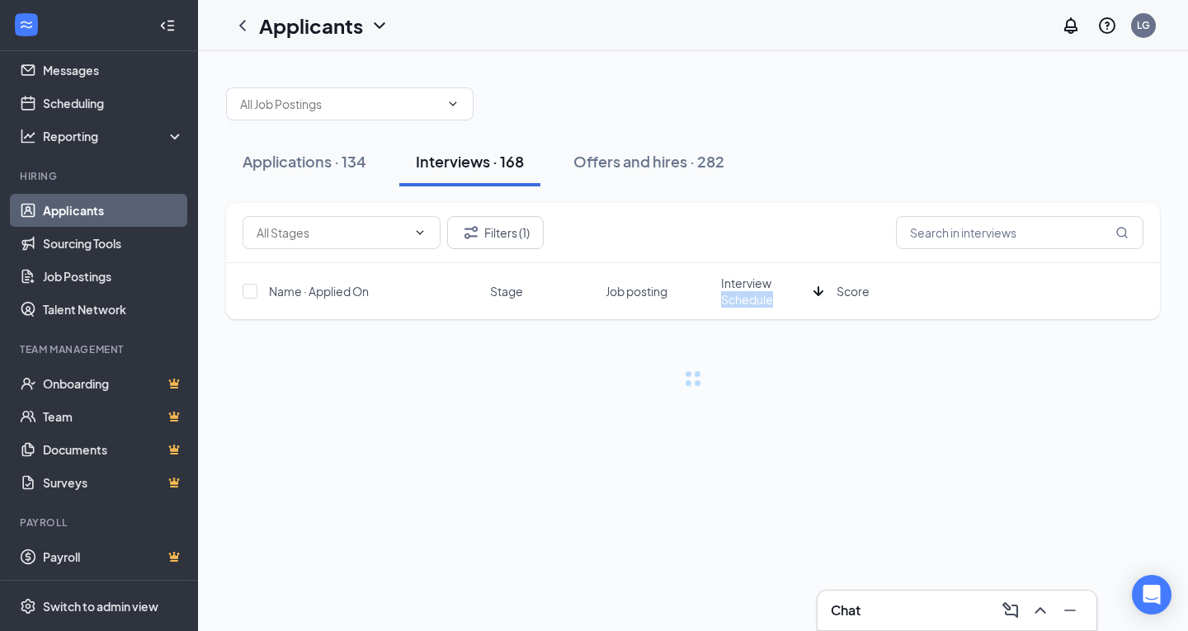
click at [728, 298] on span "Interview Schedule" at bounding box center [764, 291] width 86 height 33
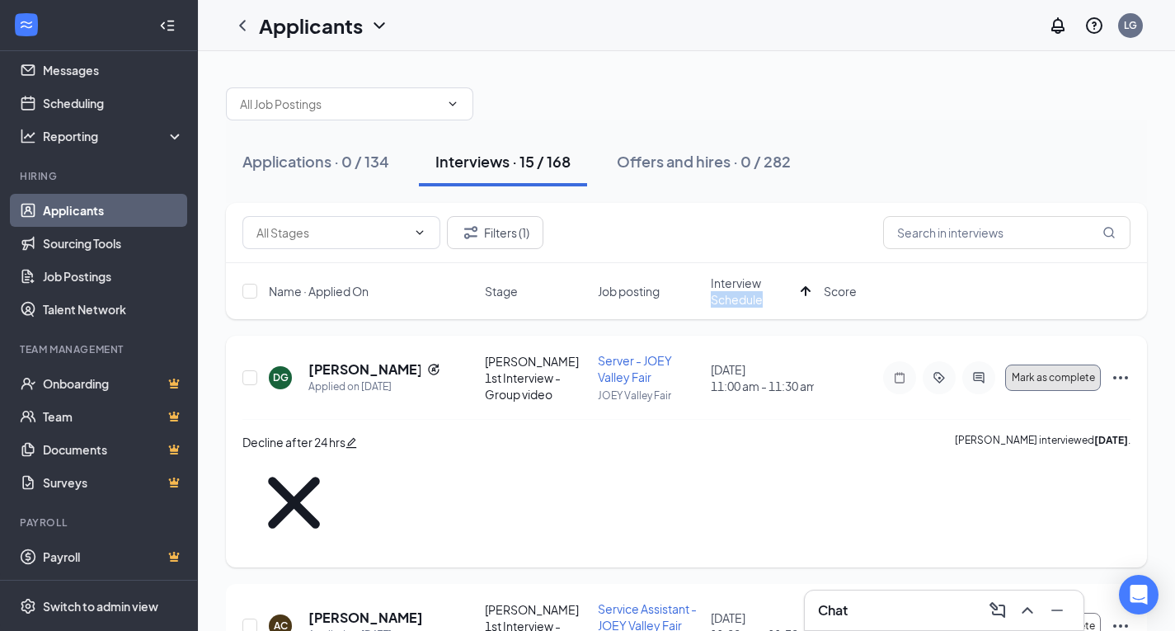
click at [1068, 385] on button "Mark as complete" at bounding box center [1054, 378] width 96 height 26
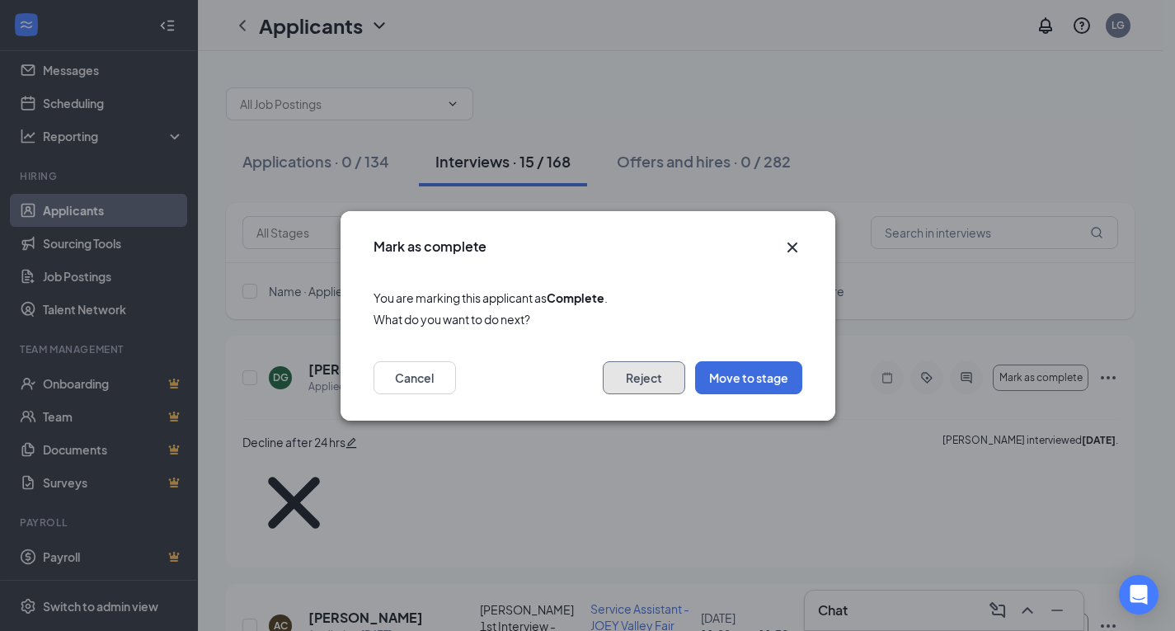
click at [639, 383] on button "Reject" at bounding box center [644, 377] width 82 height 33
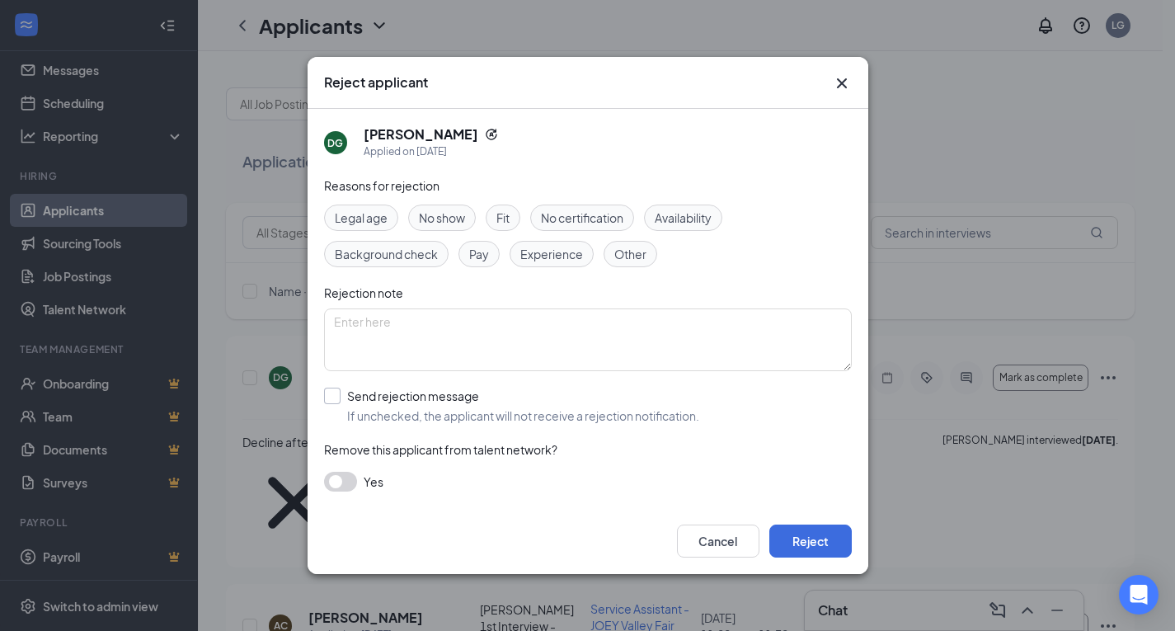
click at [455, 412] on input "Send rejection message If unchecked, the applicant will not receive a rejection…" at bounding box center [511, 406] width 375 height 36
checkbox input "true"
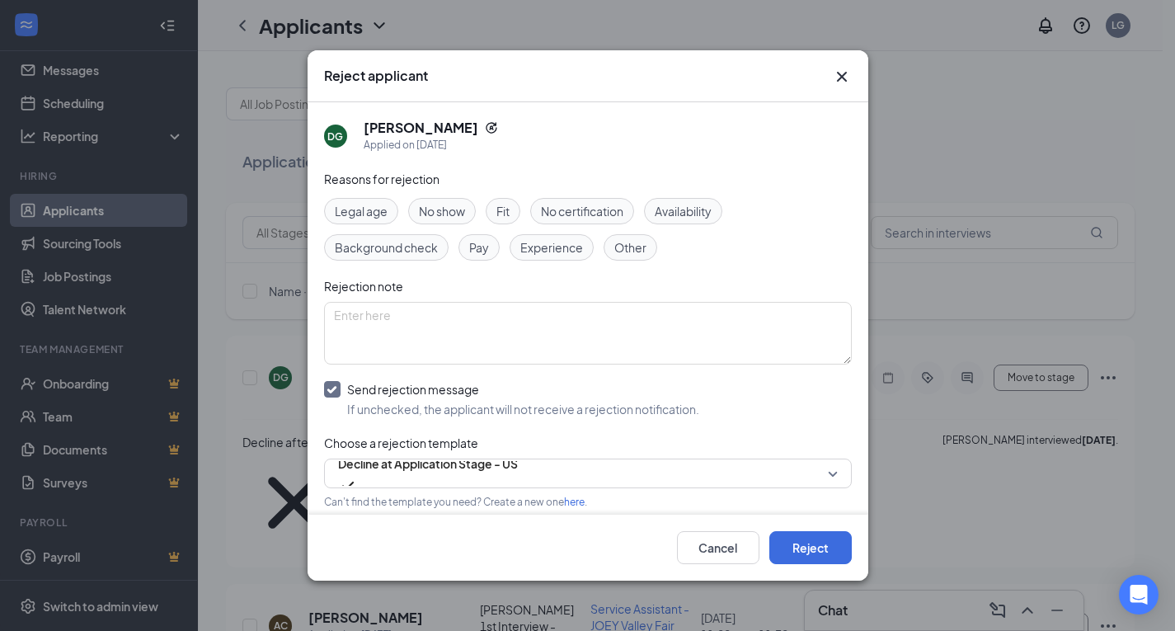
click at [713, 488] on div "Reasons for rejection Legal age No show Fit No certification Availability Backg…" at bounding box center [588, 382] width 528 height 425
click at [518, 483] on span "Decline at Application Stage - US" at bounding box center [428, 473] width 180 height 45
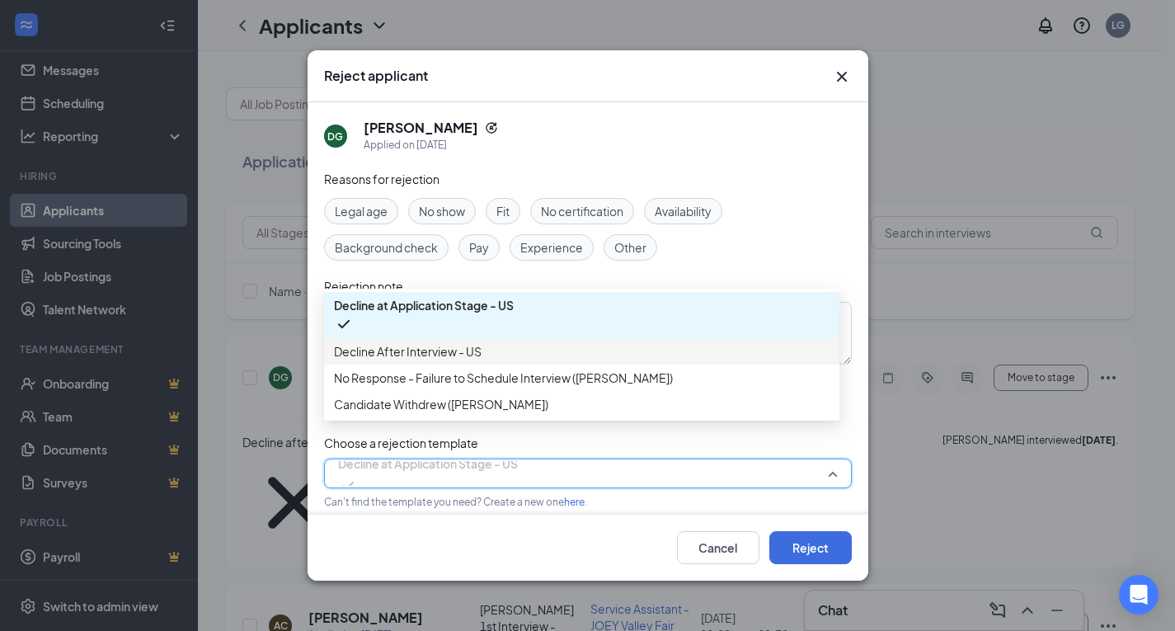
click at [582, 360] on span "Decline After Interview - US" at bounding box center [582, 351] width 496 height 18
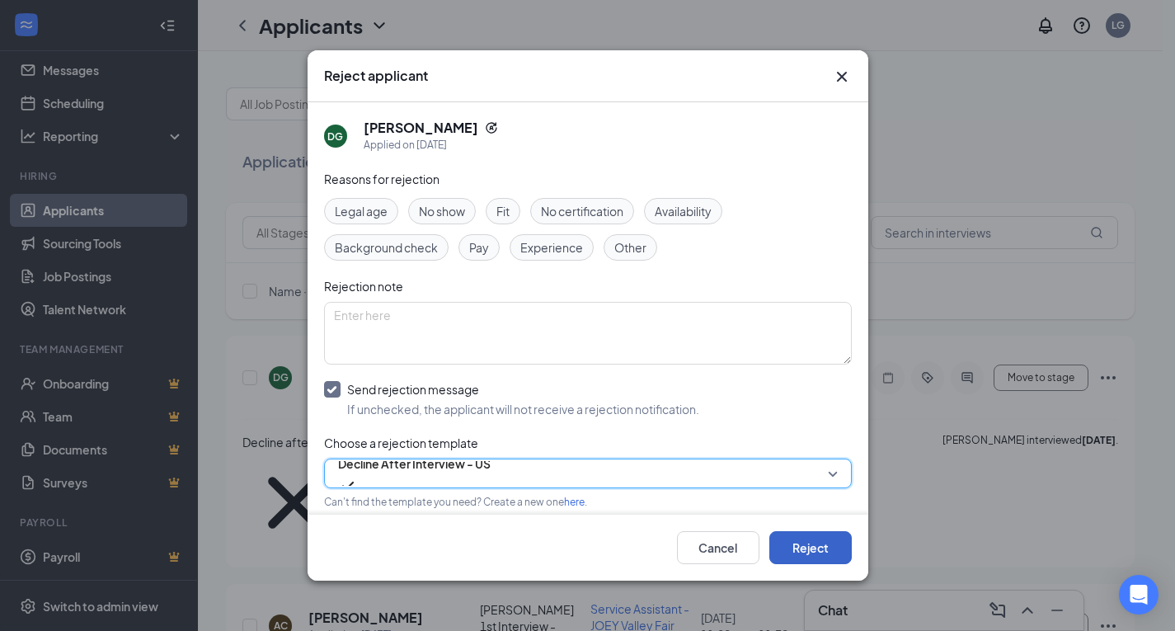
click at [794, 544] on button "Reject" at bounding box center [811, 547] width 82 height 33
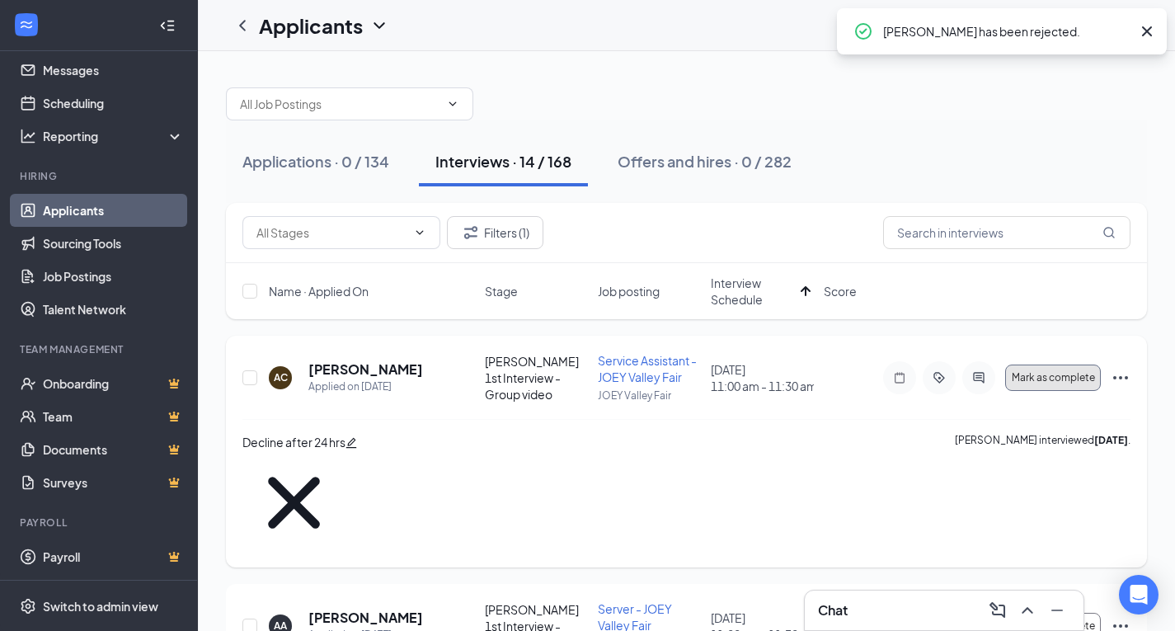
click at [1049, 373] on span "Mark as complete" at bounding box center [1053, 378] width 83 height 12
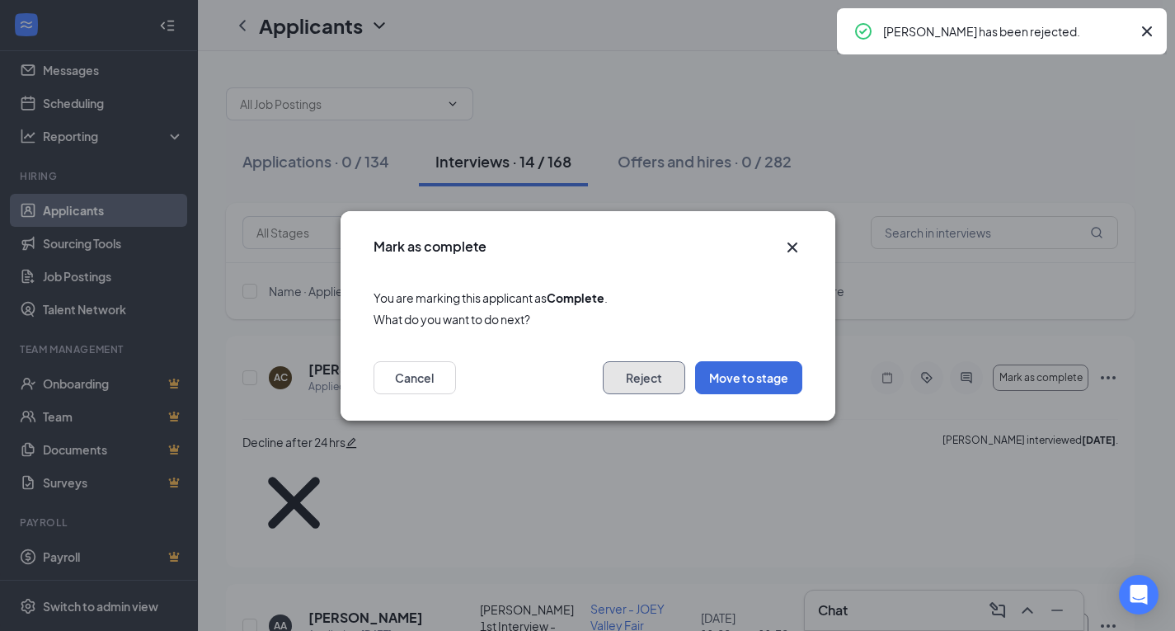
click at [649, 384] on button "Reject" at bounding box center [644, 377] width 82 height 33
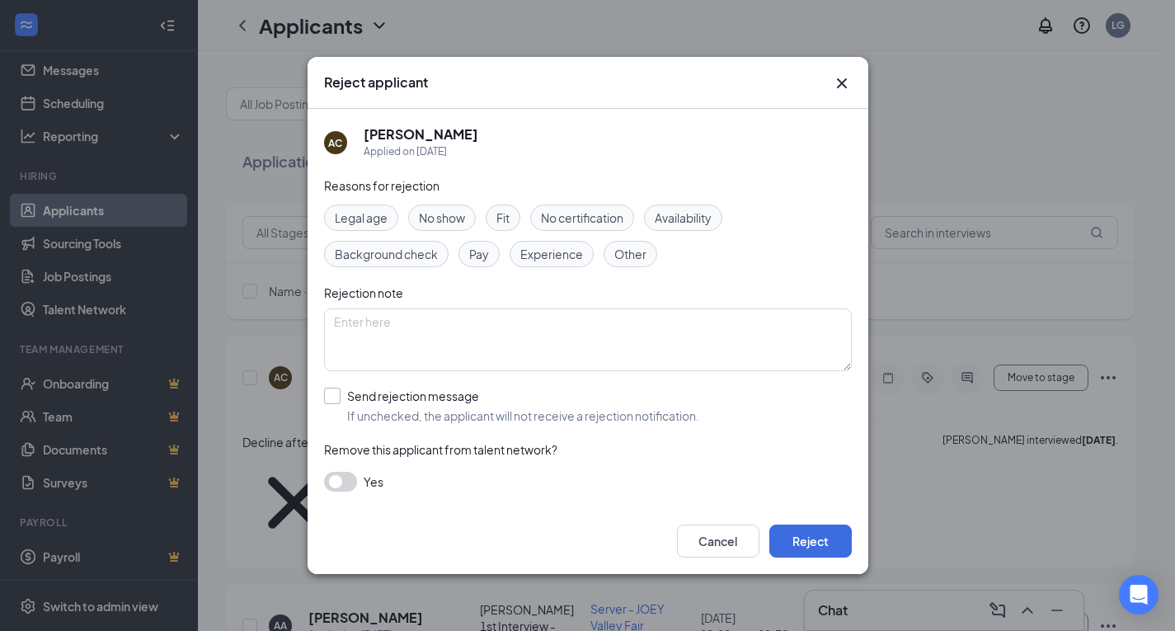
click at [399, 395] on input "Send rejection message If unchecked, the applicant will not receive a rejection…" at bounding box center [511, 406] width 375 height 36
checkbox input "true"
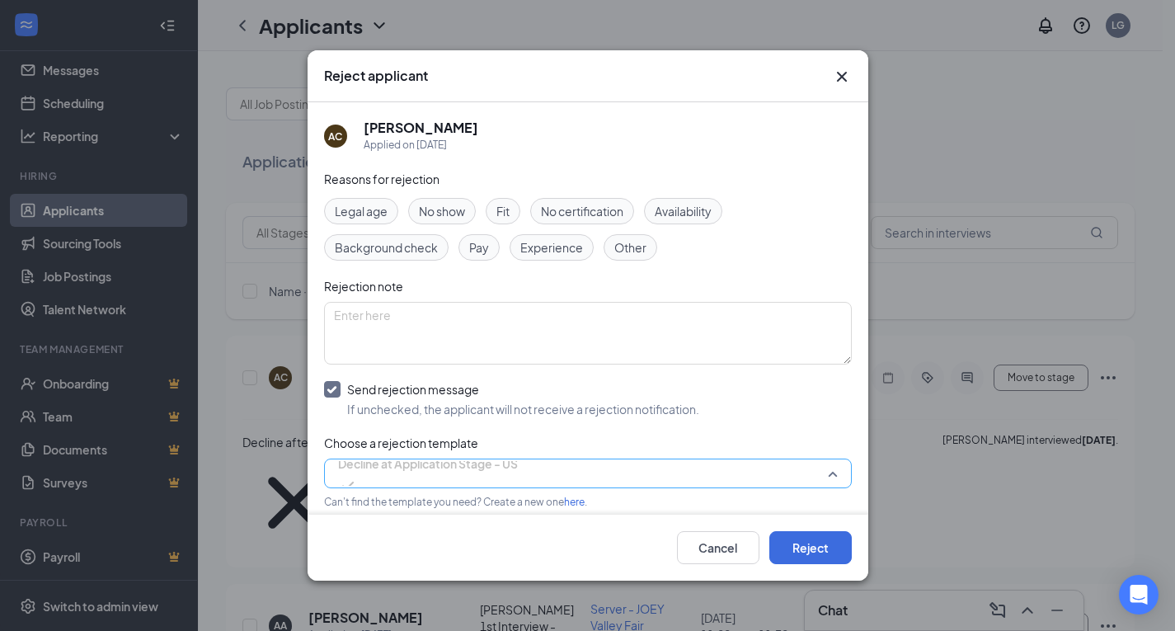
click at [518, 473] on span "Decline at Application Stage - US" at bounding box center [428, 473] width 180 height 45
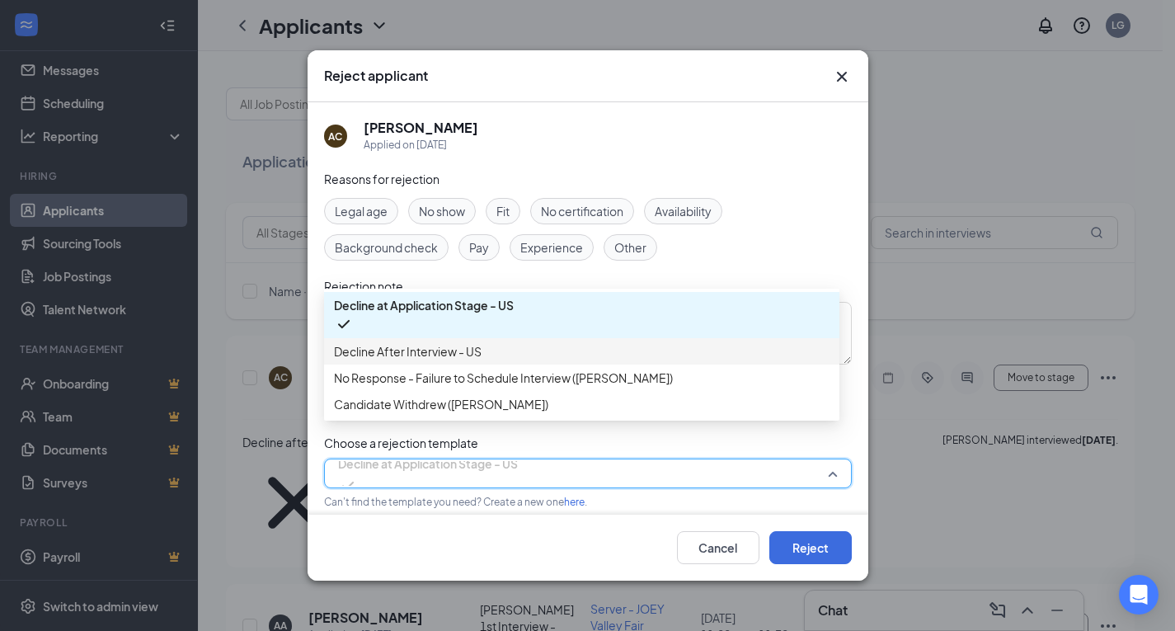
click at [506, 356] on span "Decline After Interview - US" at bounding box center [582, 351] width 496 height 18
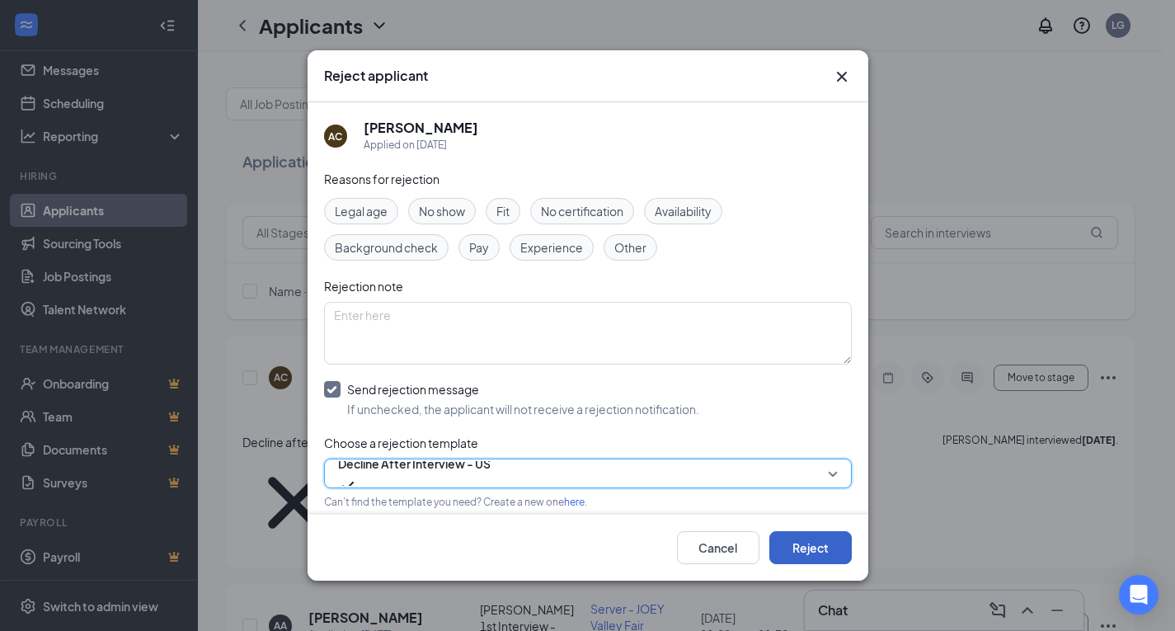
click at [800, 548] on button "Reject" at bounding box center [811, 547] width 82 height 33
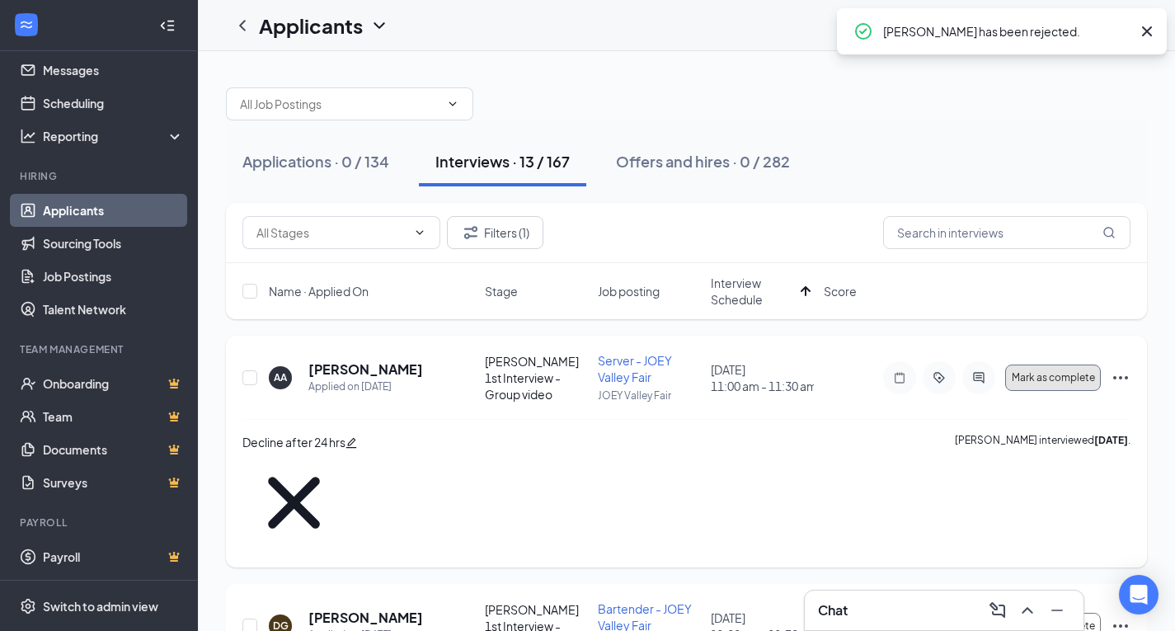
click at [1039, 382] on span "Mark as complete" at bounding box center [1053, 378] width 83 height 12
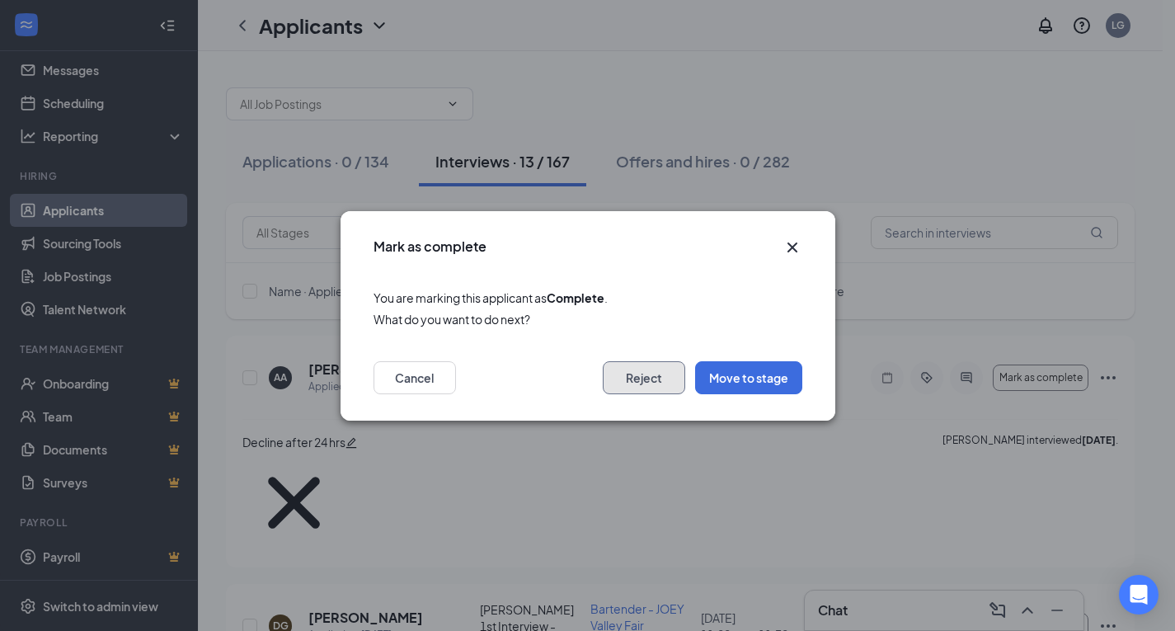
click at [655, 384] on button "Reject" at bounding box center [644, 377] width 82 height 33
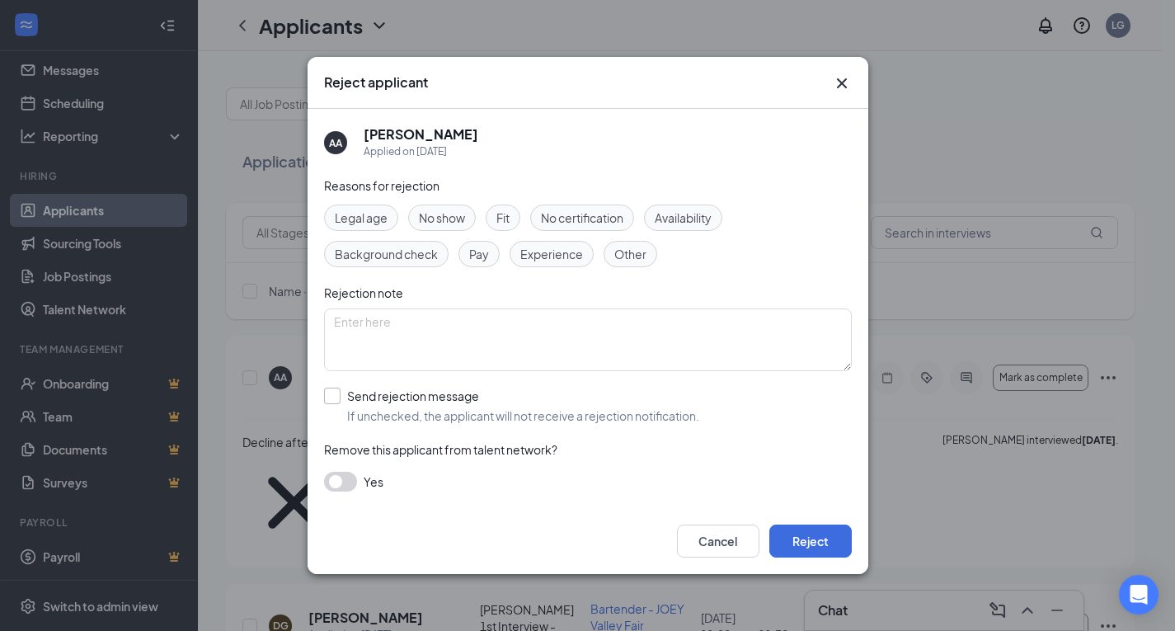
click at [451, 400] on input "Send rejection message If unchecked, the applicant will not receive a rejection…" at bounding box center [511, 406] width 375 height 36
checkbox input "true"
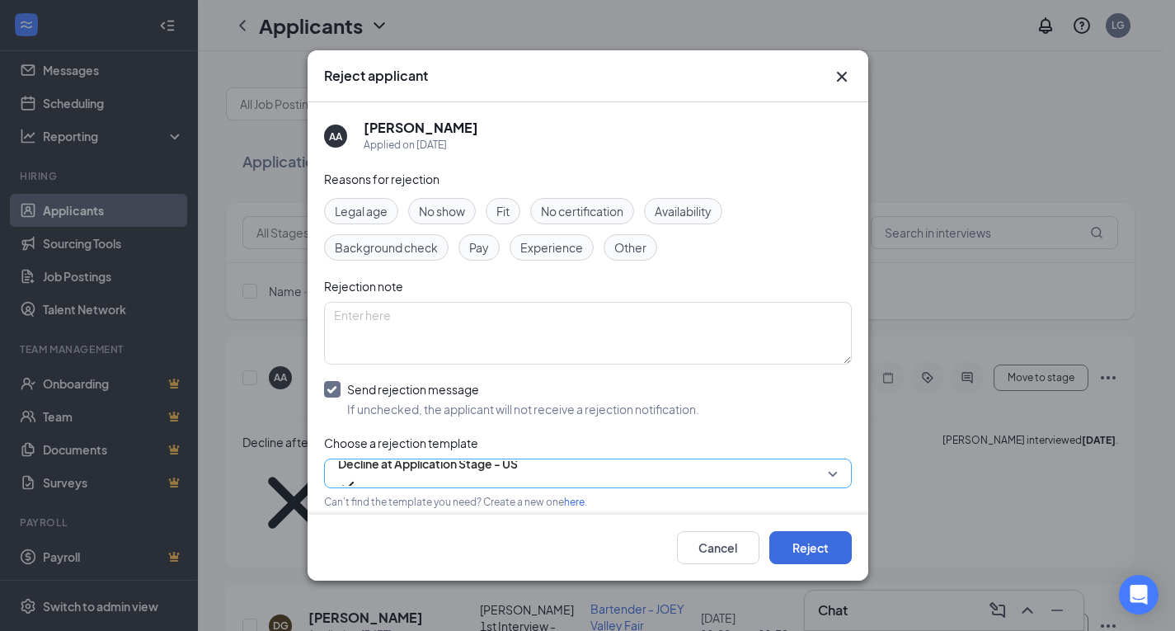
click at [495, 476] on span "Decline at Application Stage - US" at bounding box center [428, 463] width 180 height 25
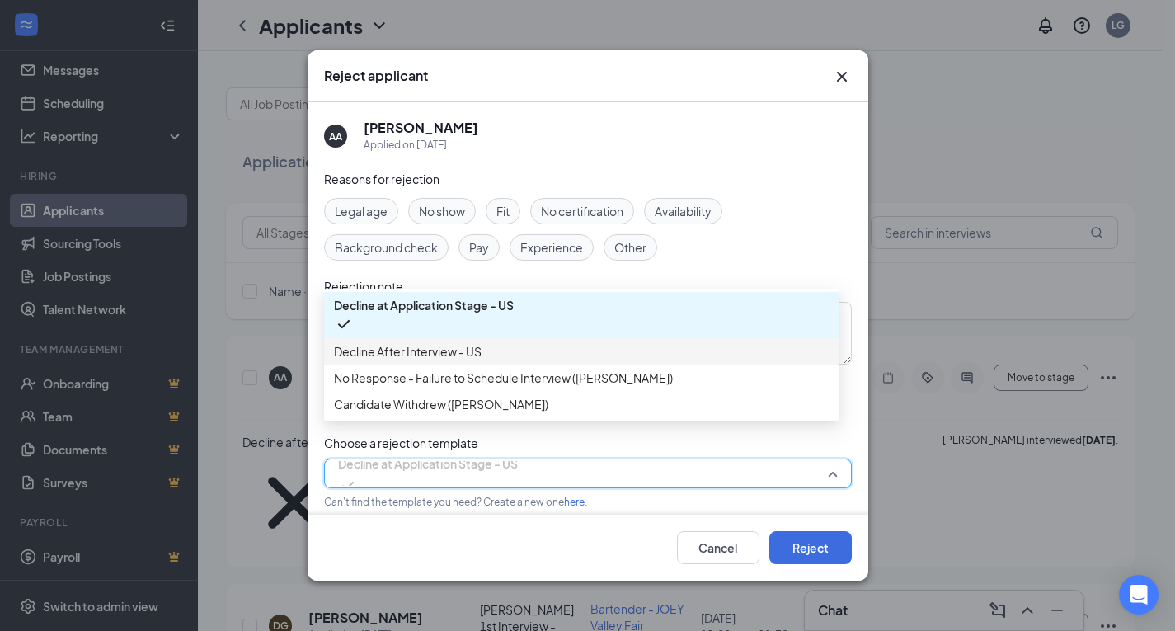
click at [457, 365] on div "Decline After Interview - US" at bounding box center [582, 351] width 516 height 26
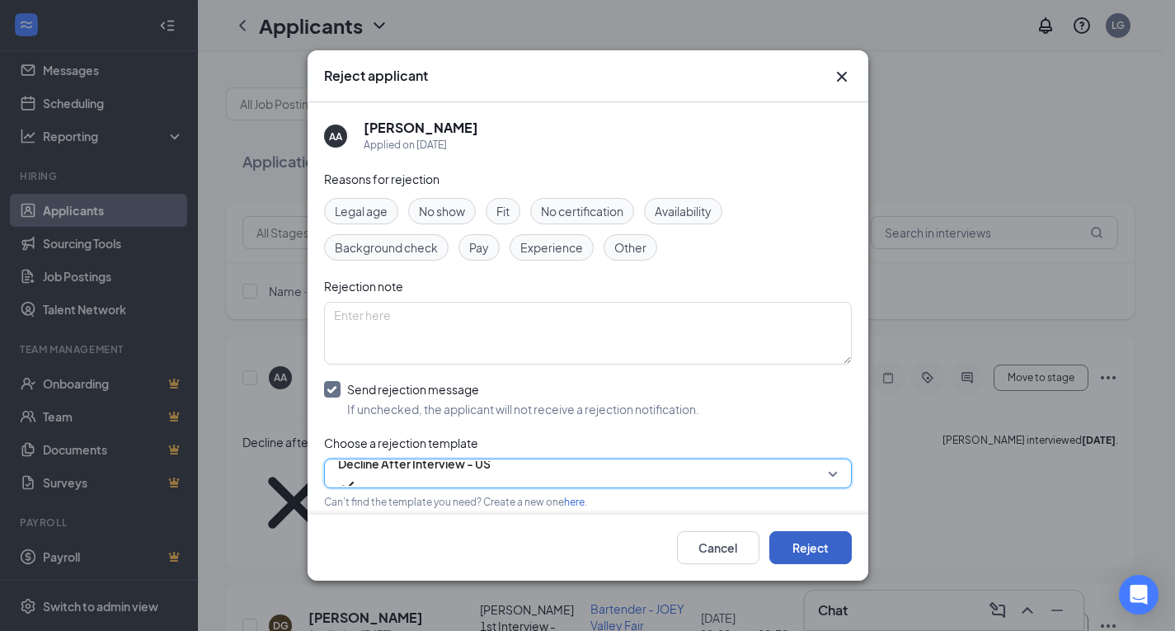
click at [807, 558] on button "Reject" at bounding box center [811, 547] width 82 height 33
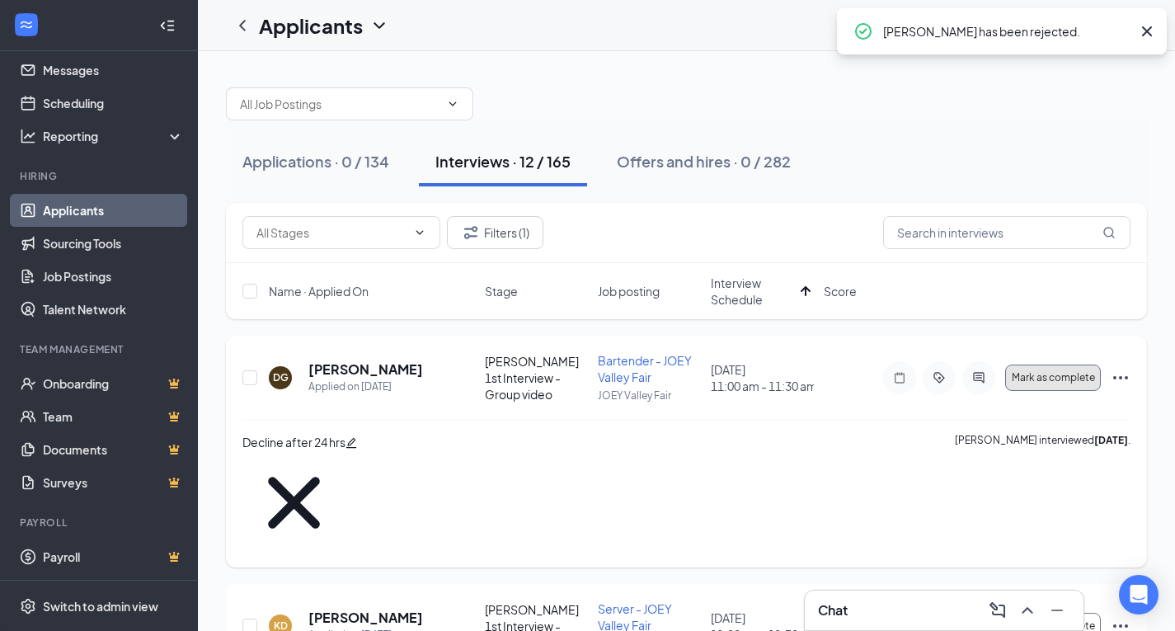
click at [1058, 376] on span "Mark as complete" at bounding box center [1053, 378] width 83 height 12
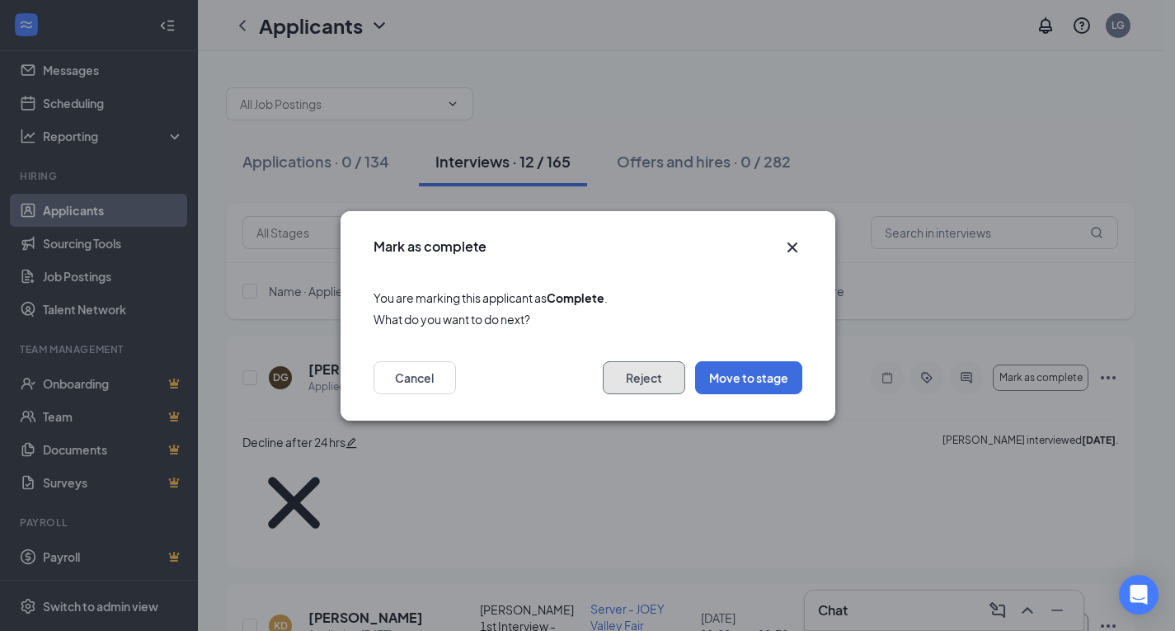
click at [653, 373] on button "Reject" at bounding box center [644, 377] width 82 height 33
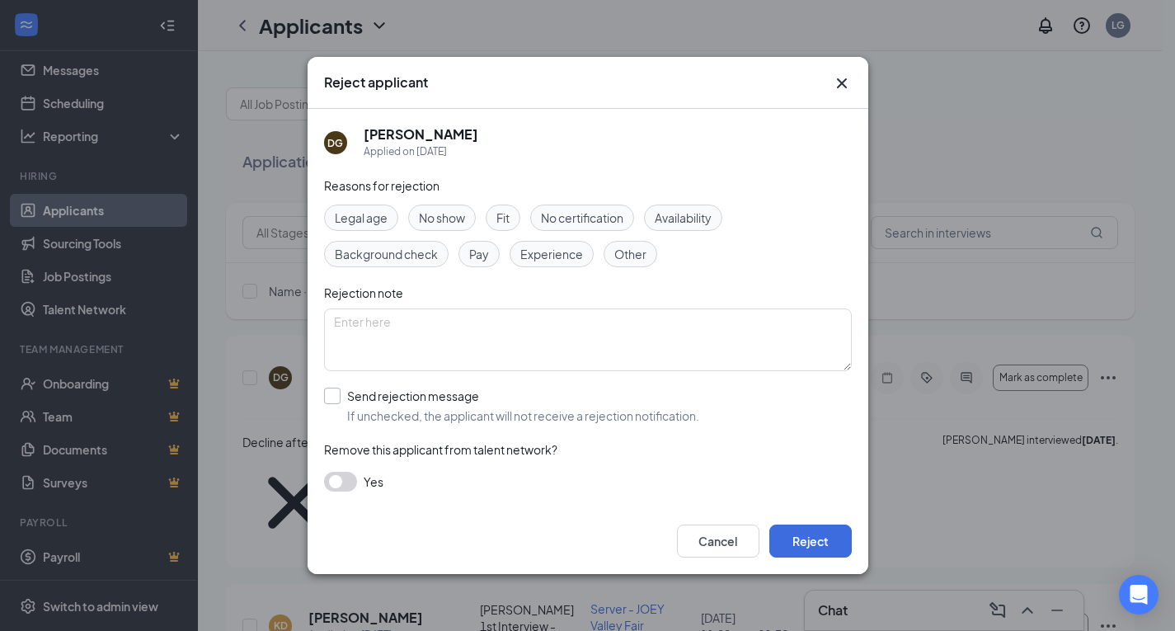
click at [403, 422] on input "Send rejection message If unchecked, the applicant will not receive a rejection…" at bounding box center [511, 406] width 375 height 36
checkbox input "true"
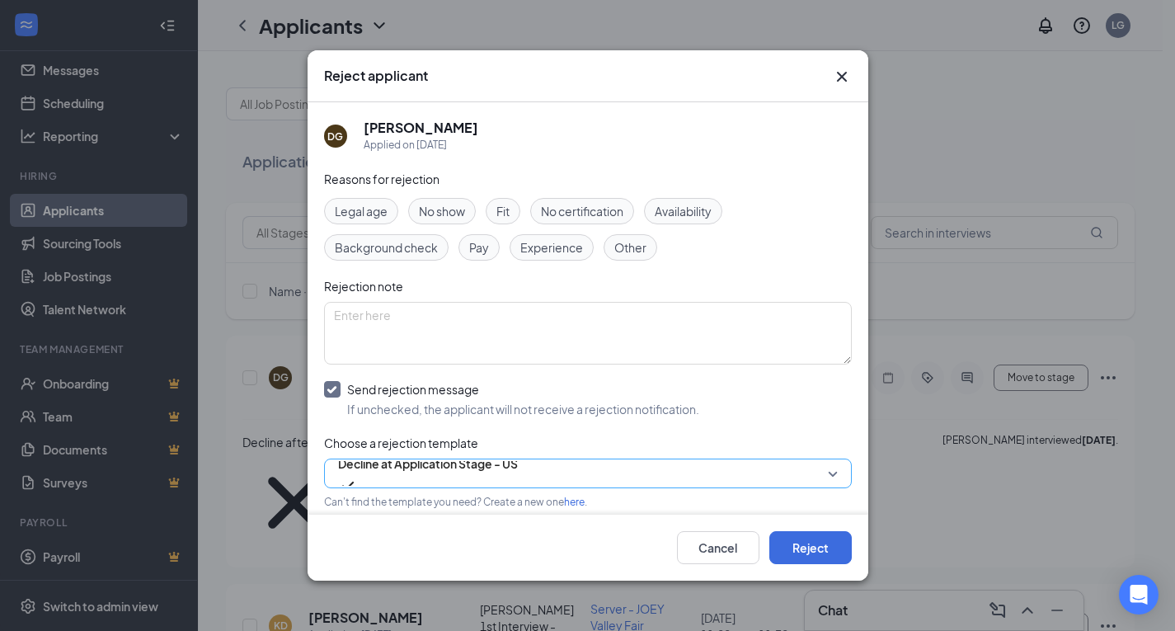
click at [473, 476] on span "Decline at Application Stage - US" at bounding box center [428, 463] width 180 height 25
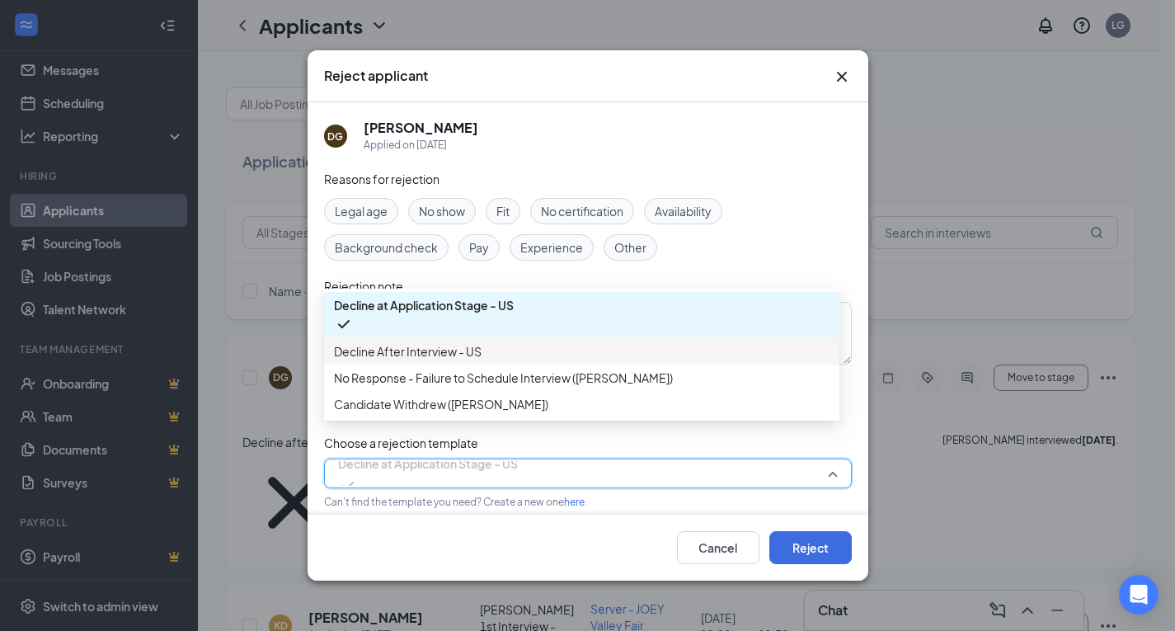
click at [642, 360] on span "Decline After Interview - US" at bounding box center [582, 351] width 496 height 18
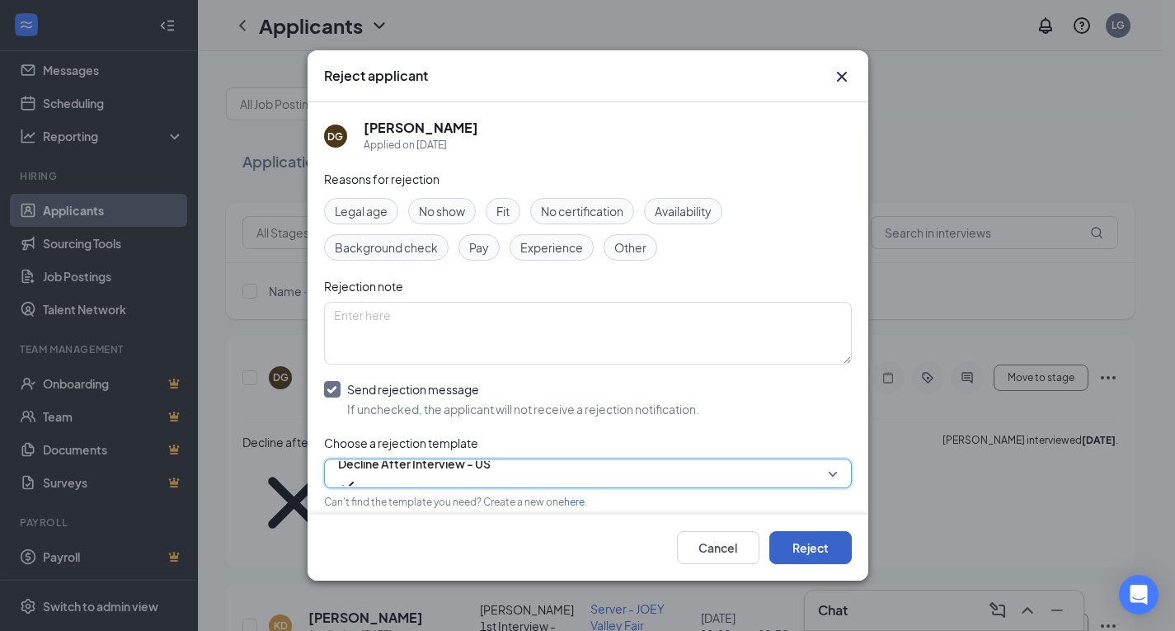
click at [809, 538] on button "Reject" at bounding box center [811, 547] width 82 height 33
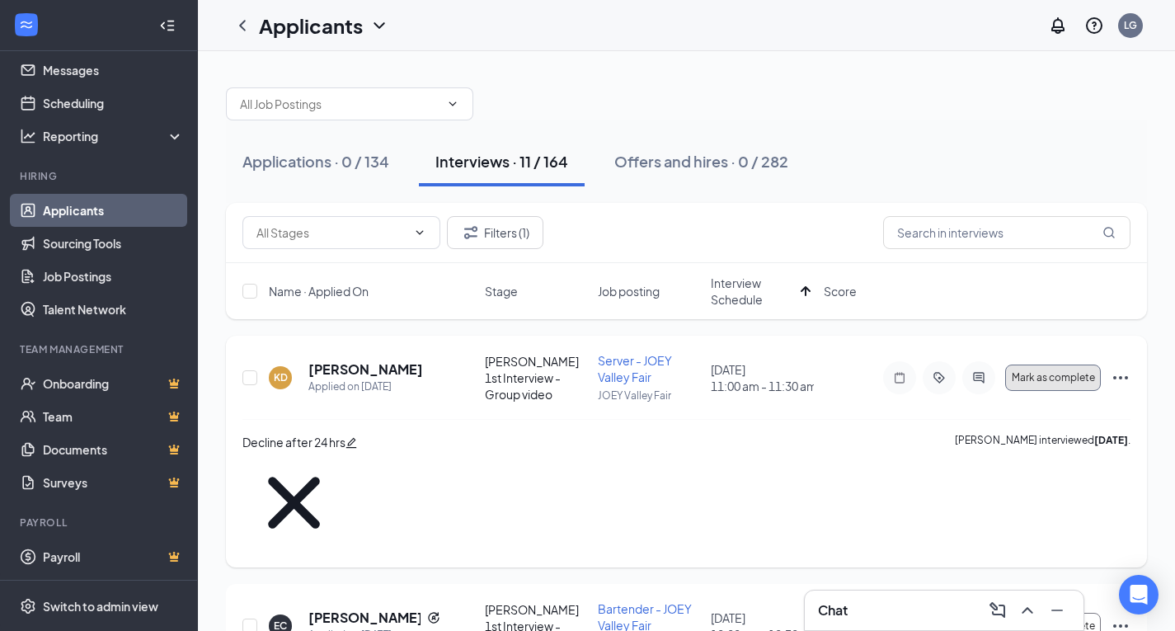
click at [1033, 379] on span "Mark as complete" at bounding box center [1053, 378] width 83 height 12
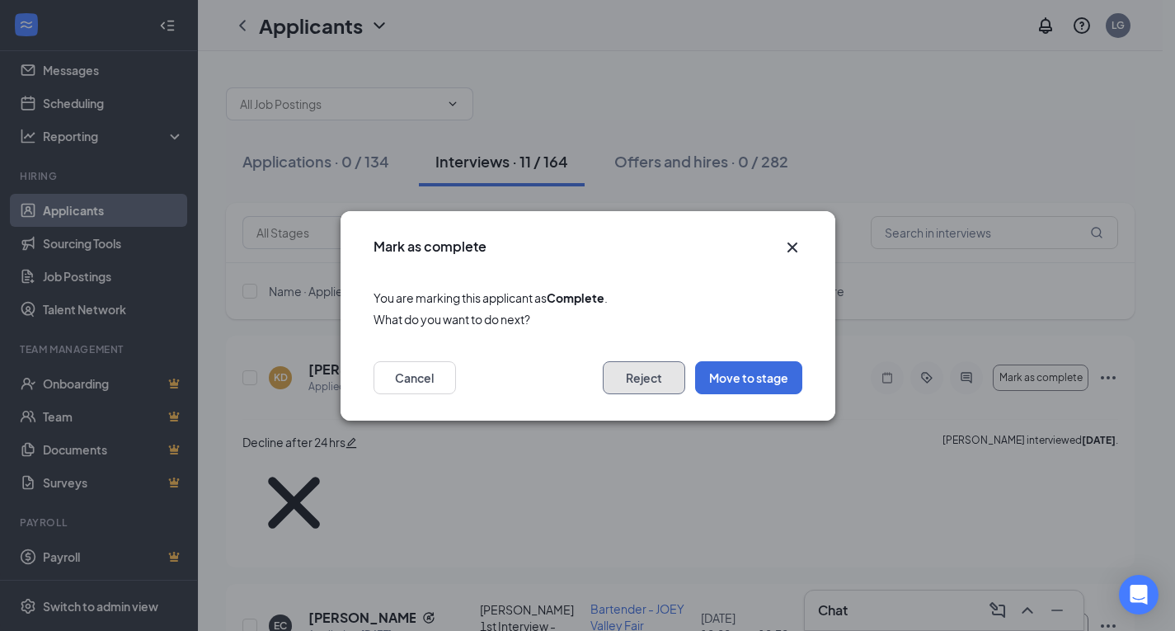
click at [626, 381] on button "Reject" at bounding box center [644, 377] width 82 height 33
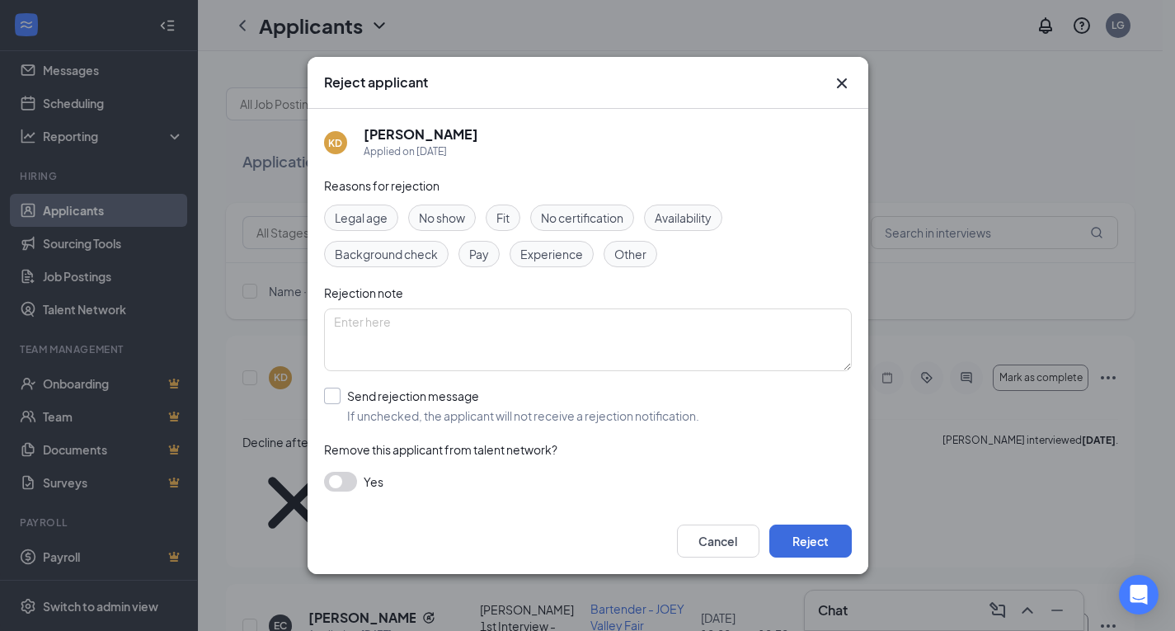
click at [369, 411] on input "Send rejection message If unchecked, the applicant will not receive a rejection…" at bounding box center [511, 406] width 375 height 36
checkbox input "true"
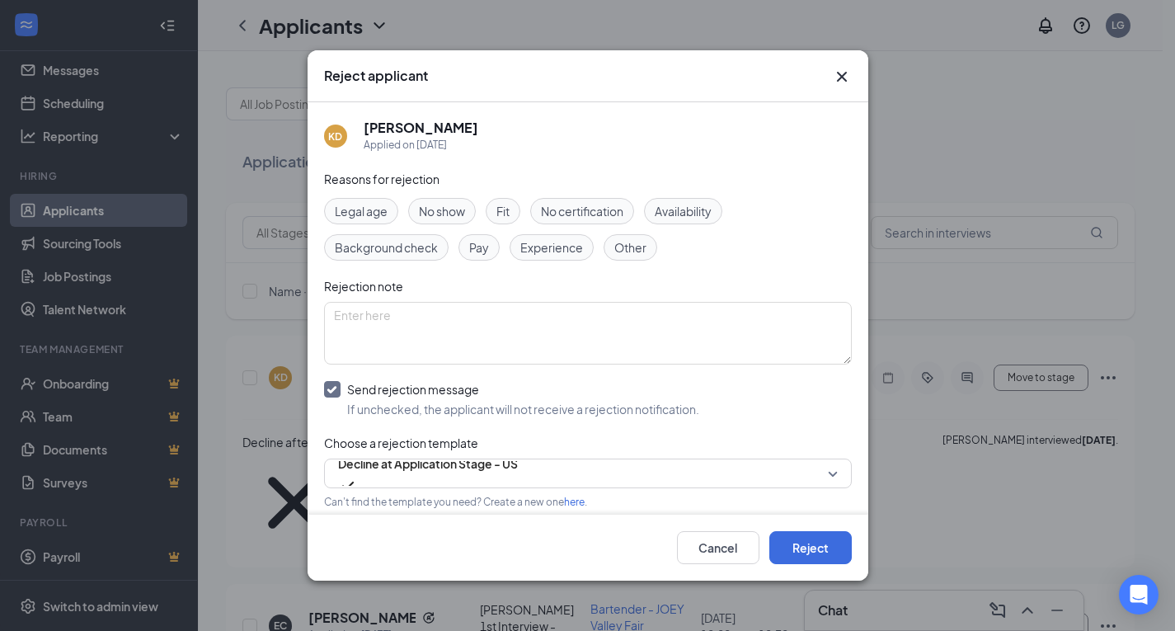
click at [486, 458] on div "Reasons for rejection Legal age No show Fit No certification Availability Backg…" at bounding box center [588, 382] width 528 height 425
click at [492, 465] on span "Decline at Application Stage - US" at bounding box center [428, 463] width 180 height 25
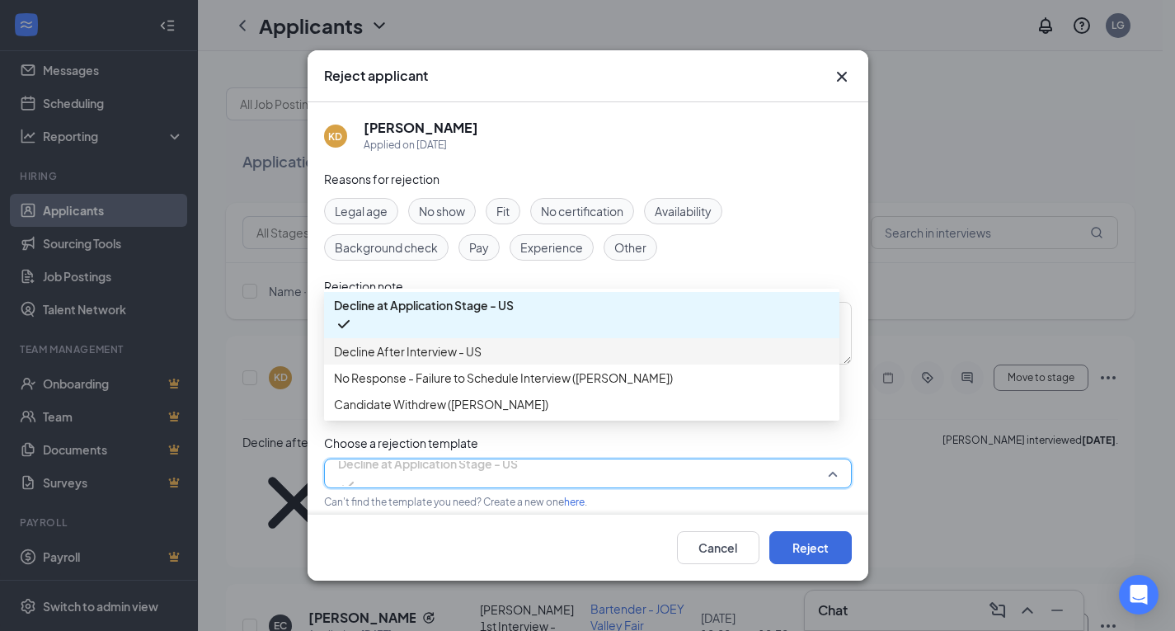
click at [482, 356] on span "Decline After Interview - US" at bounding box center [408, 351] width 148 height 18
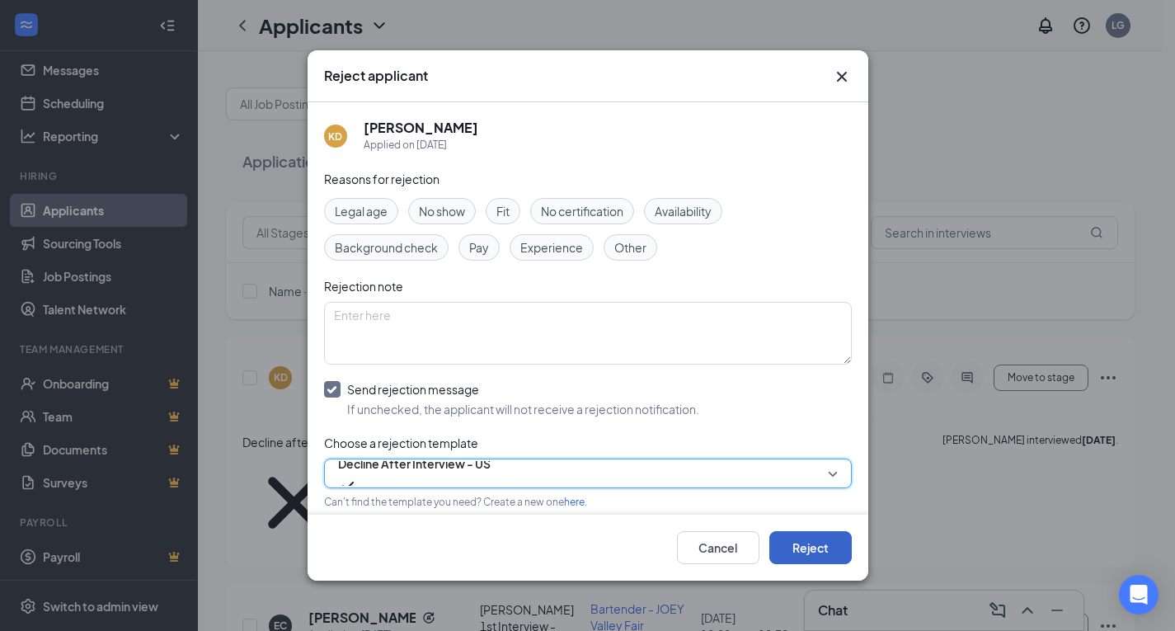
click at [815, 543] on button "Reject" at bounding box center [811, 547] width 82 height 33
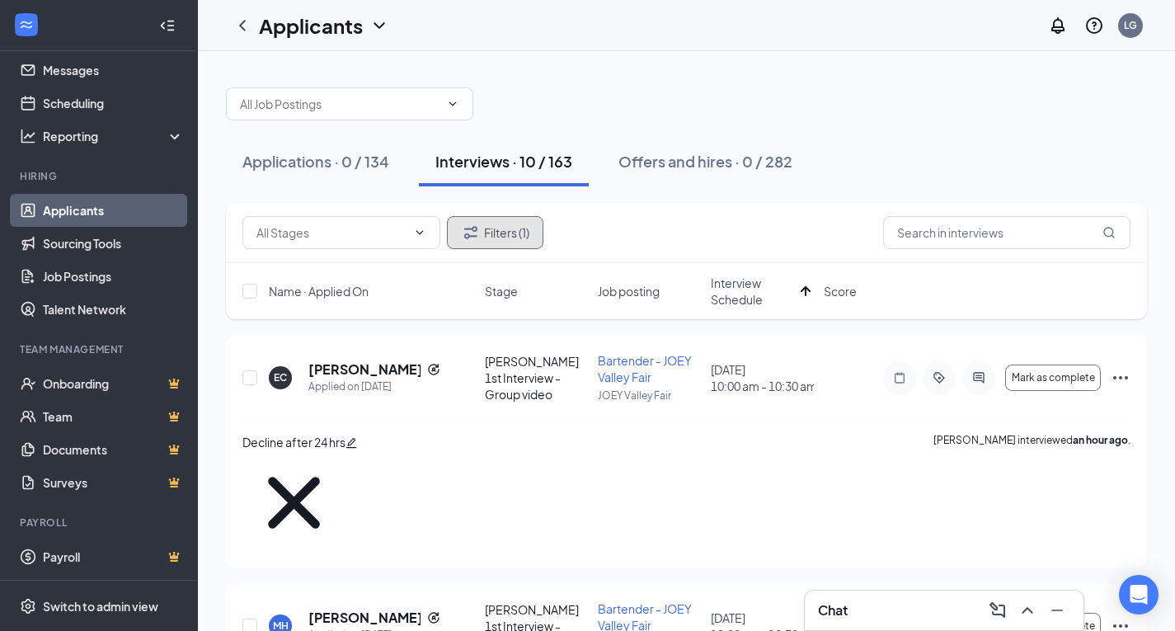
click at [505, 237] on button "Filters (1)" at bounding box center [495, 232] width 97 height 33
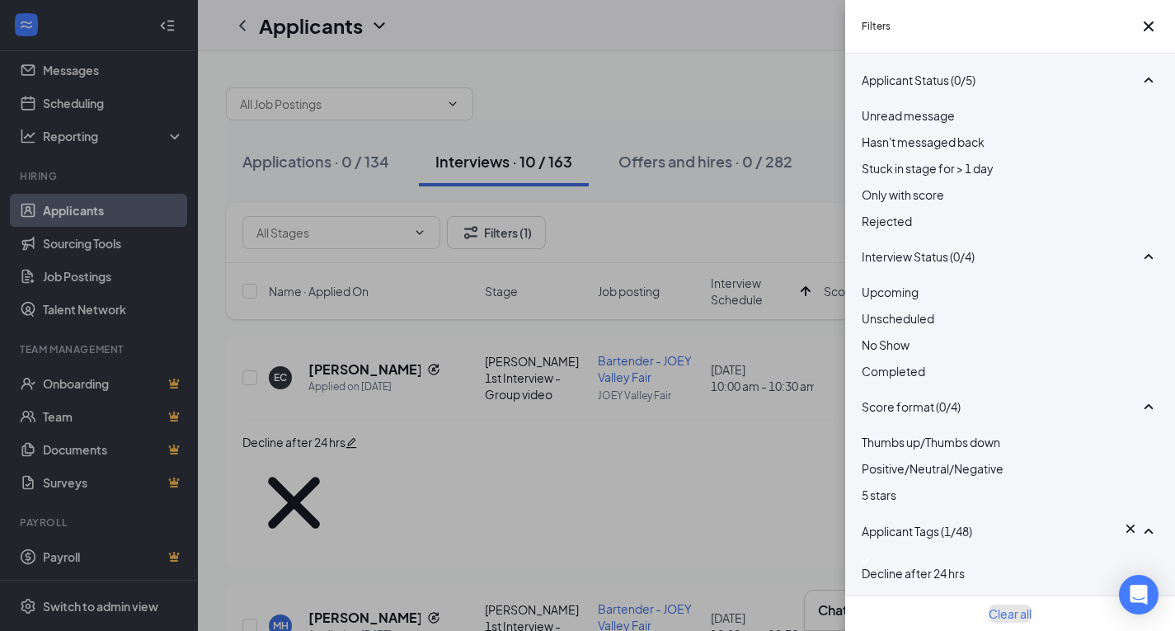
click at [1012, 605] on button "Clear all" at bounding box center [1010, 614] width 43 height 18
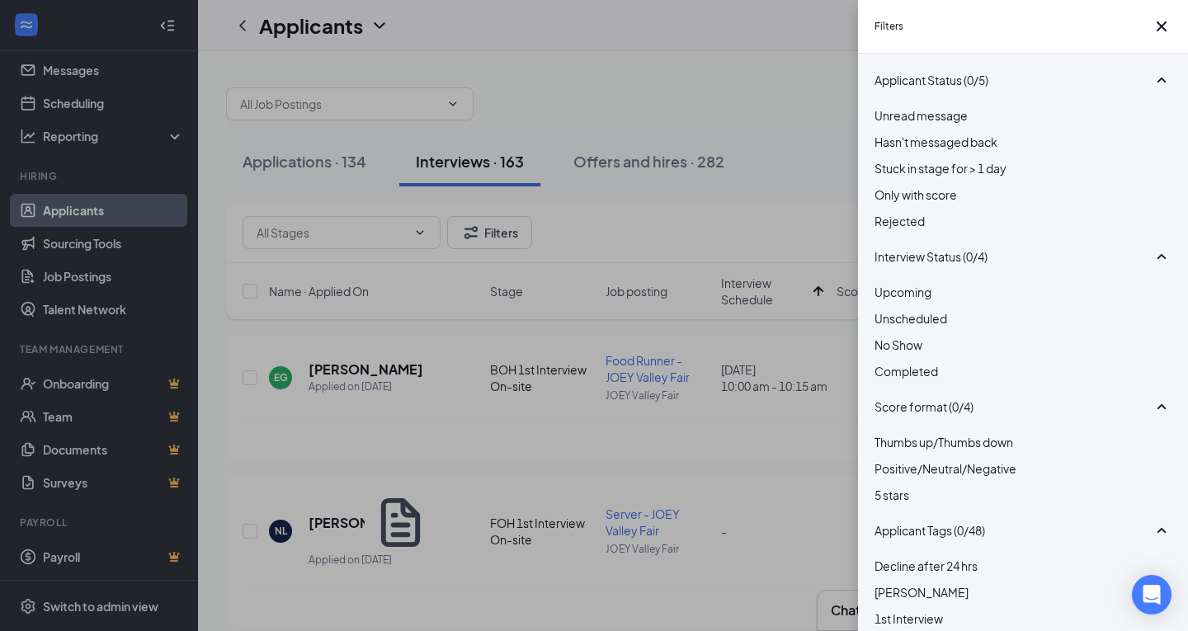
click at [357, 153] on div "Filters Applicant Status (0/5) Unread message Hasn't messaged back Stuck in sta…" at bounding box center [594, 315] width 1188 height 631
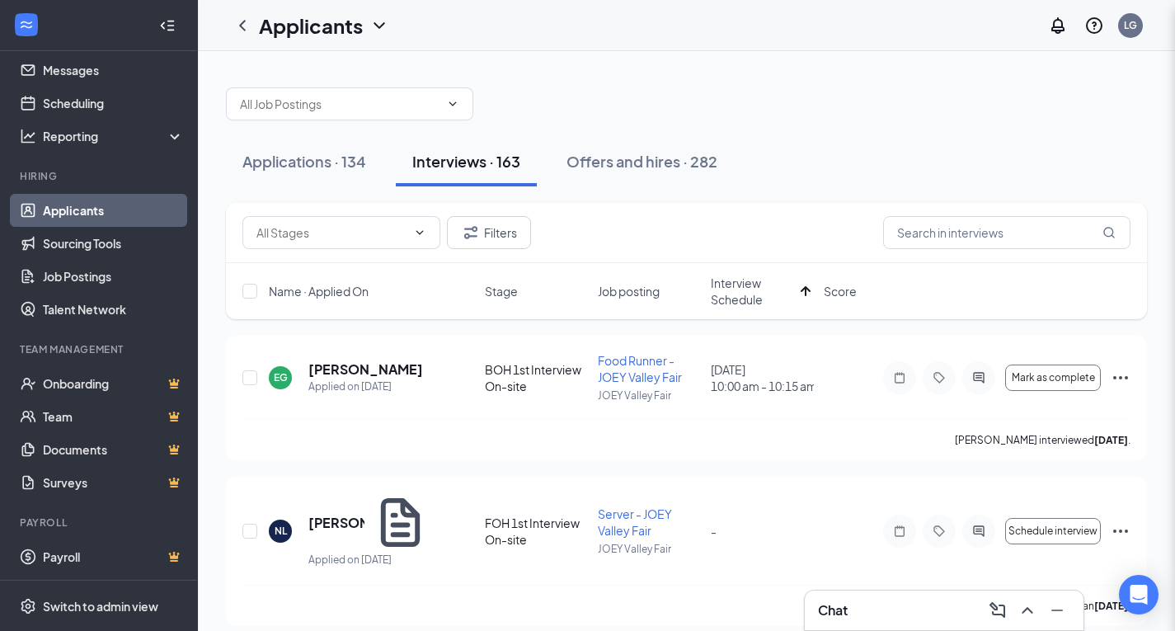
click at [352, 162] on div "Filters Applicant Status (0/5) Unread message Hasn't messaged back Stuck in sta…" at bounding box center [587, 315] width 1175 height 631
click at [877, 621] on div "Chat" at bounding box center [944, 610] width 252 height 26
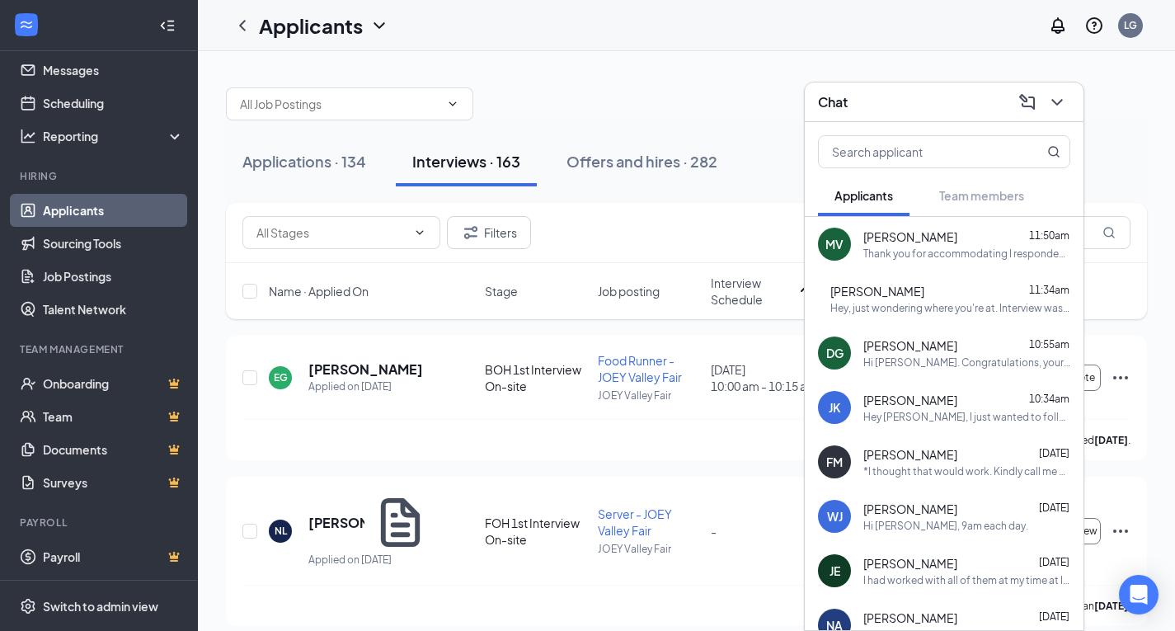
click at [925, 408] on div "[PERSON_NAME] 10:34am Hey [PERSON_NAME], I just wanted to follow up to confirm …" at bounding box center [967, 408] width 207 height 32
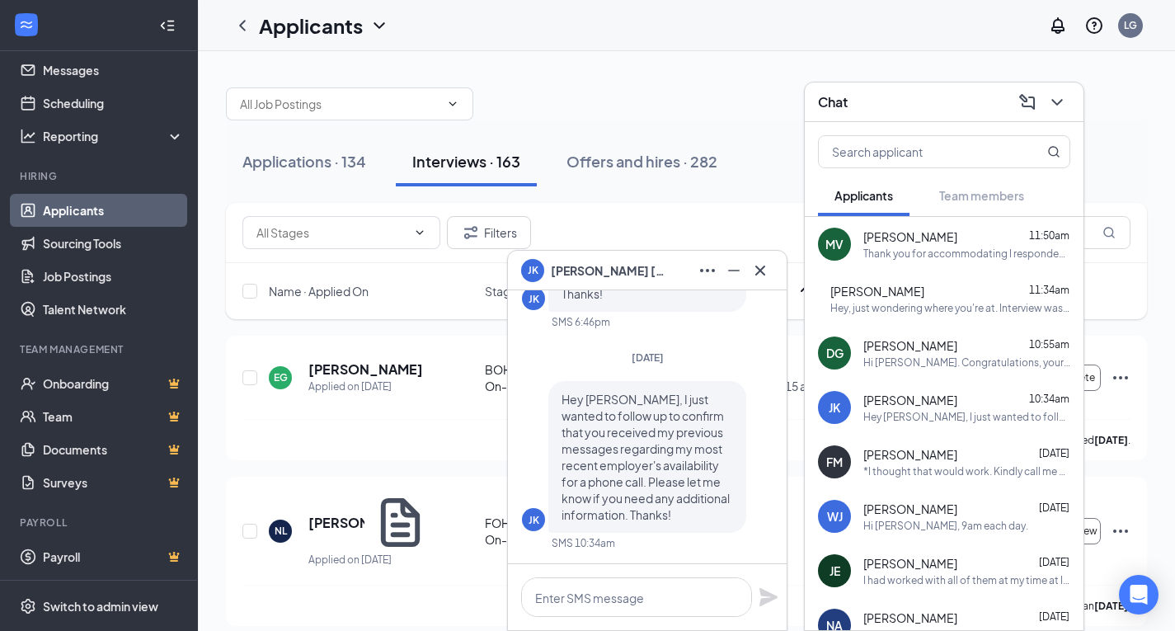
click at [925, 408] on div "[PERSON_NAME] 10:34am Hey [PERSON_NAME], I just wanted to follow up to confirm …" at bounding box center [967, 408] width 207 height 32
click at [615, 606] on textarea at bounding box center [636, 597] width 231 height 40
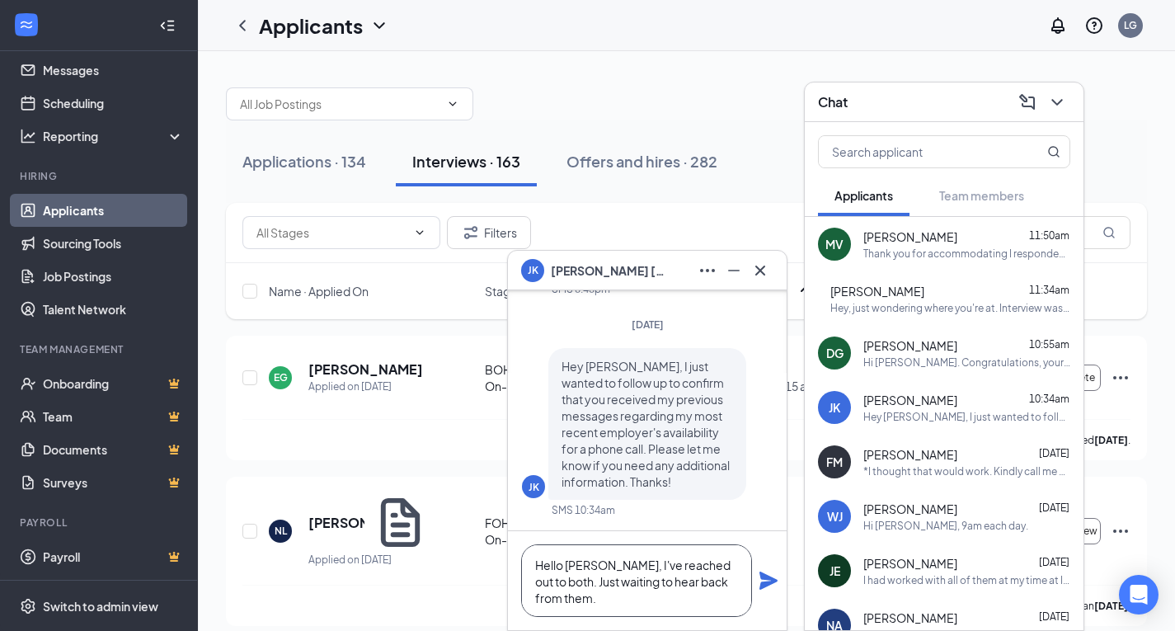
type textarea "Hello [PERSON_NAME], I've reached out to both. Just waiting to hear back from t…"
click at [759, 582] on icon "Plane" at bounding box center [769, 581] width 20 height 20
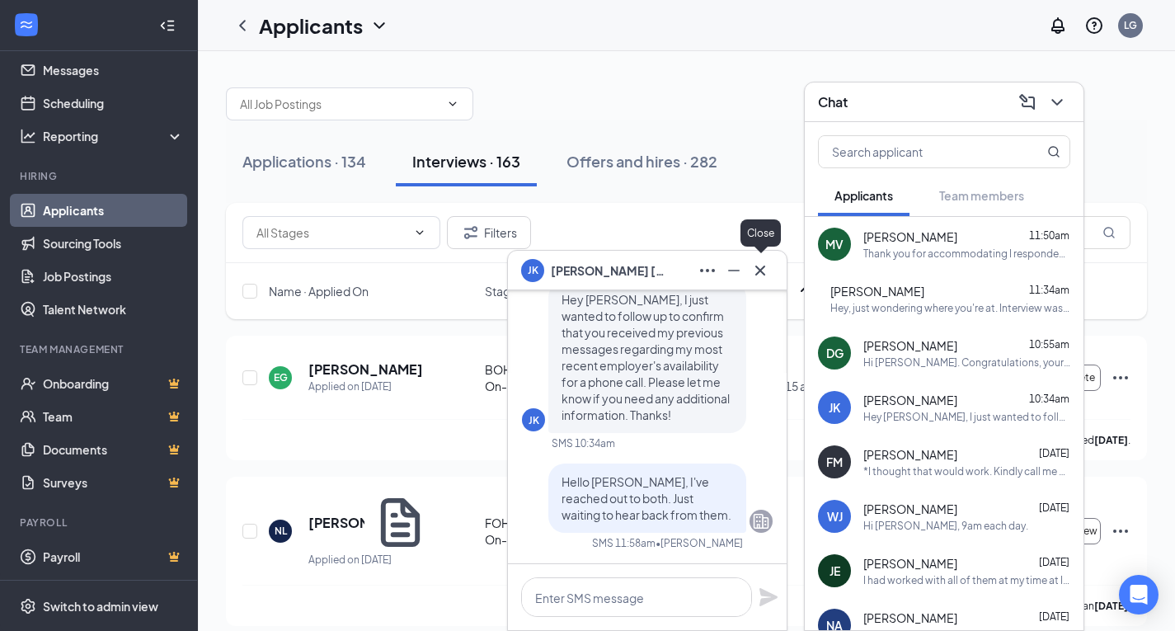
click at [763, 268] on icon "Cross" at bounding box center [761, 270] width 10 height 10
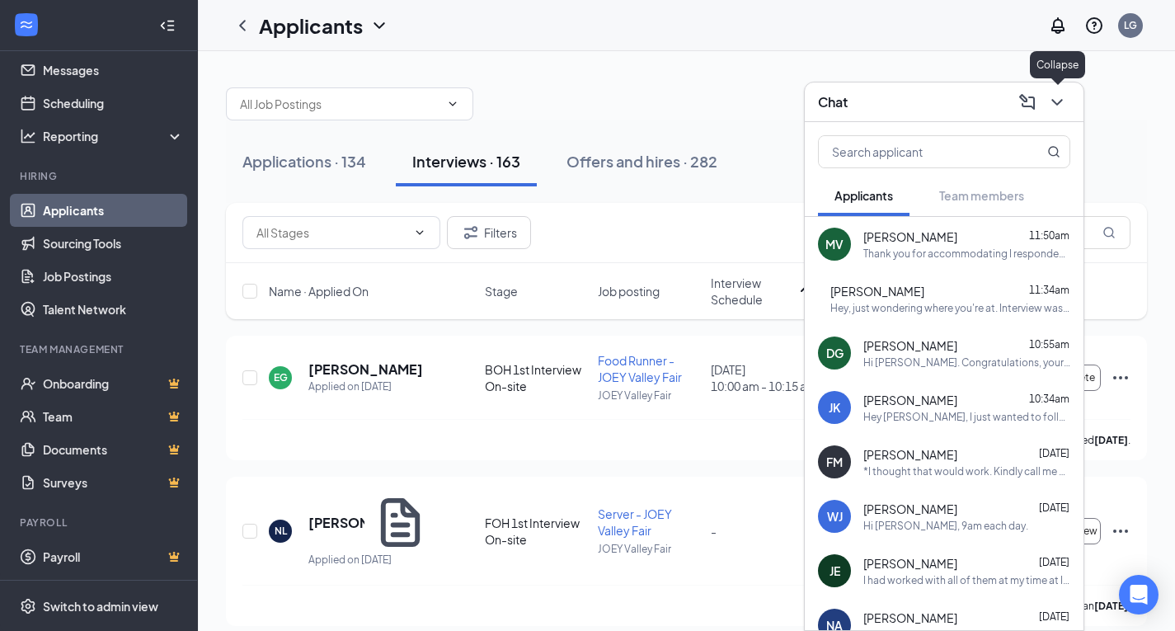
click at [1056, 106] on icon "ChevronDown" at bounding box center [1058, 102] width 20 height 20
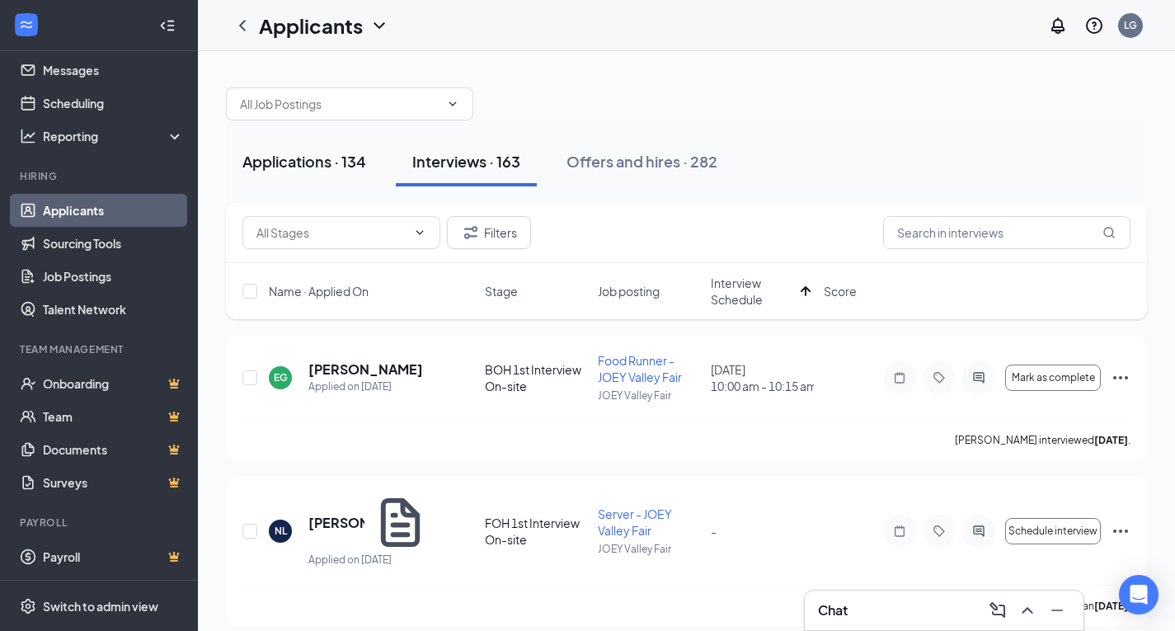
click at [306, 148] on button "Applications · 134" at bounding box center [304, 161] width 157 height 49
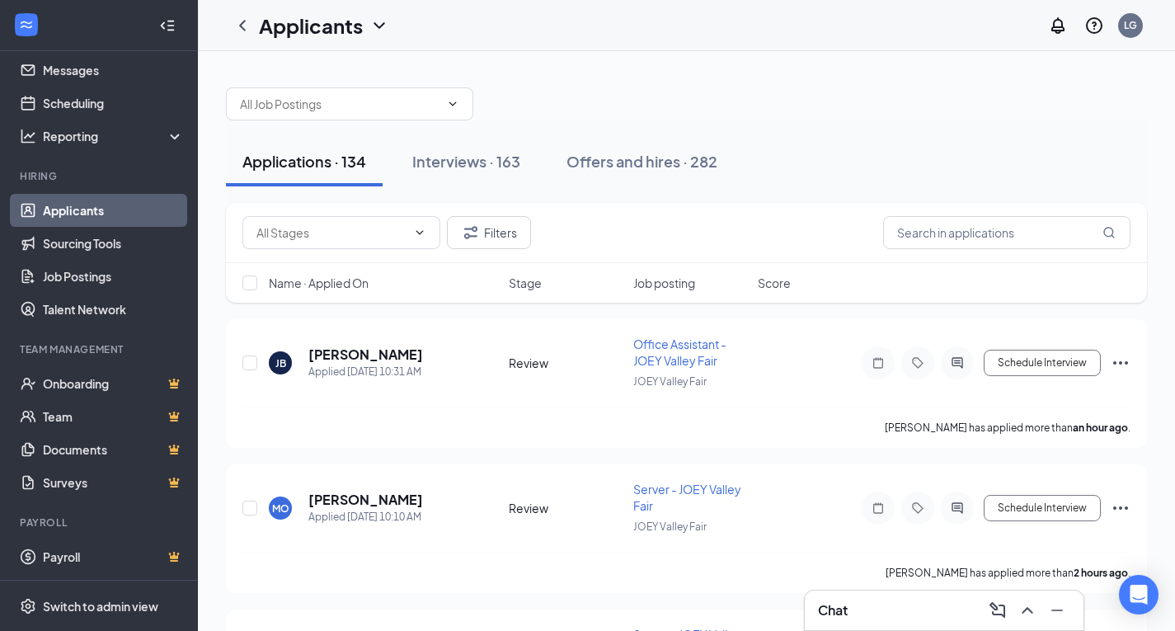
click at [450, 120] on div "Applications · 134 Interviews · 163 Offers and hires · 282" at bounding box center [686, 161] width 921 height 82
click at [452, 118] on span at bounding box center [349, 103] width 247 height 33
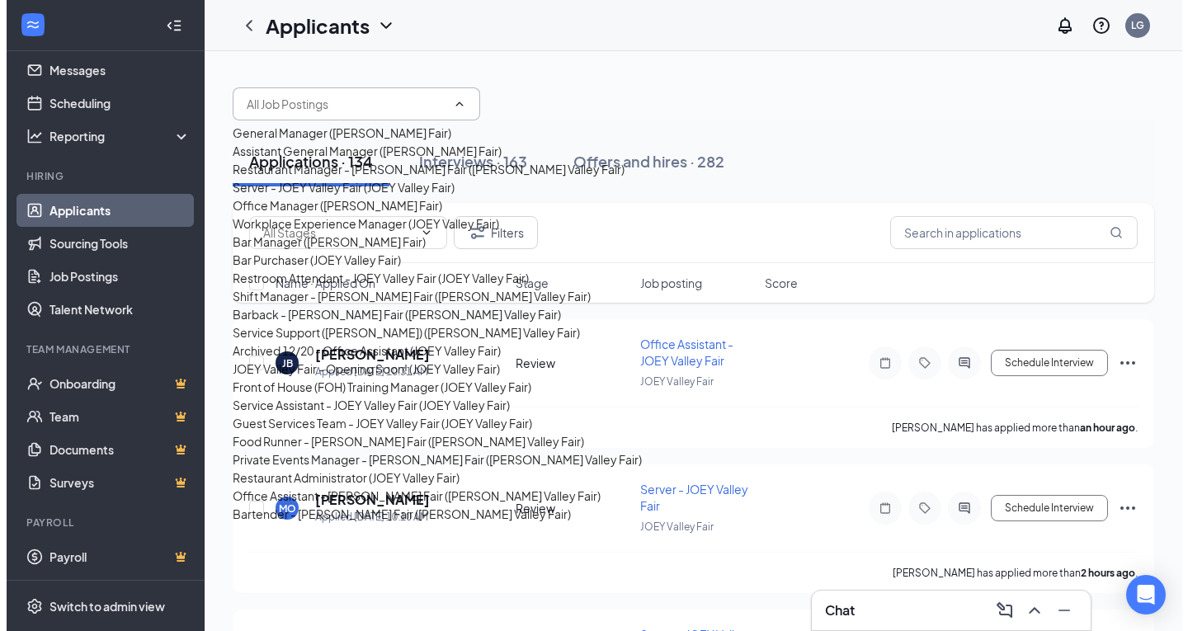
scroll to position [914, 0]
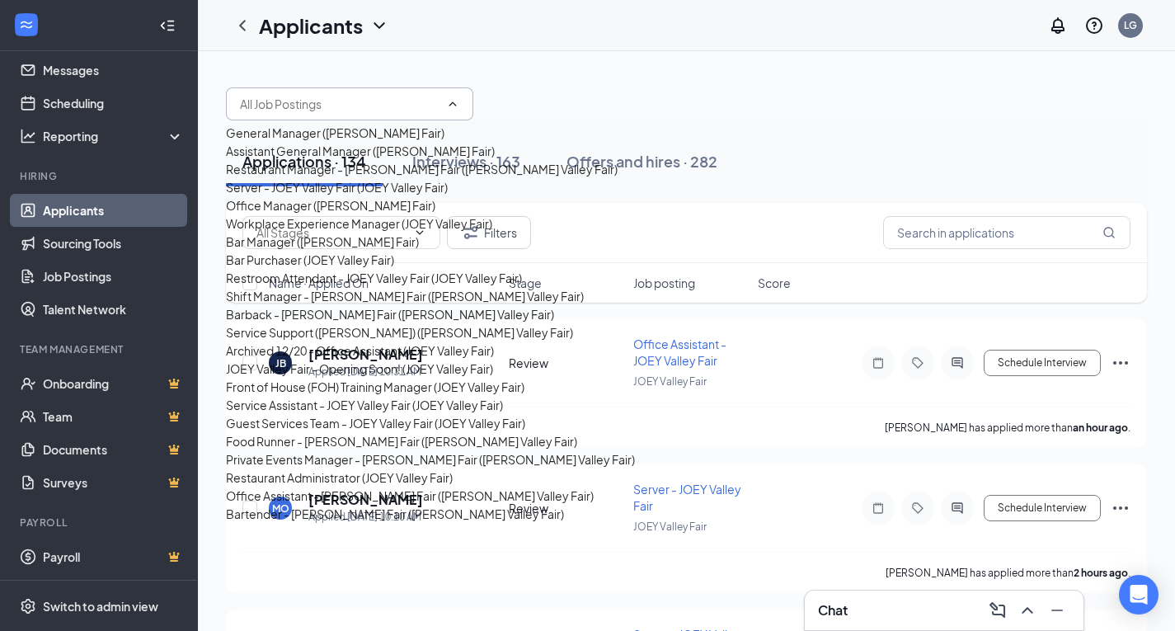
click at [351, 487] on div "Office Assistant - [PERSON_NAME] Fair ([PERSON_NAME] Valley Fair)" at bounding box center [410, 496] width 368 height 18
type input "Office Assistant - [PERSON_NAME] Fair ([PERSON_NAME] Valley Fair)"
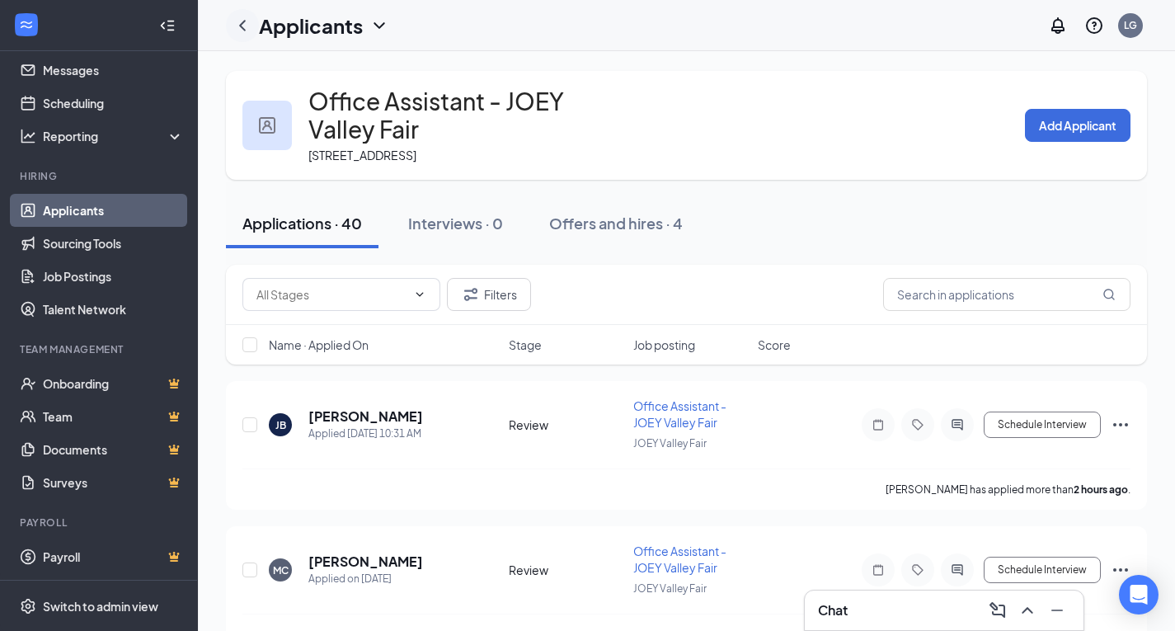
click at [231, 24] on div at bounding box center [242, 25] width 33 height 33
click at [237, 24] on icon "ChevronLeft" at bounding box center [243, 26] width 20 height 20
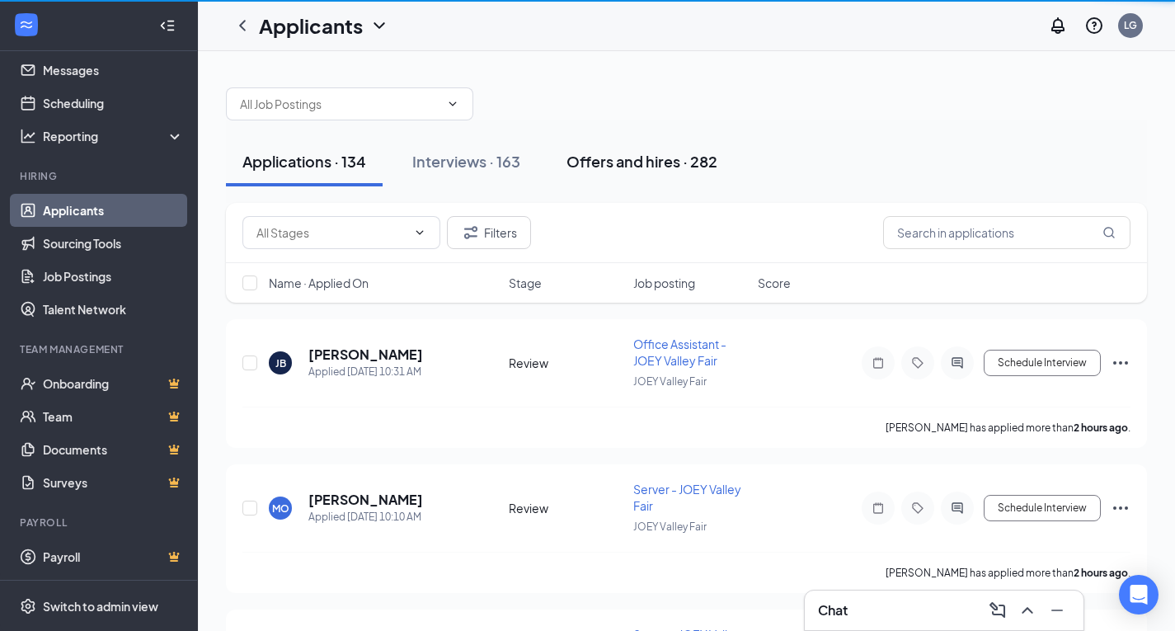
click at [648, 162] on div "Offers and hires · 282" at bounding box center [642, 161] width 151 height 21
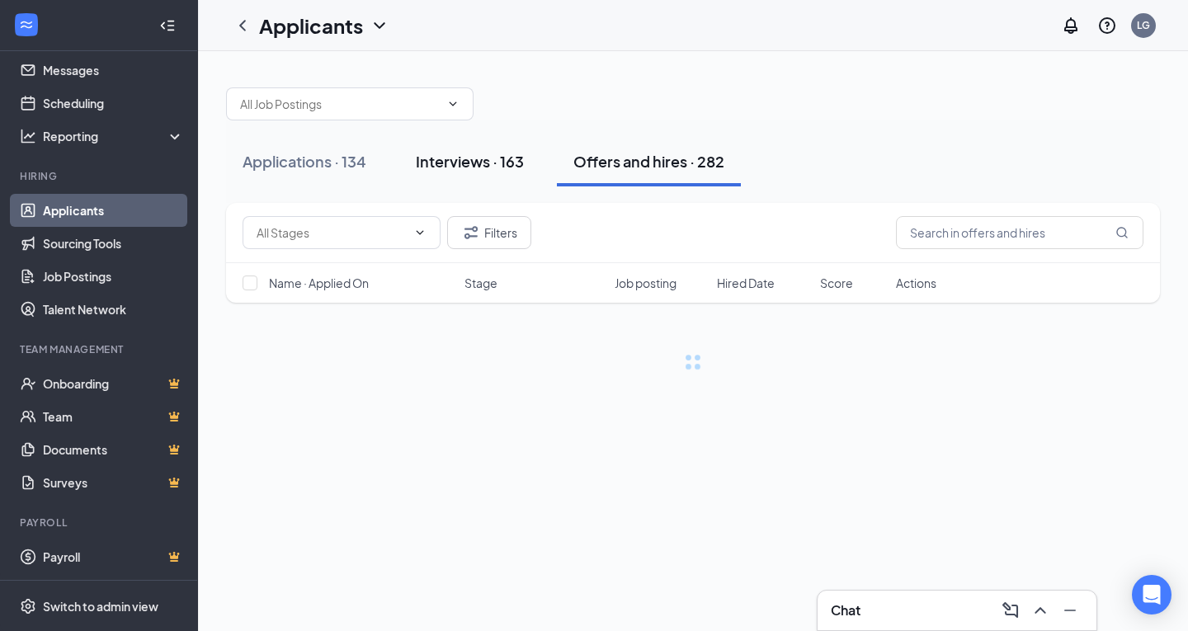
click at [520, 164] on div "Interviews · 163" at bounding box center [470, 161] width 108 height 21
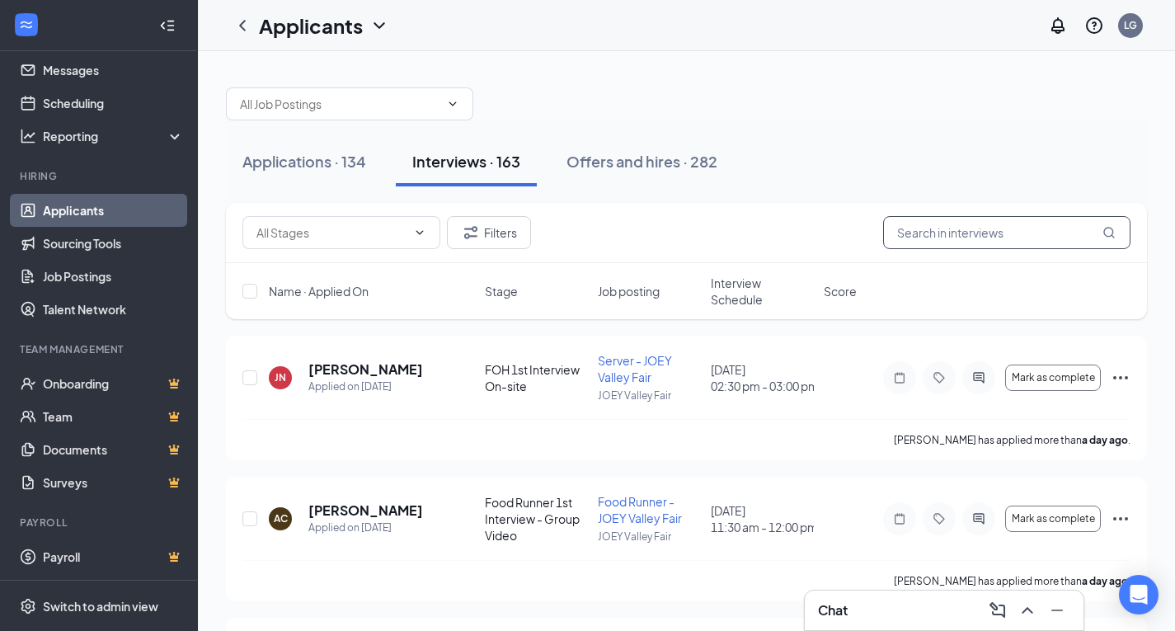
click at [954, 230] on input "text" at bounding box center [1006, 232] width 247 height 33
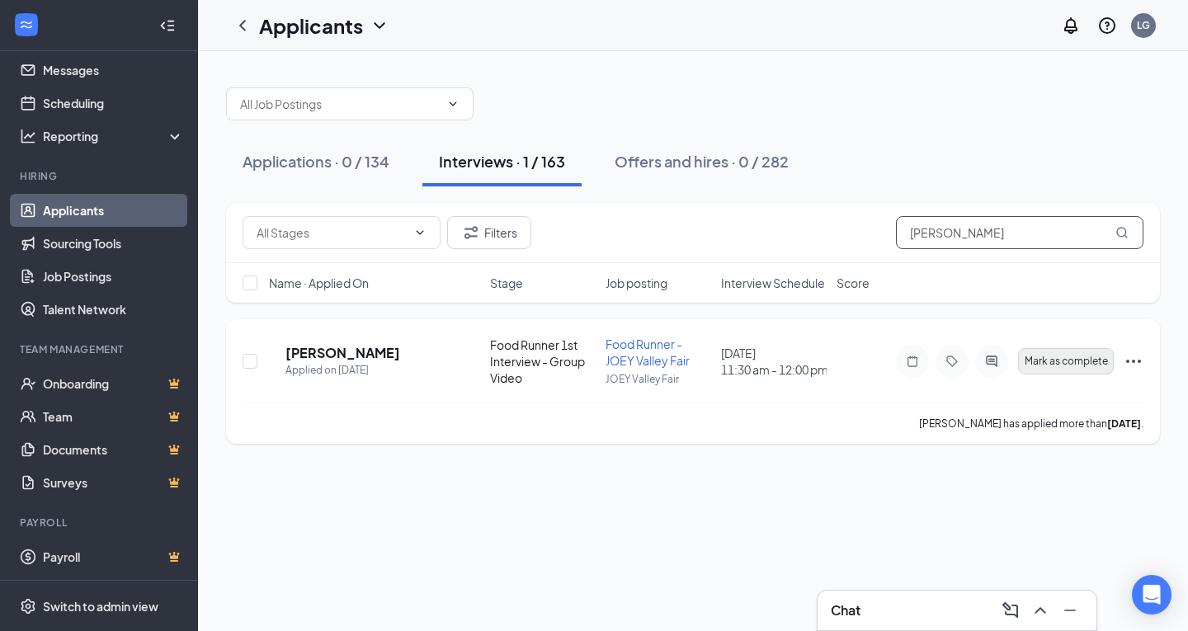
type input "[PERSON_NAME]"
click at [1093, 366] on span "Mark as complete" at bounding box center [1066, 362] width 83 height 12
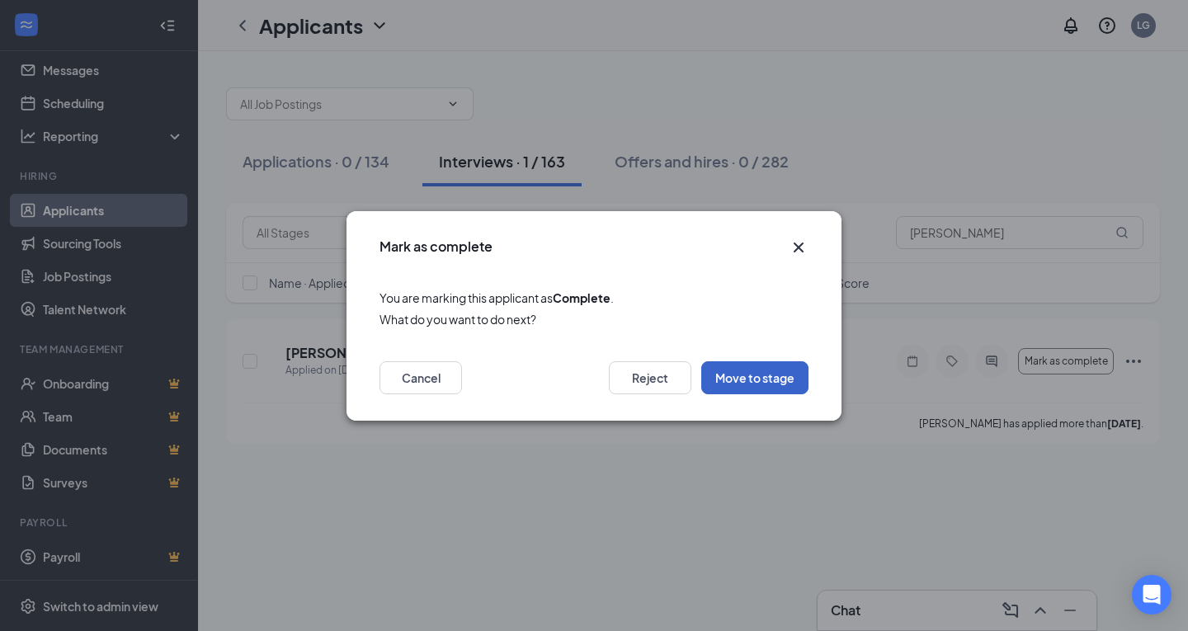
click at [737, 379] on button "Move to stage" at bounding box center [754, 377] width 107 height 33
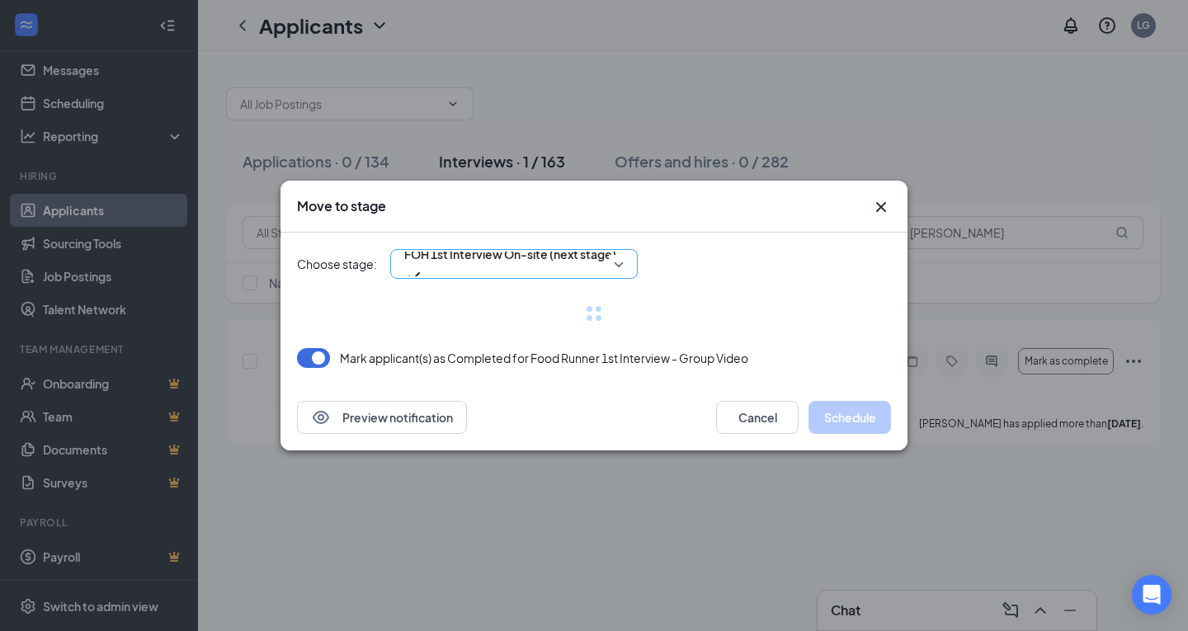
click at [533, 258] on span "FOH 1st Interview On-site (next stage)" at bounding box center [510, 254] width 212 height 25
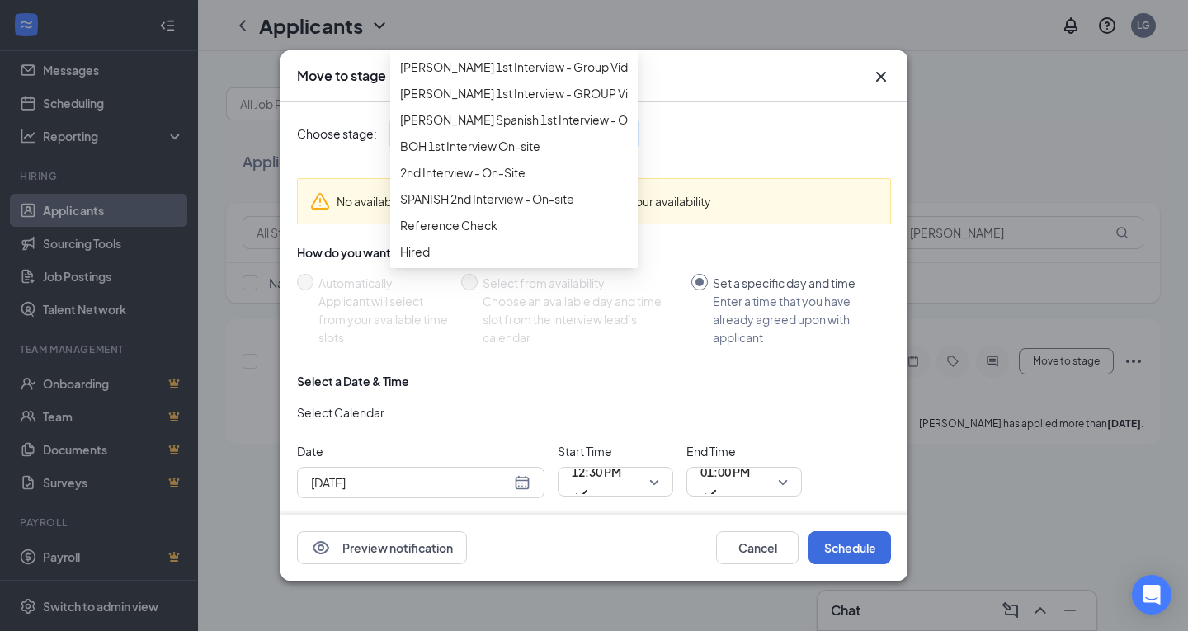
scroll to position [398, 0]
click at [497, 163] on span "2nd Interview - On-Site" at bounding box center [462, 172] width 125 height 18
